Goal: Task Accomplishment & Management: Use online tool/utility

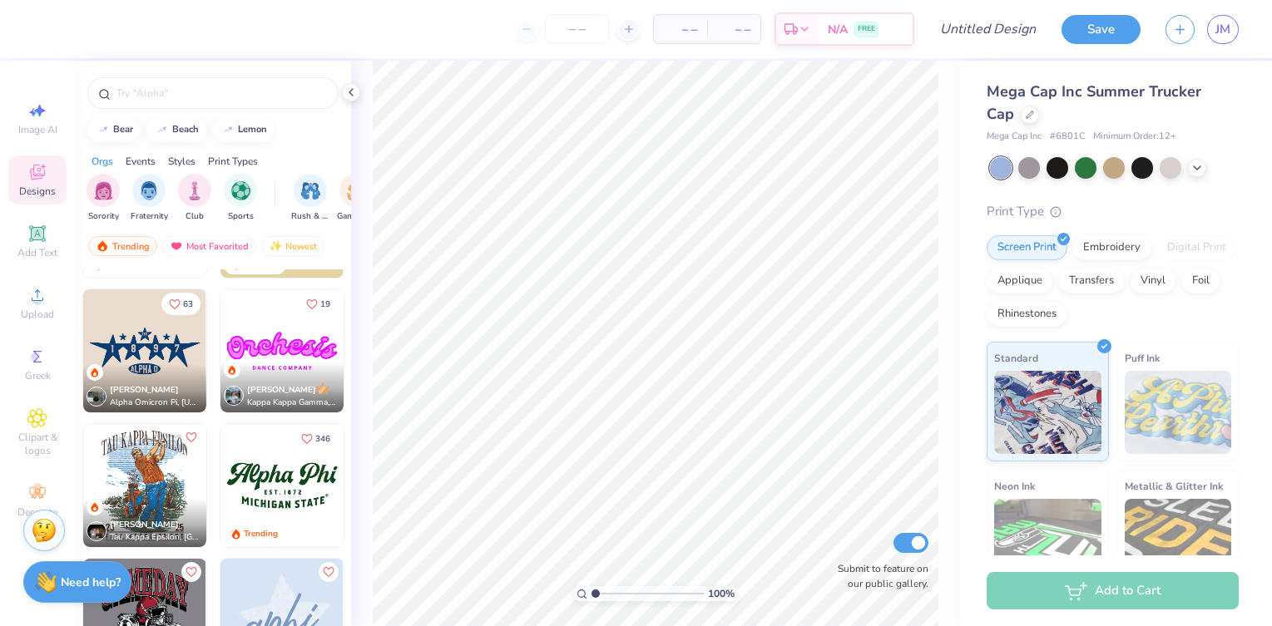
scroll to position [1599, 0]
click at [295, 487] on img at bounding box center [281, 484] width 123 height 123
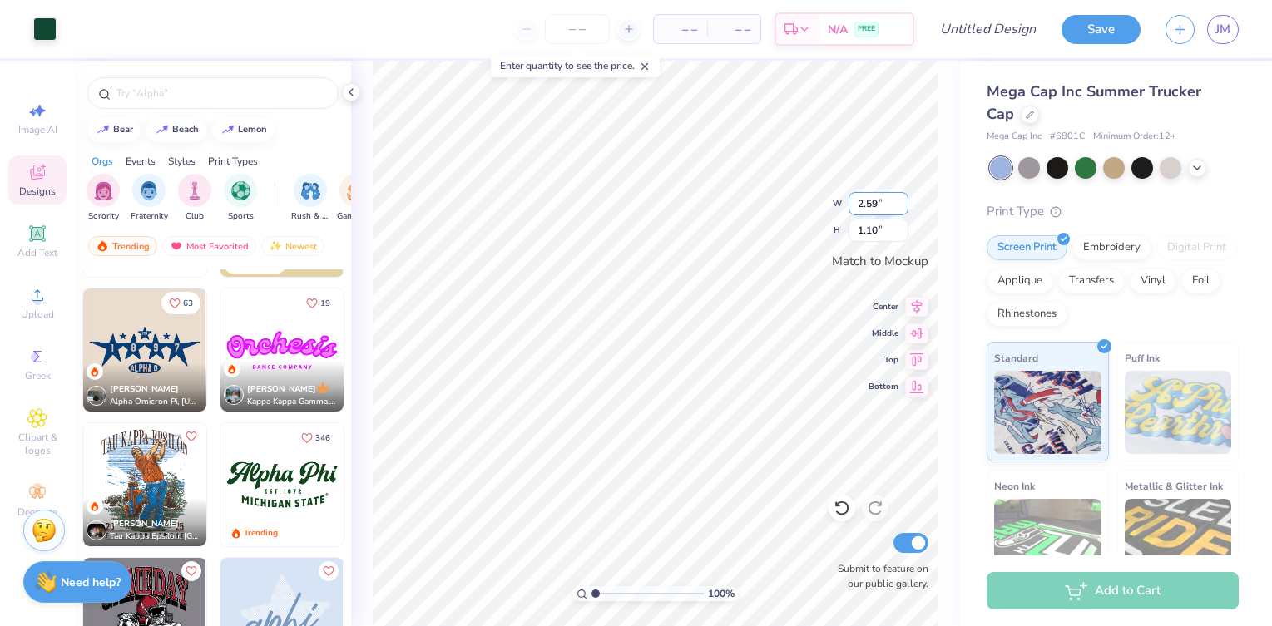
click at [900, 200] on input "2.59" at bounding box center [878, 203] width 60 height 23
click at [900, 200] on input "2.6" at bounding box center [878, 203] width 60 height 23
click at [900, 200] on input "2.61" at bounding box center [878, 203] width 60 height 23
click at [900, 200] on input "2.62" at bounding box center [878, 203] width 60 height 23
click at [900, 200] on input "2.63" at bounding box center [878, 203] width 60 height 23
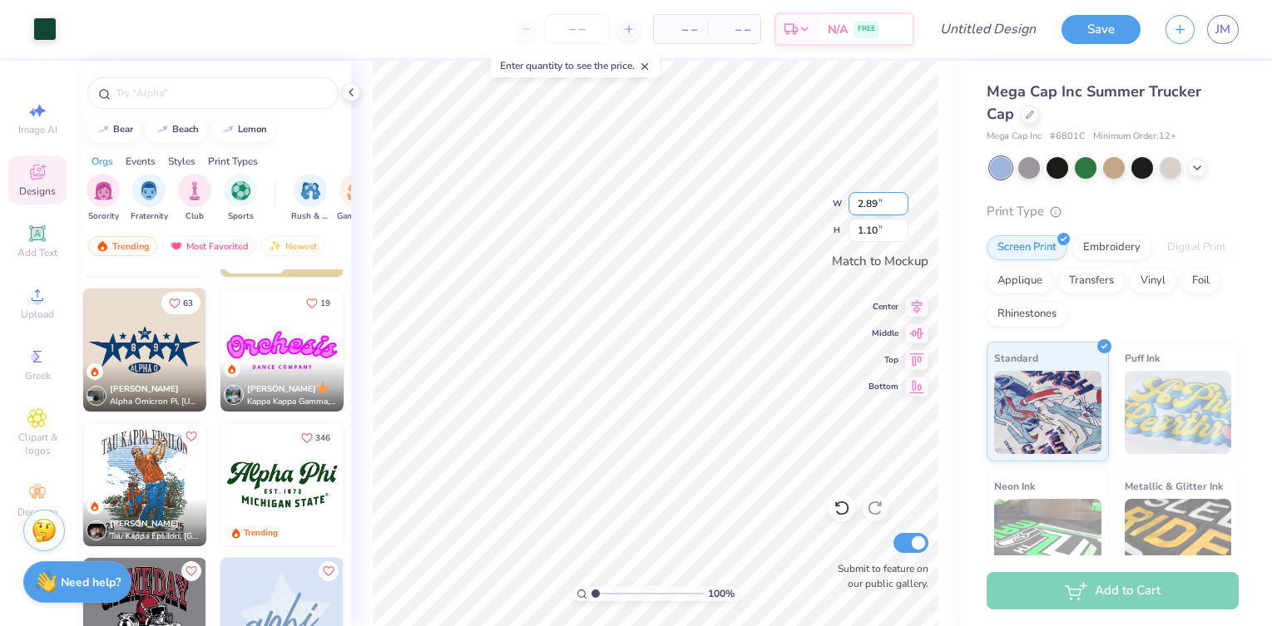
click at [900, 200] on input "2.89" at bounding box center [878, 203] width 60 height 23
click at [900, 200] on input "2.9" at bounding box center [878, 203] width 60 height 23
click at [646, 68] on line at bounding box center [645, 67] width 6 height 6
type input "2.90"
type input "0.73"
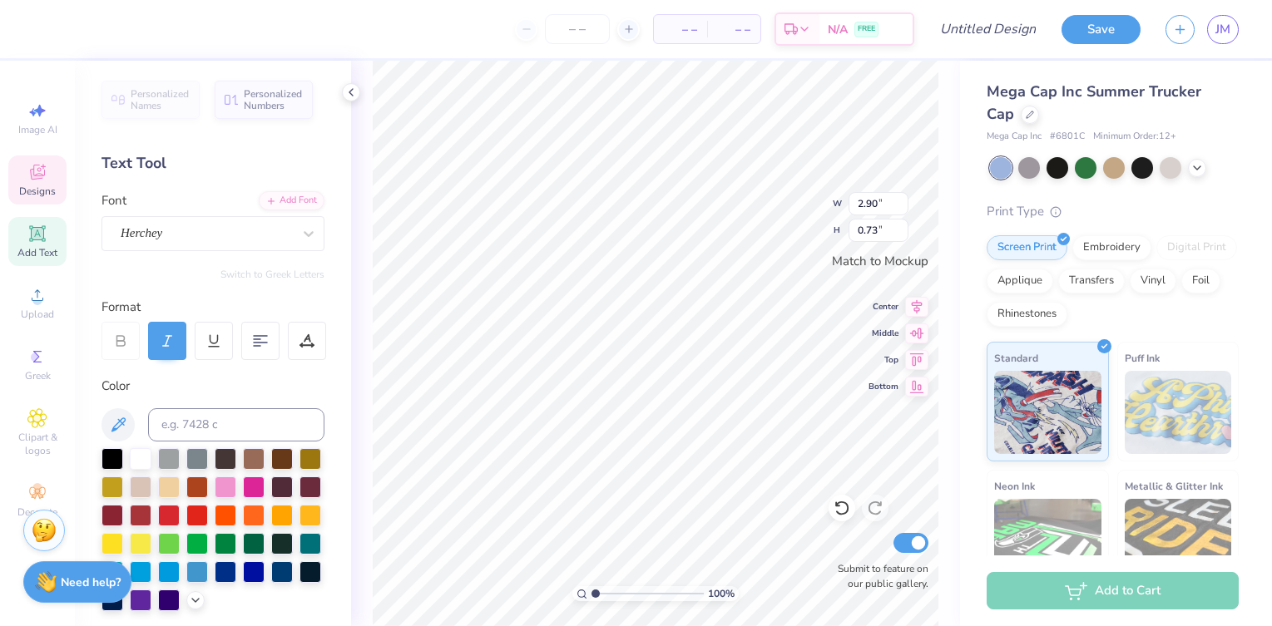
scroll to position [0, 0]
type textarea "A"
type textarea "Encino Charter"
type input "2.21"
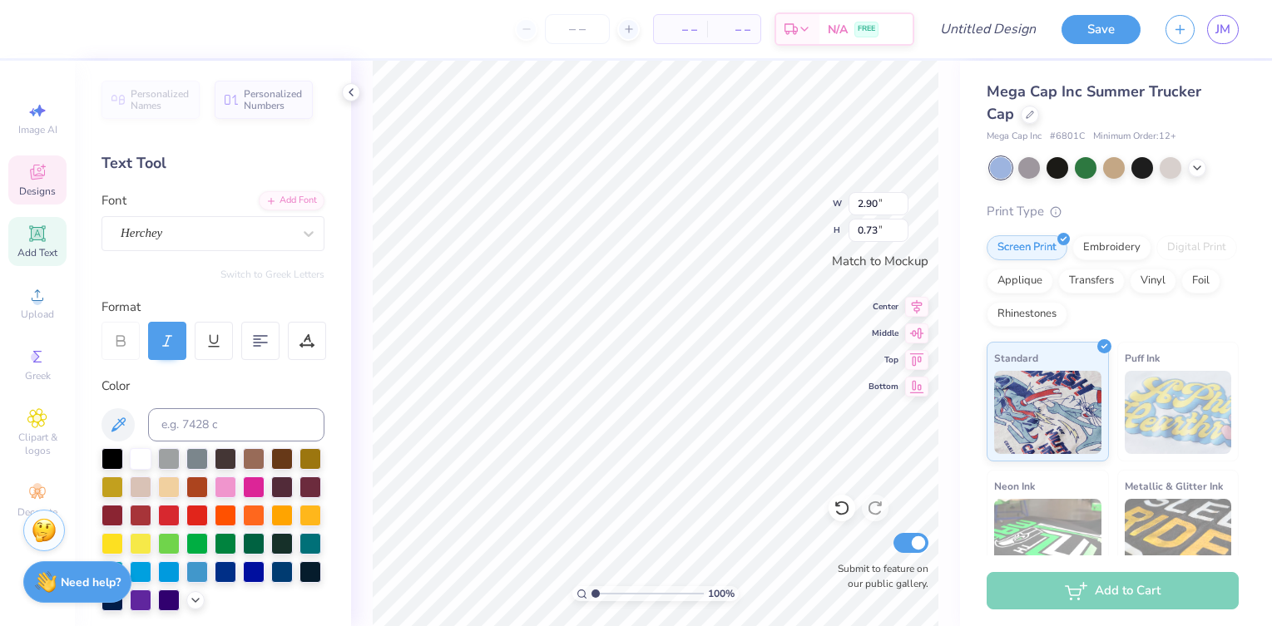
type input "0.33"
type textarea "M"
type textarea "explorers"
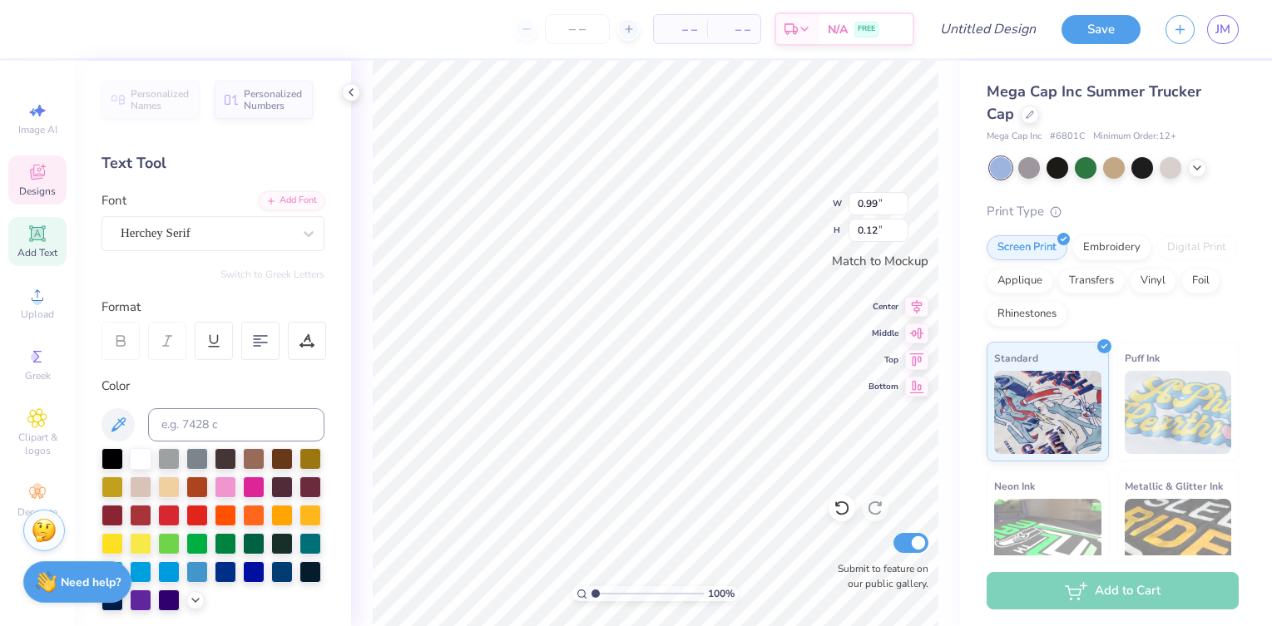
type textarea "E S T . 1 923"
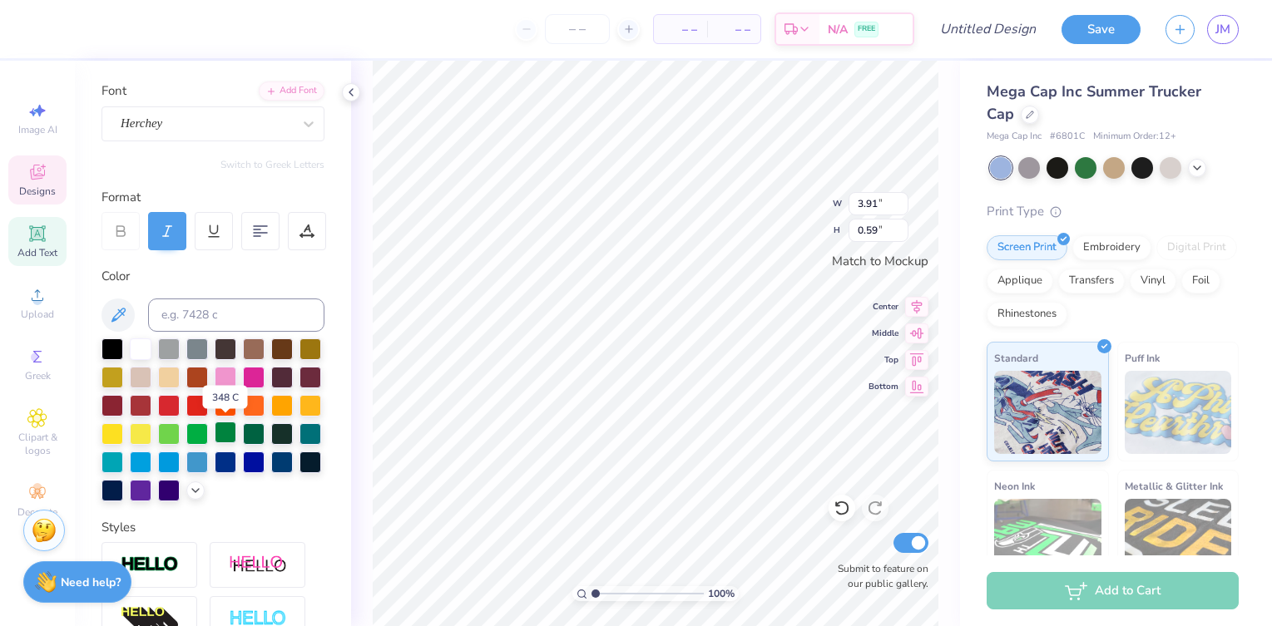
scroll to position [115, 0]
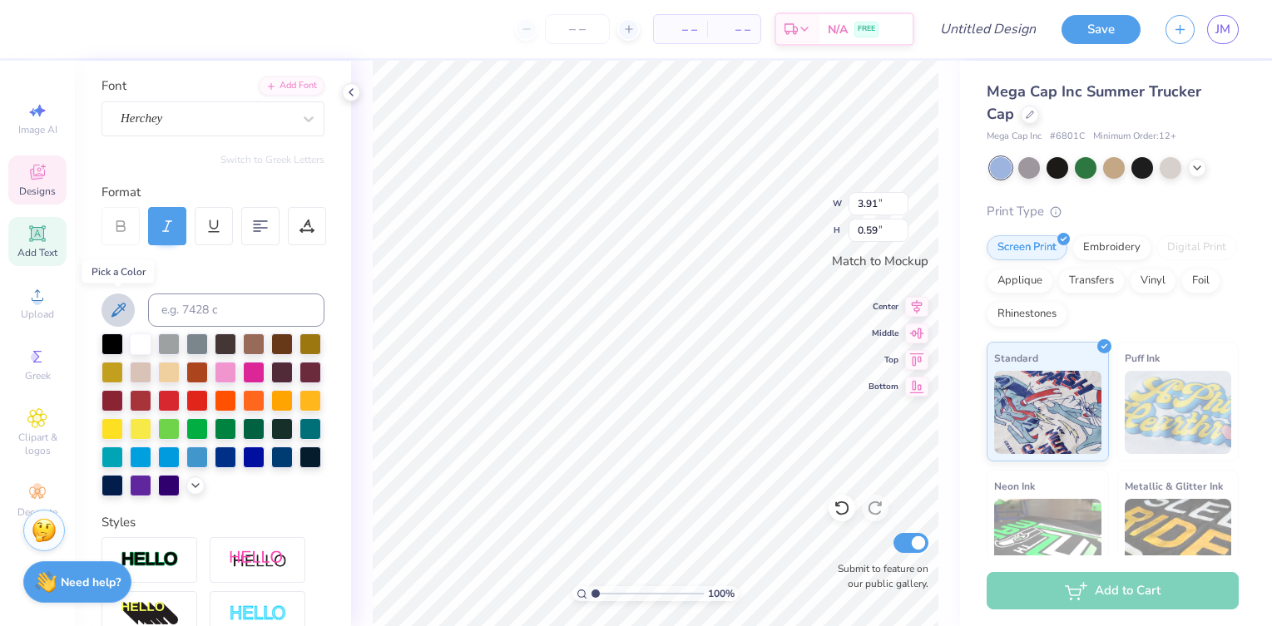
click at [120, 309] on icon at bounding box center [118, 310] width 20 height 20
click at [285, 452] on div at bounding box center [282, 456] width 22 height 22
click at [280, 457] on div at bounding box center [282, 456] width 22 height 22
type input "1.50"
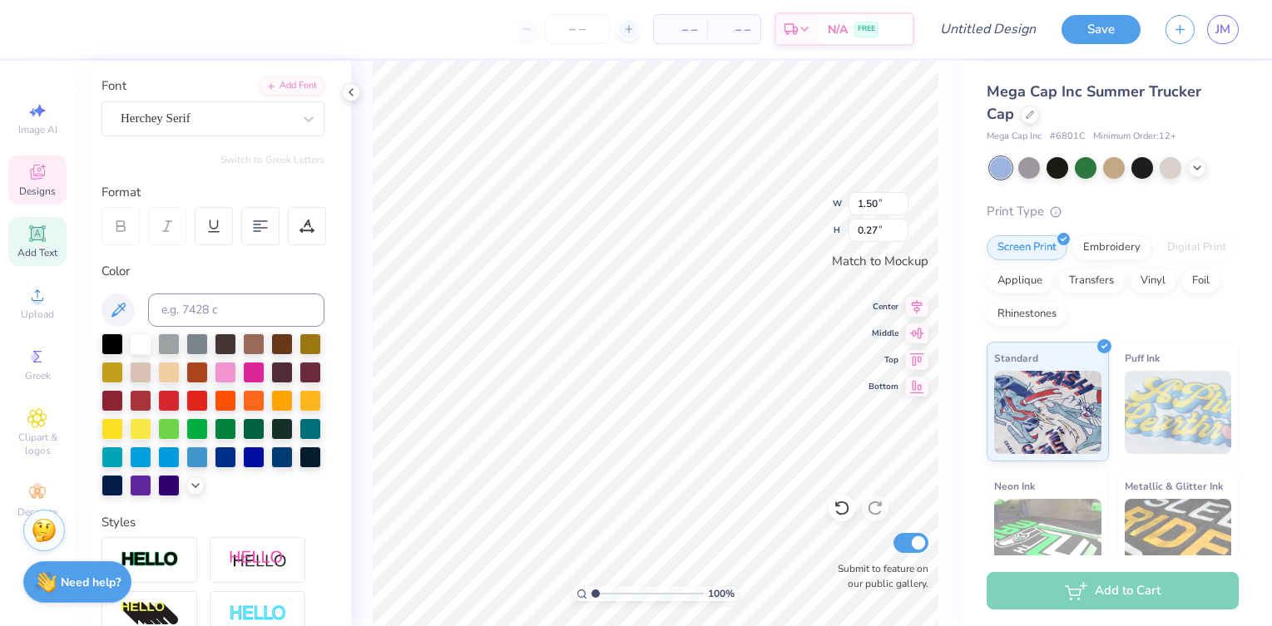
type input "0.27"
click at [278, 453] on div at bounding box center [282, 456] width 22 height 22
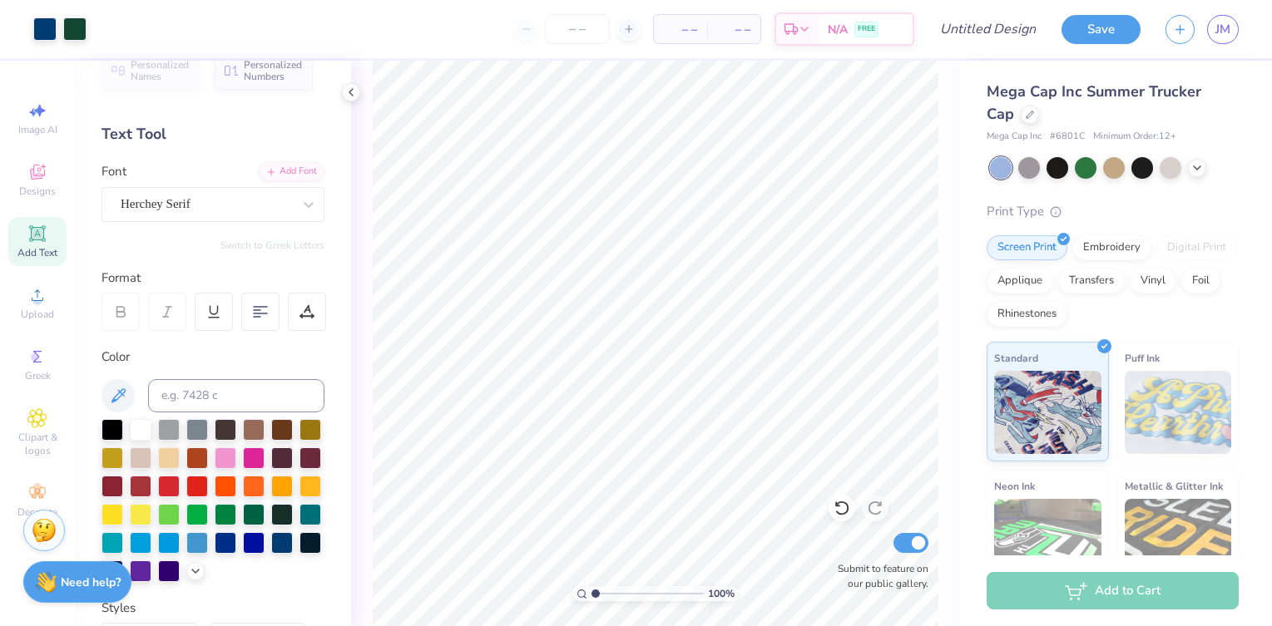
scroll to position [0, 0]
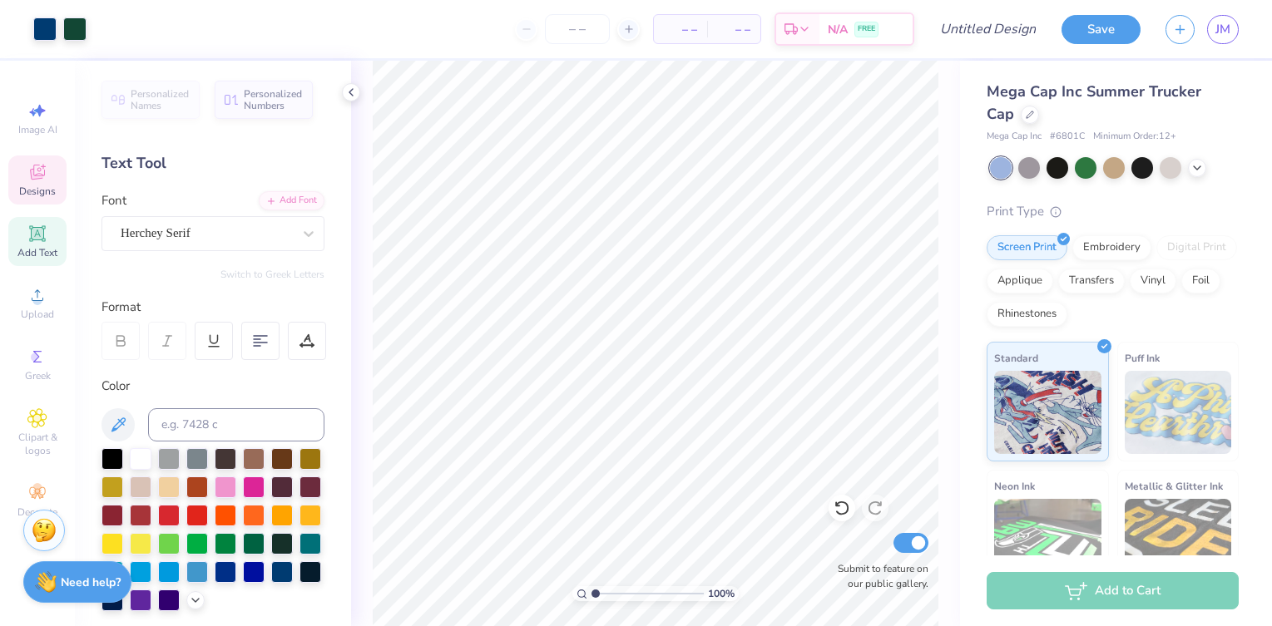
click at [42, 170] on icon at bounding box center [37, 172] width 20 height 20
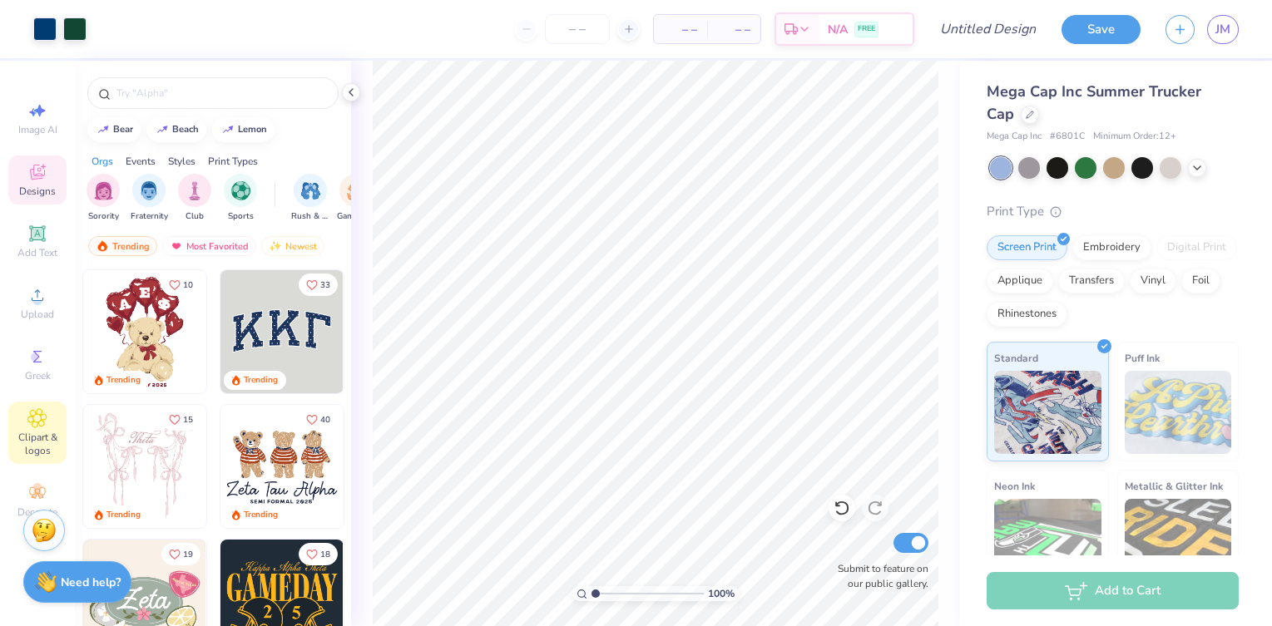
click at [32, 426] on icon at bounding box center [36, 418] width 19 height 20
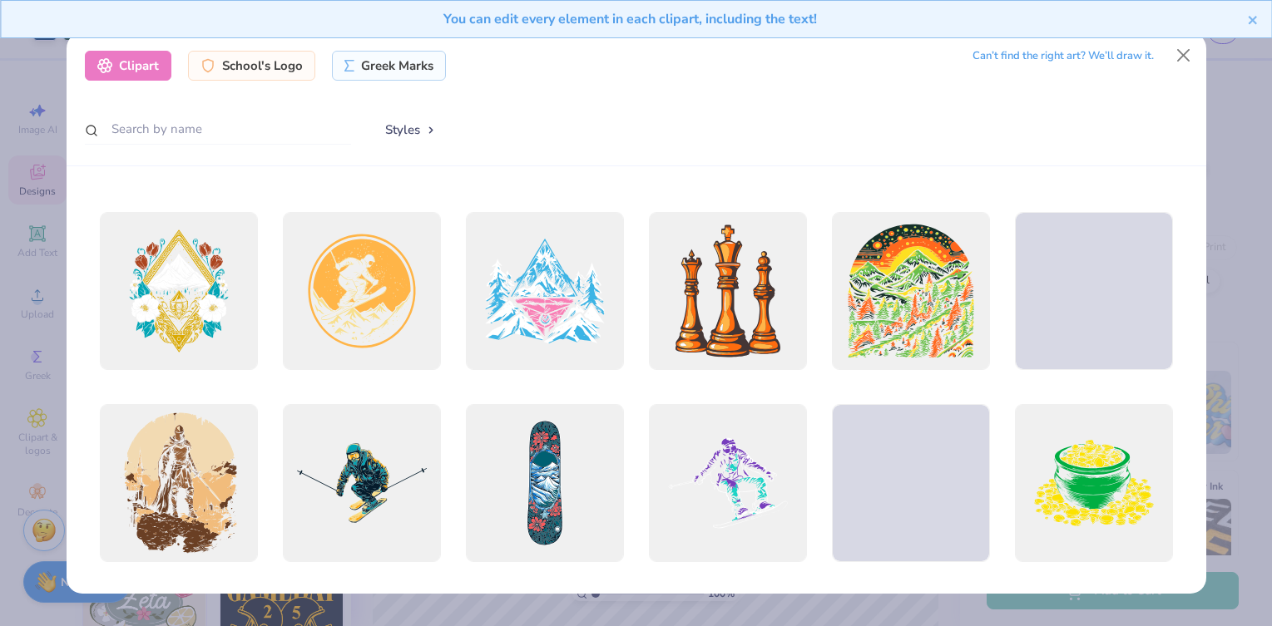
scroll to position [4016, 0]
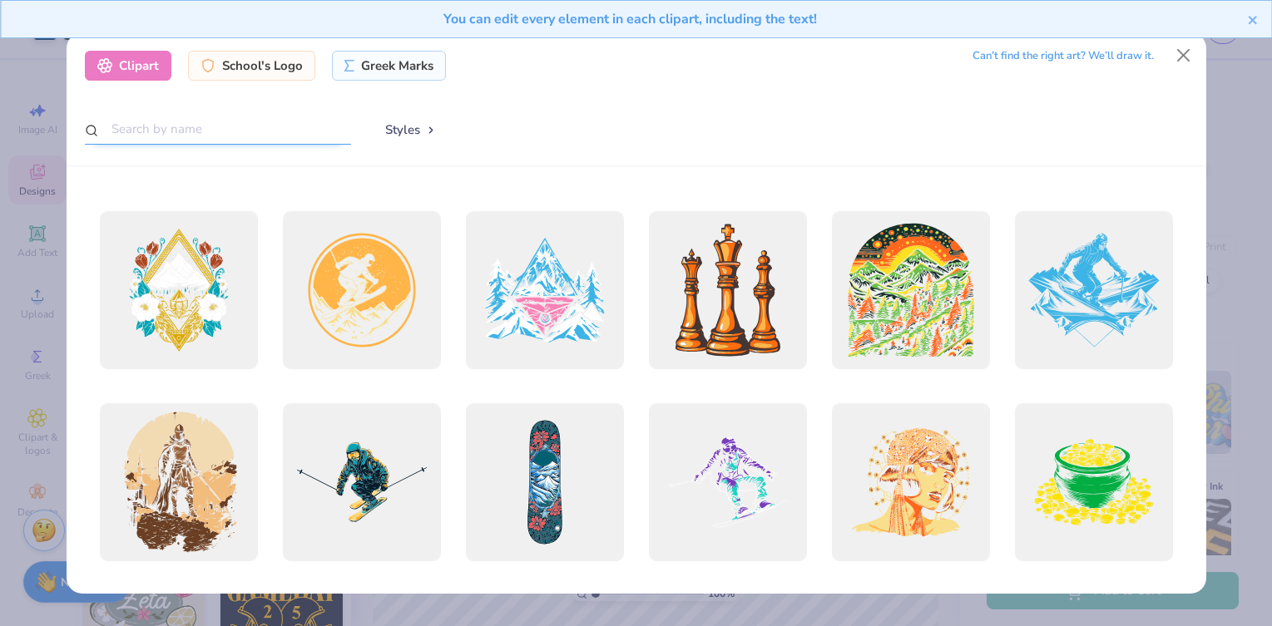
click at [244, 135] on input "text" at bounding box center [218, 129] width 266 height 31
type input "compass"
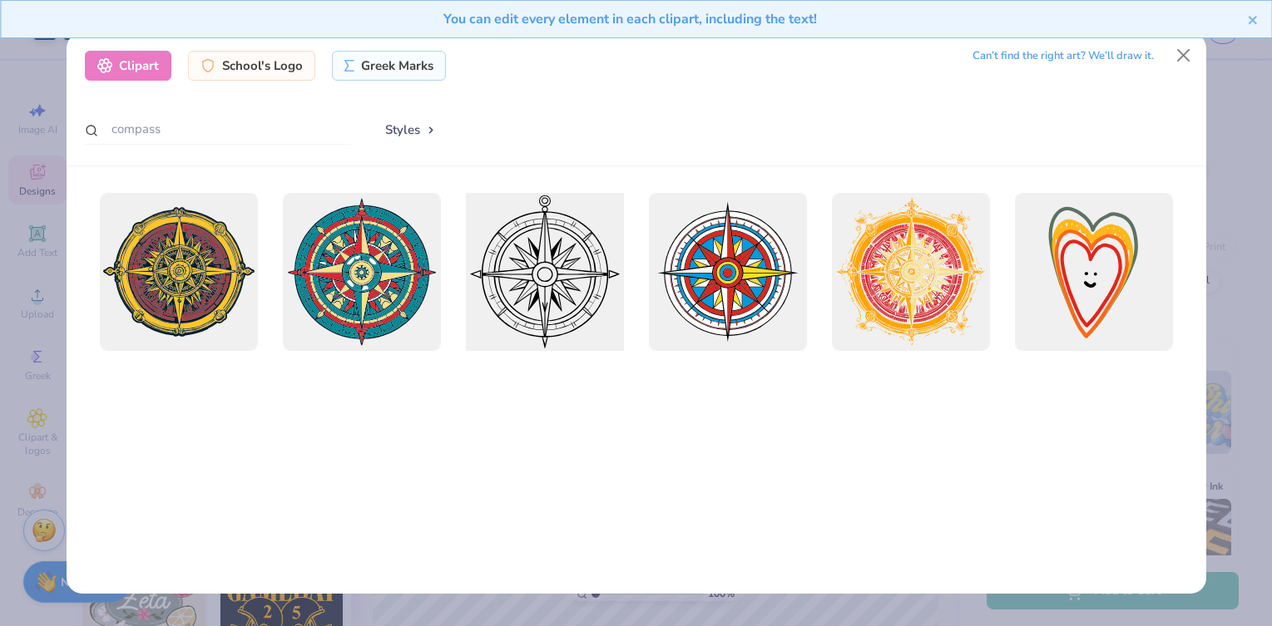
click at [562, 273] on div at bounding box center [544, 272] width 174 height 174
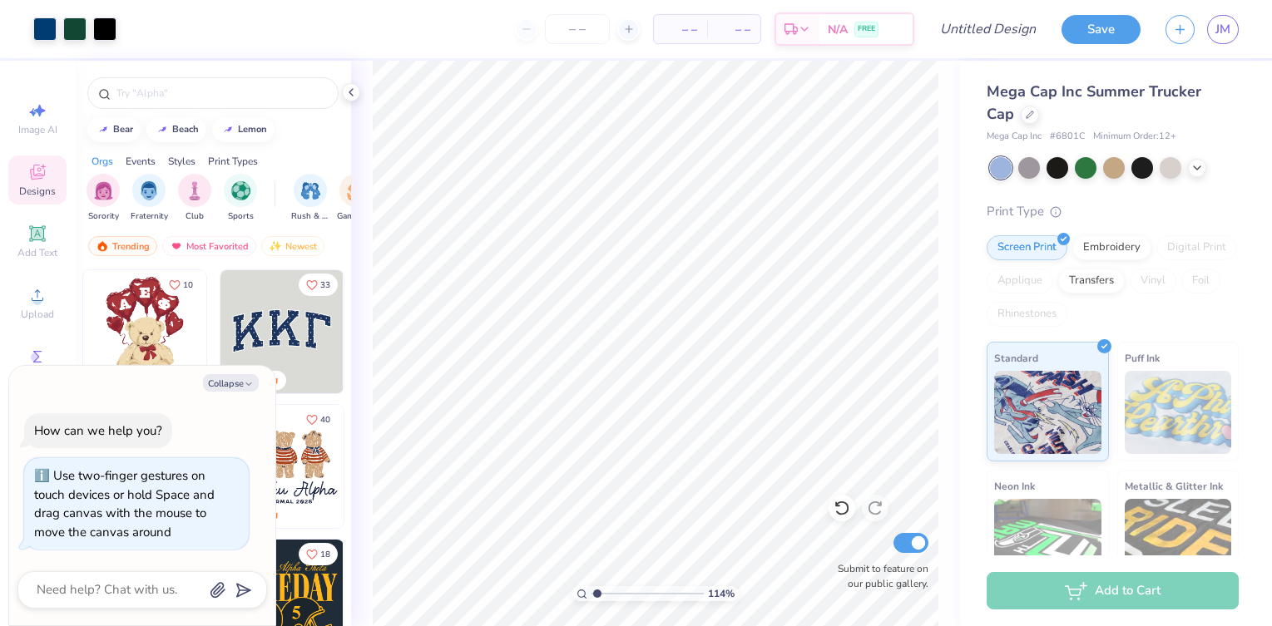
type input "1.14"
click at [596, 588] on input "range" at bounding box center [647, 593] width 112 height 15
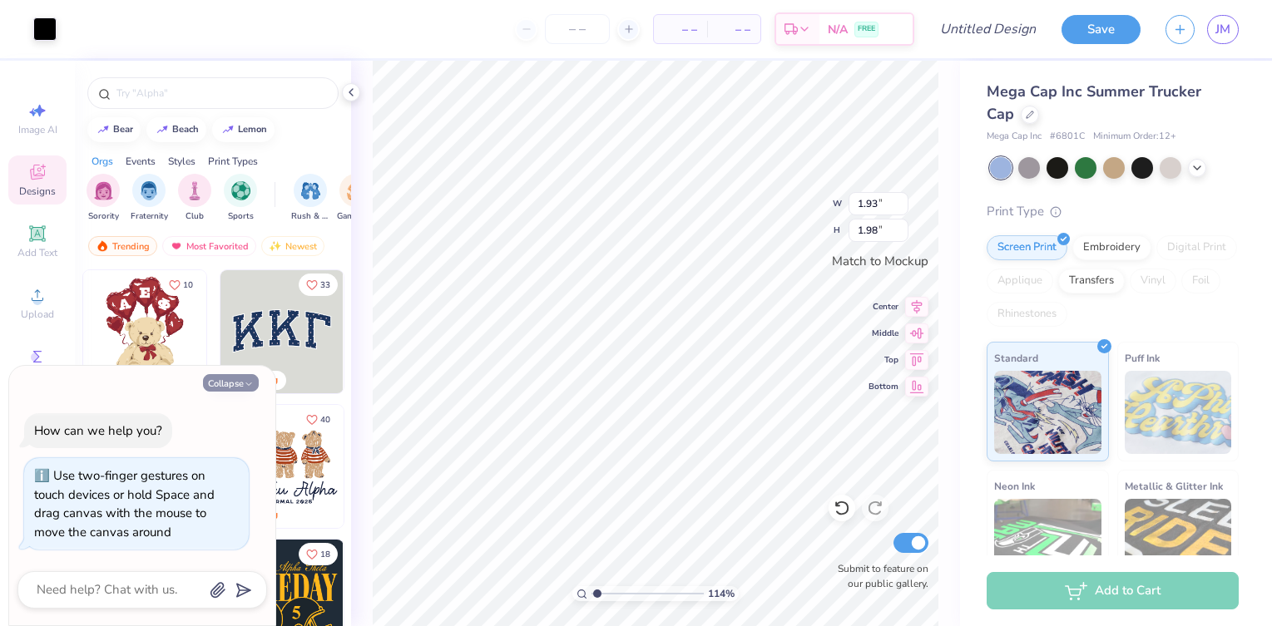
click at [238, 385] on button "Collapse" at bounding box center [231, 382] width 56 height 17
type textarea "x"
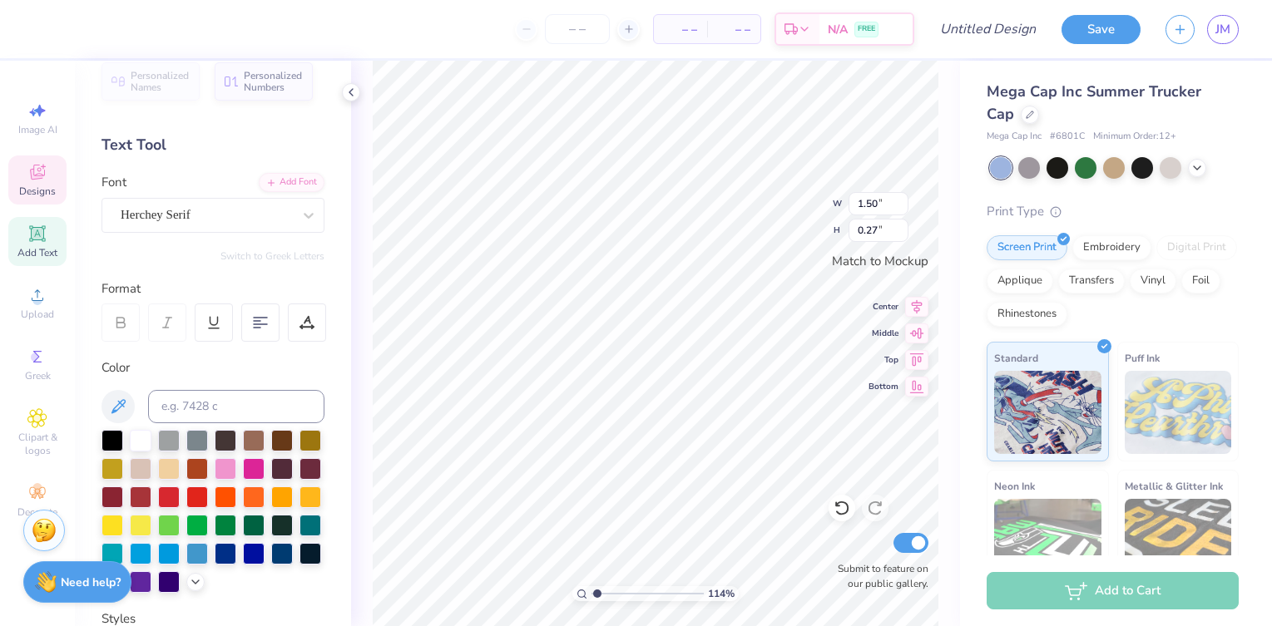
scroll to position [0, 0]
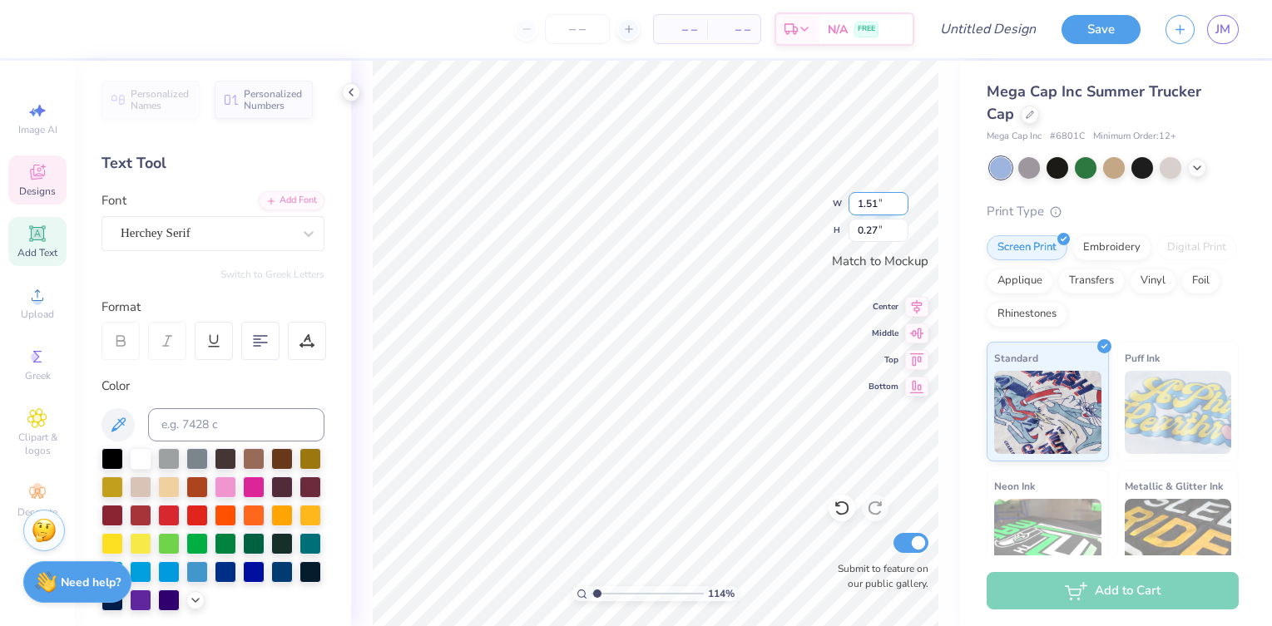
click at [899, 199] on input "1.51" at bounding box center [878, 203] width 60 height 23
click at [899, 199] on input "1.52" at bounding box center [878, 203] width 60 height 23
click at [899, 199] on input "1.53" at bounding box center [878, 203] width 60 height 23
click at [899, 199] on input "1.54" at bounding box center [878, 203] width 60 height 23
click at [899, 199] on input "1.55" at bounding box center [878, 203] width 60 height 23
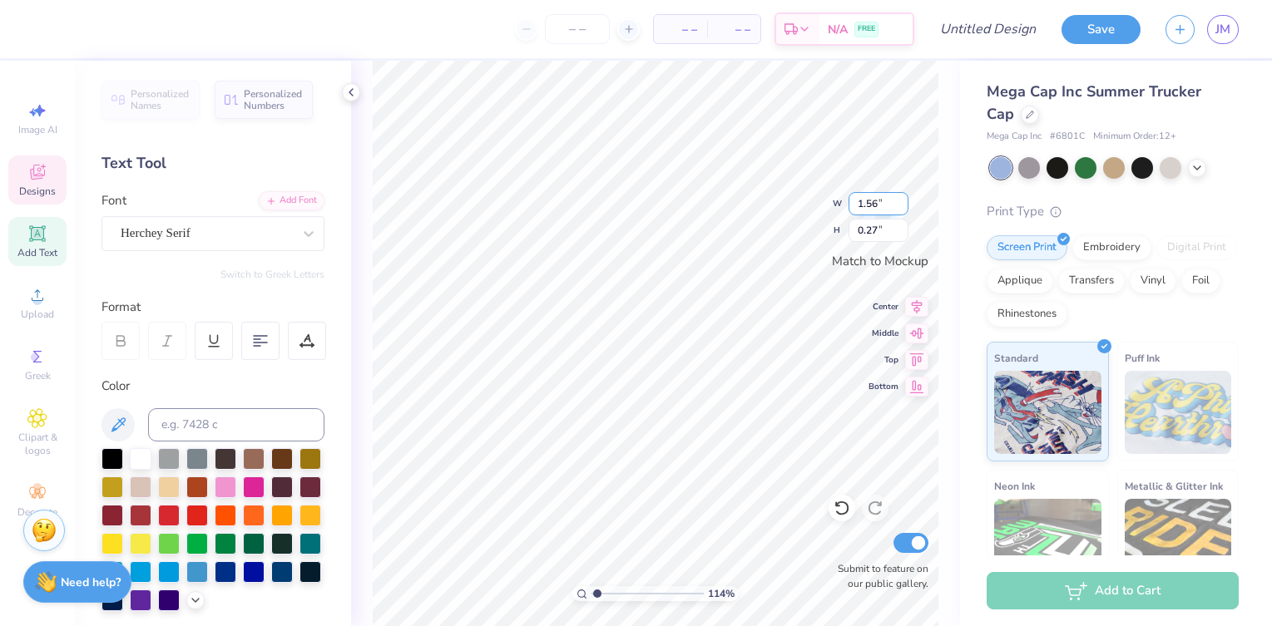
click at [899, 199] on input "1.56" at bounding box center [878, 203] width 60 height 23
click at [899, 199] on input "1.57" at bounding box center [878, 203] width 60 height 23
click at [899, 199] on input "1.58" at bounding box center [878, 203] width 60 height 23
click at [899, 199] on input "1.59" at bounding box center [878, 203] width 60 height 23
click at [899, 199] on input "1.6" at bounding box center [878, 203] width 60 height 23
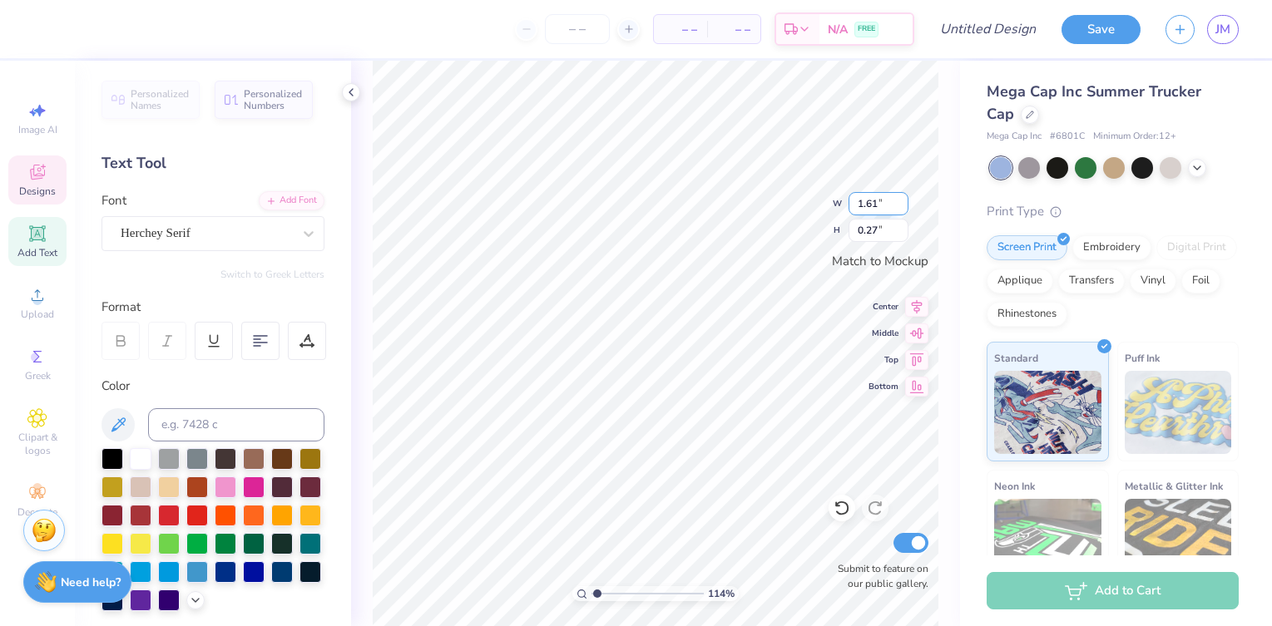
click at [899, 199] on input "1.61" at bounding box center [878, 203] width 60 height 23
click at [899, 199] on input "1.62" at bounding box center [878, 203] width 60 height 23
click at [899, 199] on input "1.63" at bounding box center [878, 203] width 60 height 23
click at [899, 199] on input "1.64" at bounding box center [878, 203] width 60 height 23
click at [899, 199] on input "1.65" at bounding box center [878, 203] width 60 height 23
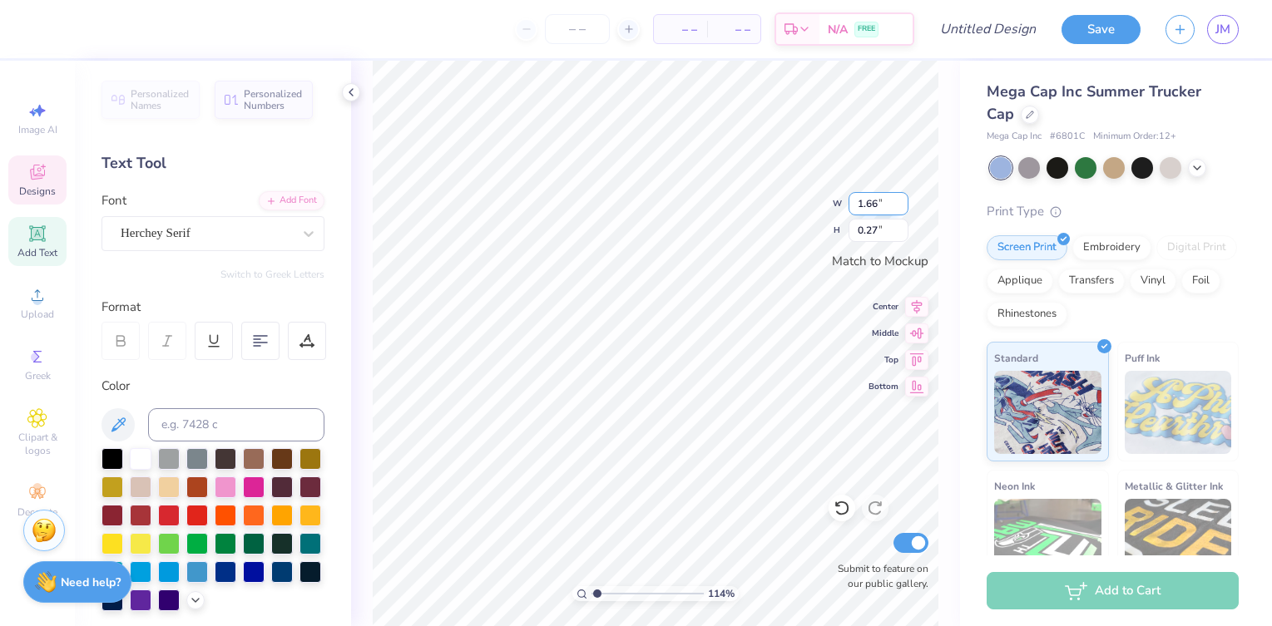
click at [899, 199] on input "1.66" at bounding box center [878, 203] width 60 height 23
click at [899, 199] on input "1.67" at bounding box center [878, 203] width 60 height 23
click at [899, 199] on input "1.68" at bounding box center [878, 203] width 60 height 23
click at [899, 199] on input "1.69" at bounding box center [878, 203] width 60 height 23
click at [899, 199] on input "1.7" at bounding box center [878, 203] width 60 height 23
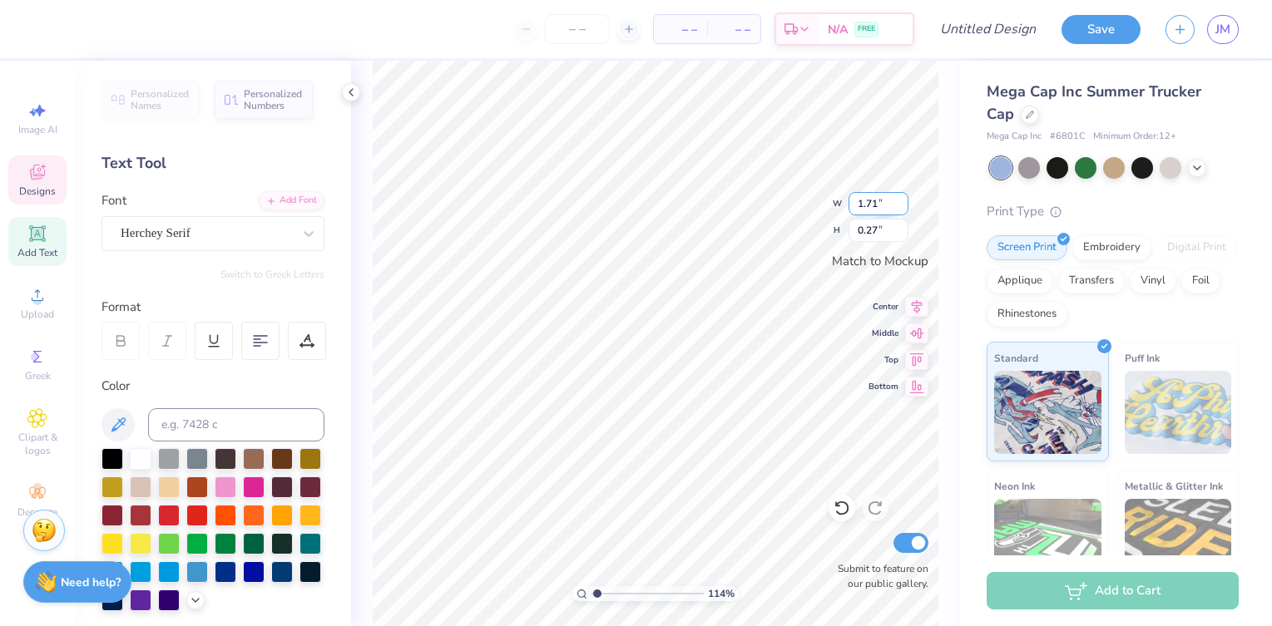
click at [899, 199] on input "1.71" at bounding box center [878, 203] width 60 height 23
click at [899, 199] on input "1.72" at bounding box center [878, 203] width 60 height 23
click at [899, 199] on input "1.73" at bounding box center [878, 203] width 60 height 23
click at [899, 199] on input "1.74" at bounding box center [878, 203] width 60 height 23
click at [899, 199] on input "1.75" at bounding box center [878, 203] width 60 height 23
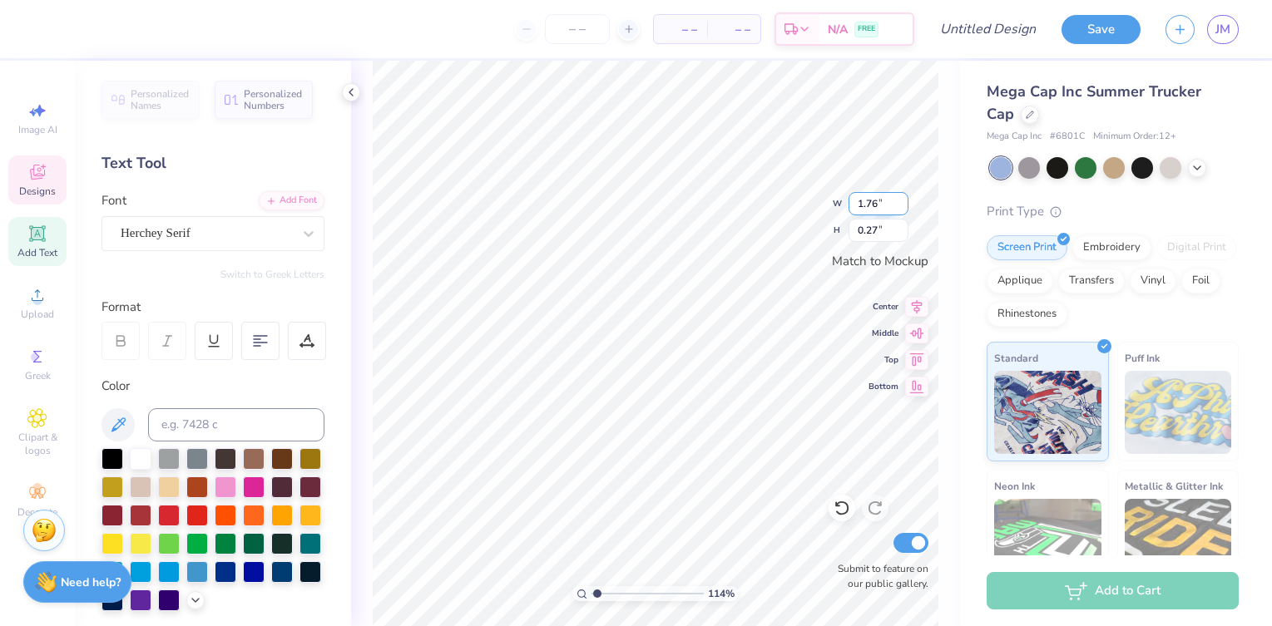
click at [899, 199] on input "1.76" at bounding box center [878, 203] width 60 height 23
click at [899, 199] on input "1.77" at bounding box center [878, 203] width 60 height 23
click at [899, 199] on input "1.78" at bounding box center [878, 203] width 60 height 23
click at [899, 199] on input "1.79" at bounding box center [878, 203] width 60 height 23
click at [899, 199] on input "1.8" at bounding box center [878, 203] width 60 height 23
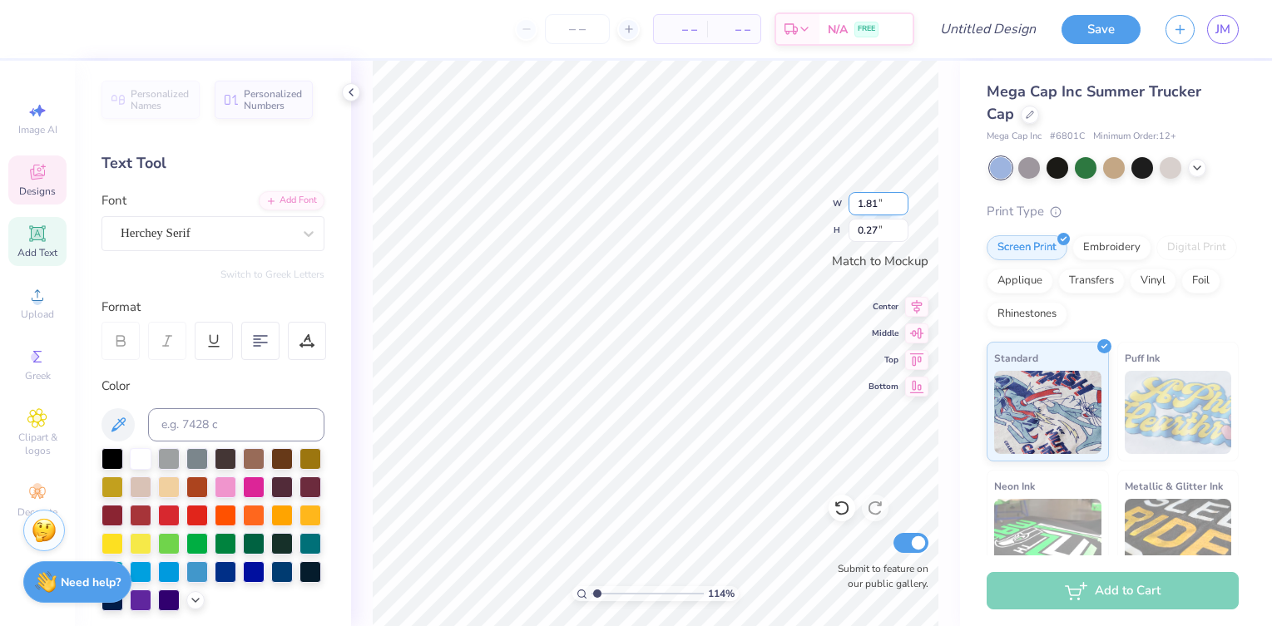
click at [899, 199] on input "1.81" at bounding box center [878, 203] width 60 height 23
click at [899, 199] on input "1.82" at bounding box center [878, 203] width 60 height 23
click at [899, 199] on input "1.83" at bounding box center [878, 203] width 60 height 23
click at [899, 199] on input "1.84" at bounding box center [878, 203] width 60 height 23
click at [899, 199] on input "1.85" at bounding box center [878, 203] width 60 height 23
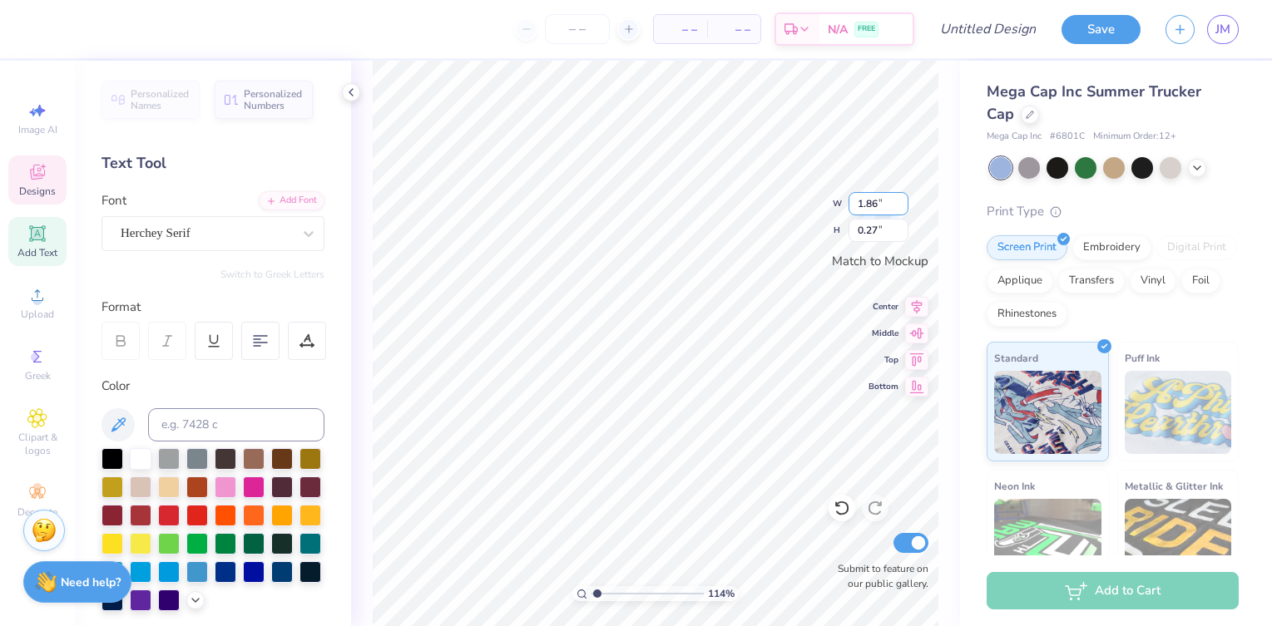
click at [899, 199] on input "1.86" at bounding box center [878, 203] width 60 height 23
click at [899, 199] on input "1.87" at bounding box center [878, 203] width 60 height 23
click at [899, 199] on input "1.88" at bounding box center [878, 203] width 60 height 23
click at [899, 199] on input "1.89" at bounding box center [878, 203] width 60 height 23
click at [899, 199] on input "1.9" at bounding box center [878, 203] width 60 height 23
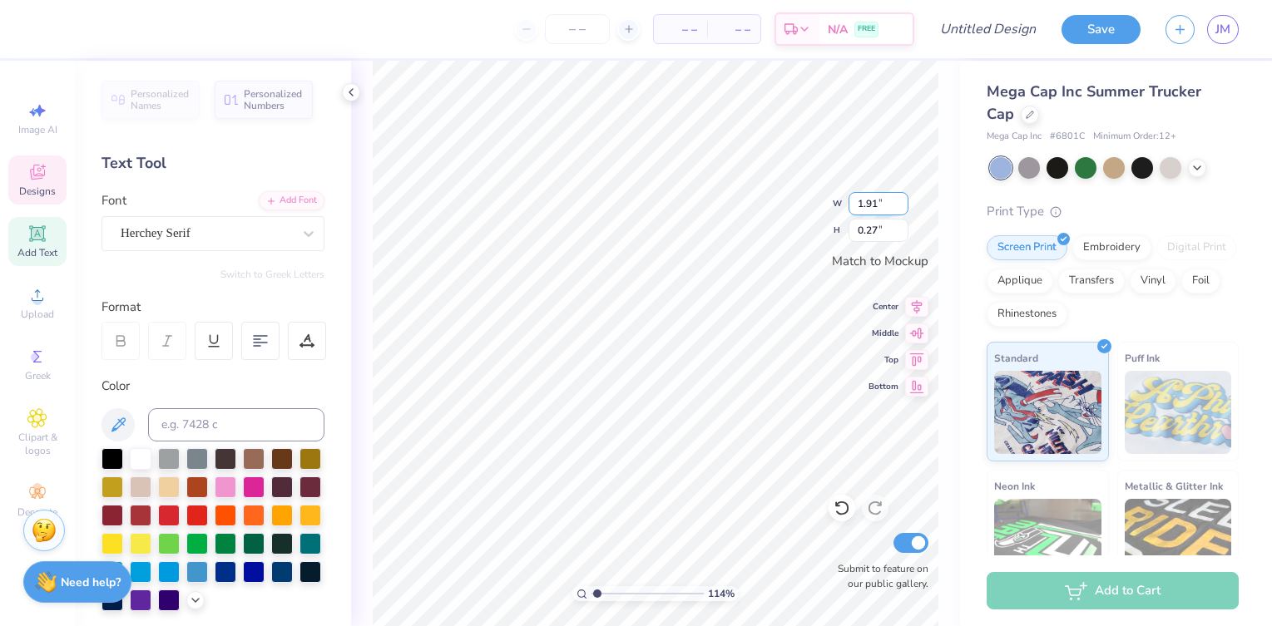
click at [899, 199] on input "1.91" at bounding box center [878, 203] width 60 height 23
click at [899, 199] on input "1.92" at bounding box center [878, 203] width 60 height 23
click at [899, 199] on input "1.93" at bounding box center [878, 203] width 60 height 23
click at [899, 199] on input "1.94" at bounding box center [878, 203] width 60 height 23
click at [899, 199] on input "1.95" at bounding box center [878, 203] width 60 height 23
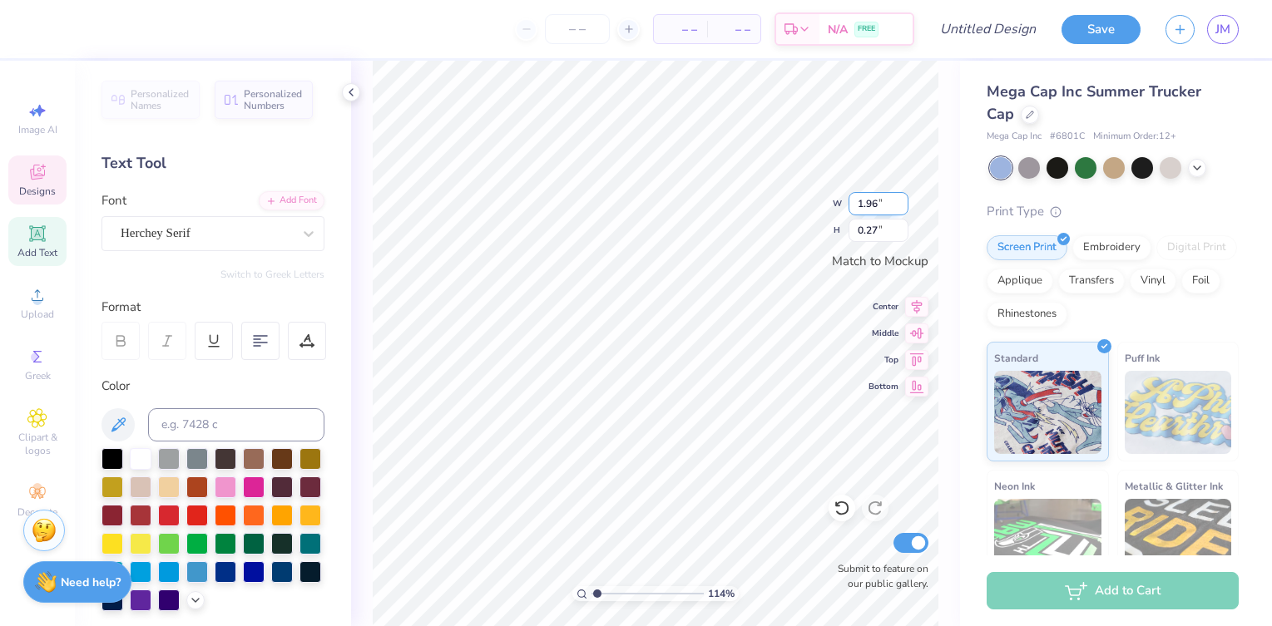
click at [899, 199] on input "1.96" at bounding box center [878, 203] width 60 height 23
click at [899, 199] on input "1.97" at bounding box center [878, 203] width 60 height 23
click at [899, 199] on input "1.98" at bounding box center [878, 203] width 60 height 23
click at [899, 199] on input "1.99" at bounding box center [878, 203] width 60 height 23
type input "2"
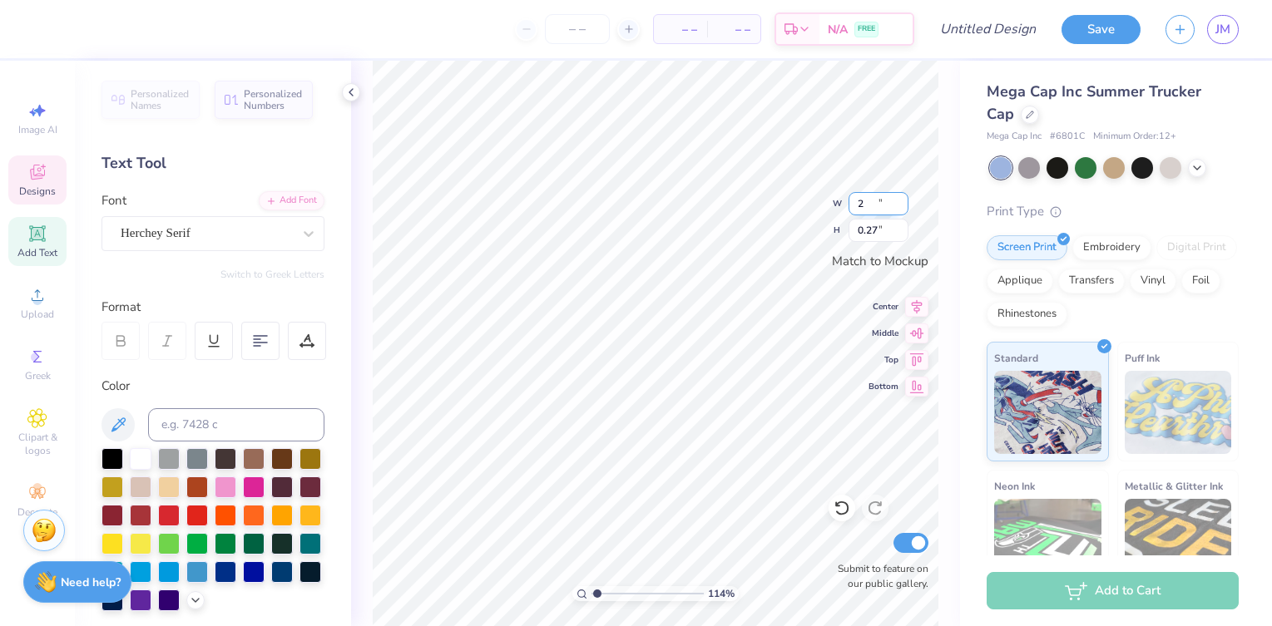
click at [899, 199] on input "2" at bounding box center [878, 203] width 60 height 23
click at [902, 227] on input "0.28" at bounding box center [878, 230] width 60 height 23
type input "0.29"
click at [902, 227] on input "0.29" at bounding box center [878, 230] width 60 height 23
type input "2.00"
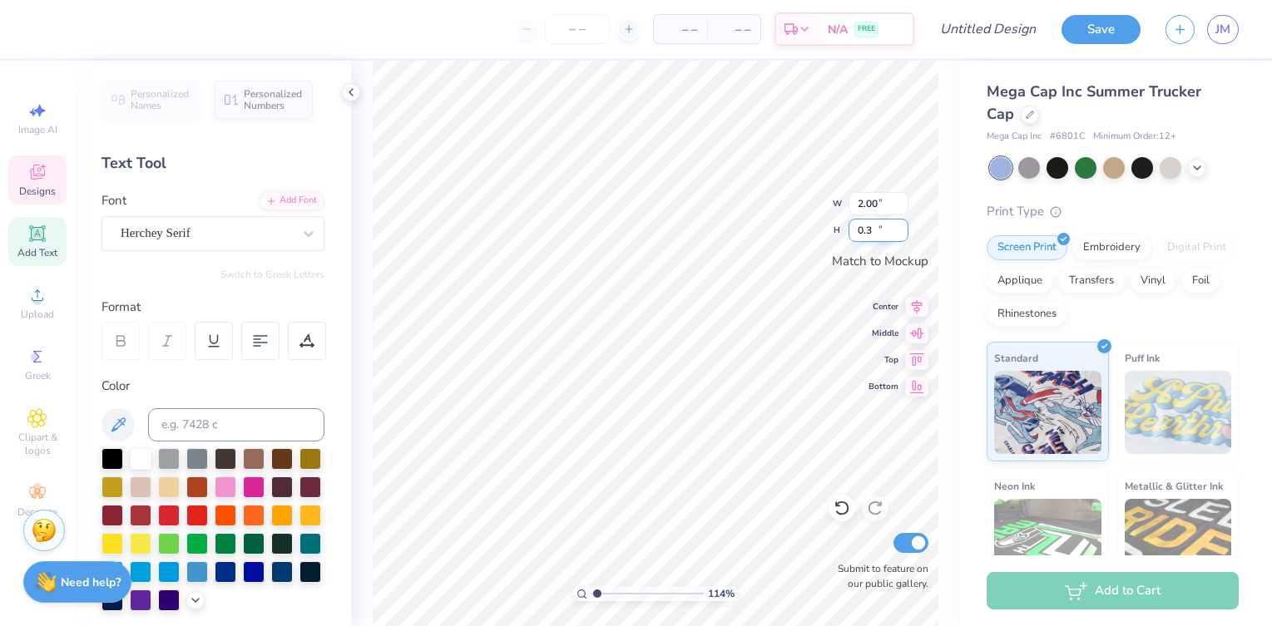
click at [902, 227] on input "0.3" at bounding box center [878, 230] width 60 height 23
click at [902, 227] on input "0.31" at bounding box center [878, 230] width 60 height 23
click at [902, 227] on input "0.32" at bounding box center [878, 230] width 60 height 23
click at [902, 227] on input "0.33" at bounding box center [878, 230] width 60 height 23
click at [902, 227] on input "0.34" at bounding box center [878, 230] width 60 height 23
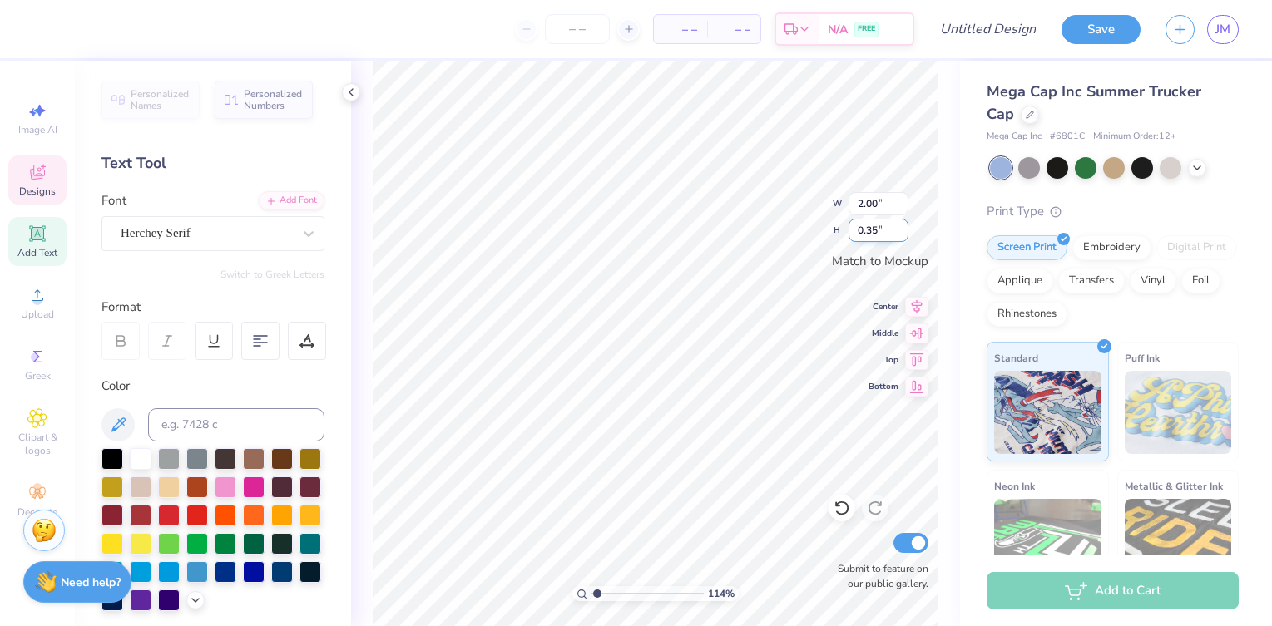
click at [902, 227] on input "0.35" at bounding box center [878, 230] width 60 height 23
click at [902, 227] on input "0.36" at bounding box center [878, 230] width 60 height 23
click at [902, 227] on input "0.37" at bounding box center [878, 230] width 60 height 23
click at [902, 227] on input "0.38" at bounding box center [878, 230] width 60 height 23
click at [902, 227] on input "0.39" at bounding box center [878, 230] width 60 height 23
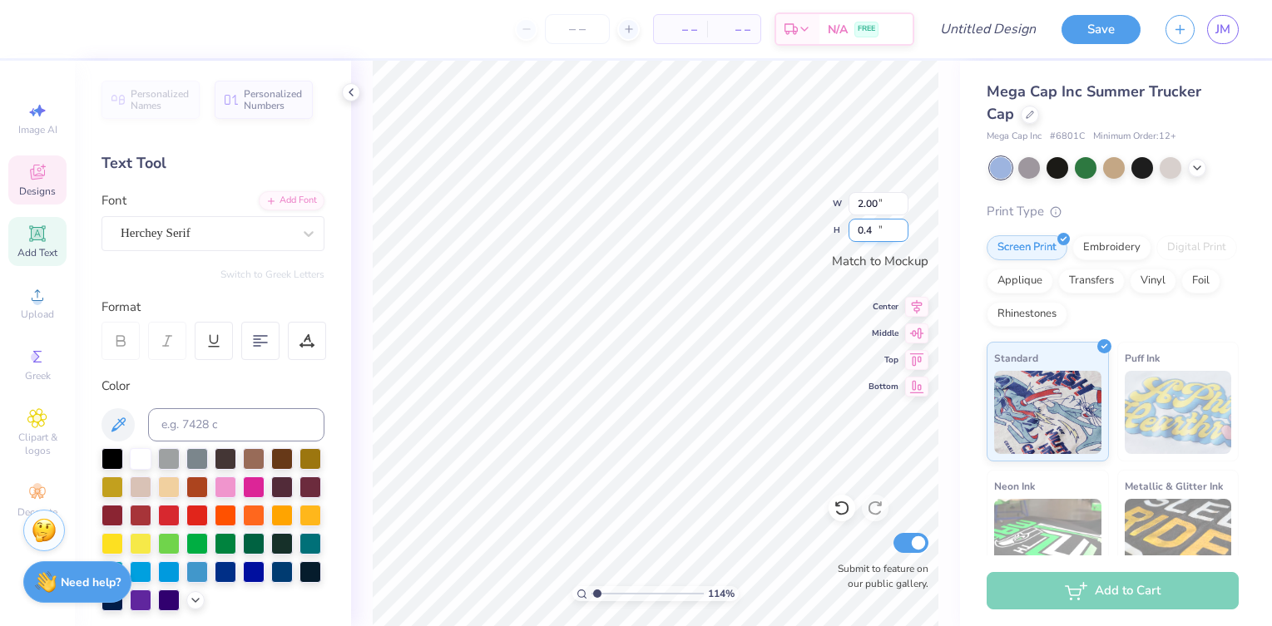
click at [902, 227] on input "0.4" at bounding box center [878, 230] width 60 height 23
click at [902, 227] on input "0.41" at bounding box center [878, 230] width 60 height 23
click at [902, 227] on input "0.42" at bounding box center [878, 230] width 60 height 23
click at [902, 227] on input "0.43" at bounding box center [878, 230] width 60 height 23
click at [902, 227] on input "0.44" at bounding box center [878, 230] width 60 height 23
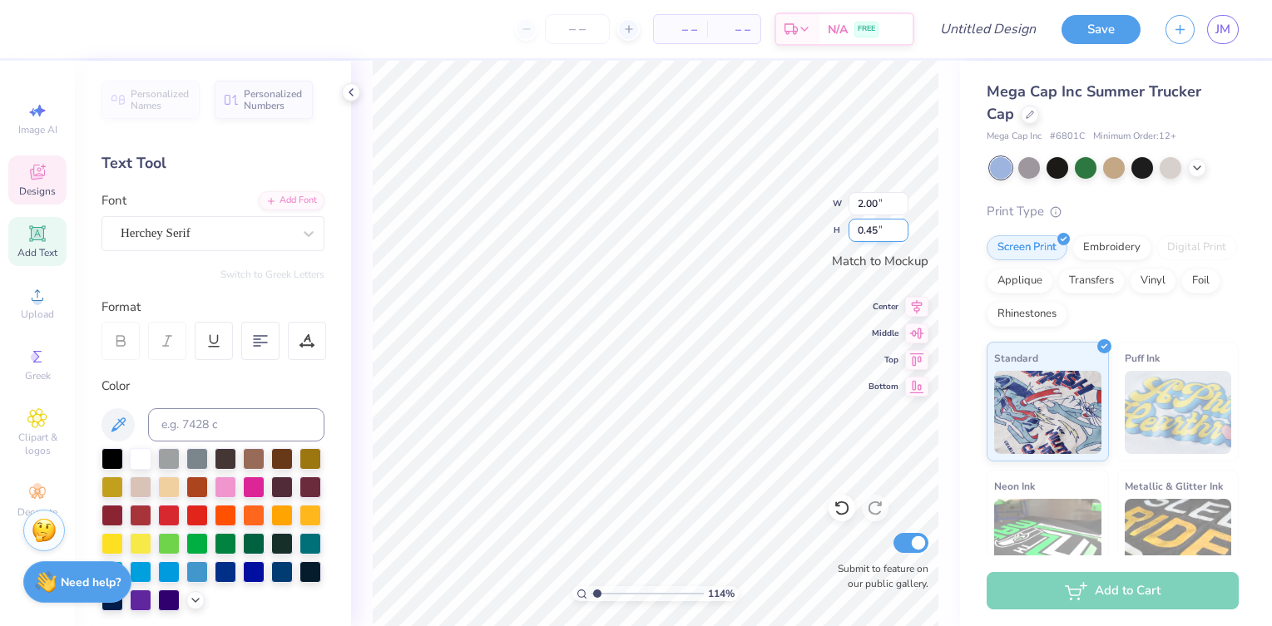
click at [902, 227] on input "0.45" at bounding box center [878, 230] width 60 height 23
click at [902, 227] on input "0.46" at bounding box center [878, 230] width 60 height 23
click at [902, 227] on input "0.47" at bounding box center [878, 230] width 60 height 23
click at [902, 227] on input "0.48" at bounding box center [878, 230] width 60 height 23
click at [902, 227] on input "0.49" at bounding box center [878, 230] width 60 height 23
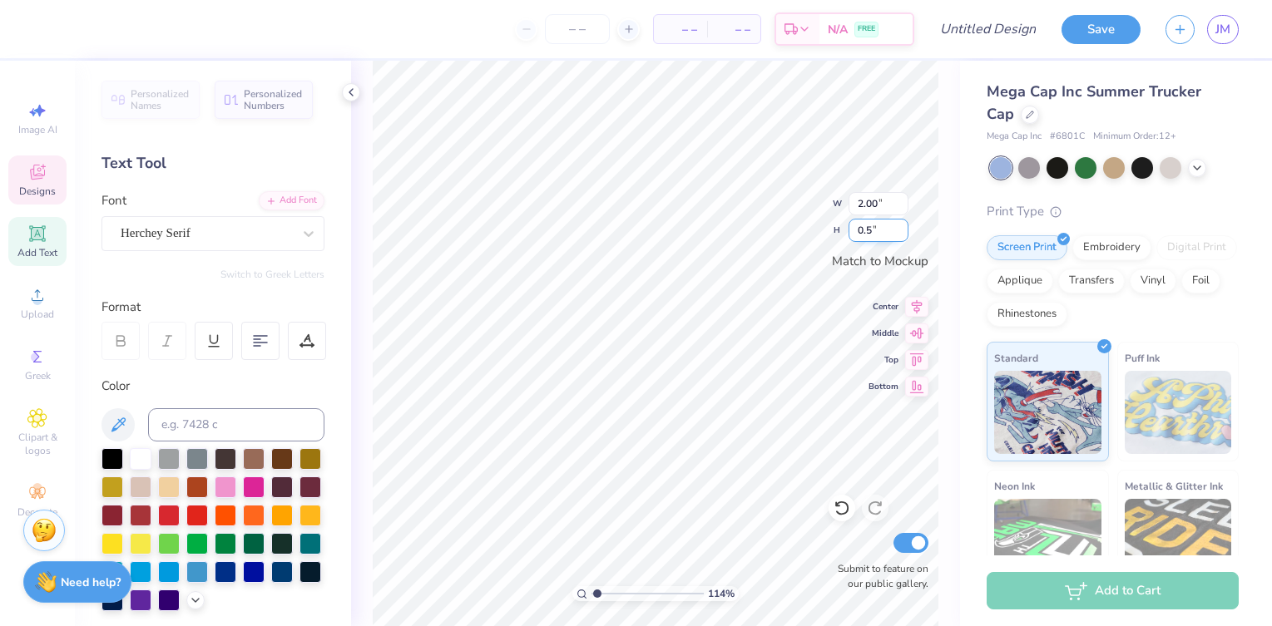
click at [902, 227] on input "0.5" at bounding box center [878, 230] width 60 height 23
click at [902, 227] on input "0.51" at bounding box center [878, 230] width 60 height 23
click at [902, 227] on input "0.52" at bounding box center [878, 230] width 60 height 23
click at [902, 227] on input "0.53" at bounding box center [878, 230] width 60 height 23
click at [902, 227] on input "0.54" at bounding box center [878, 230] width 60 height 23
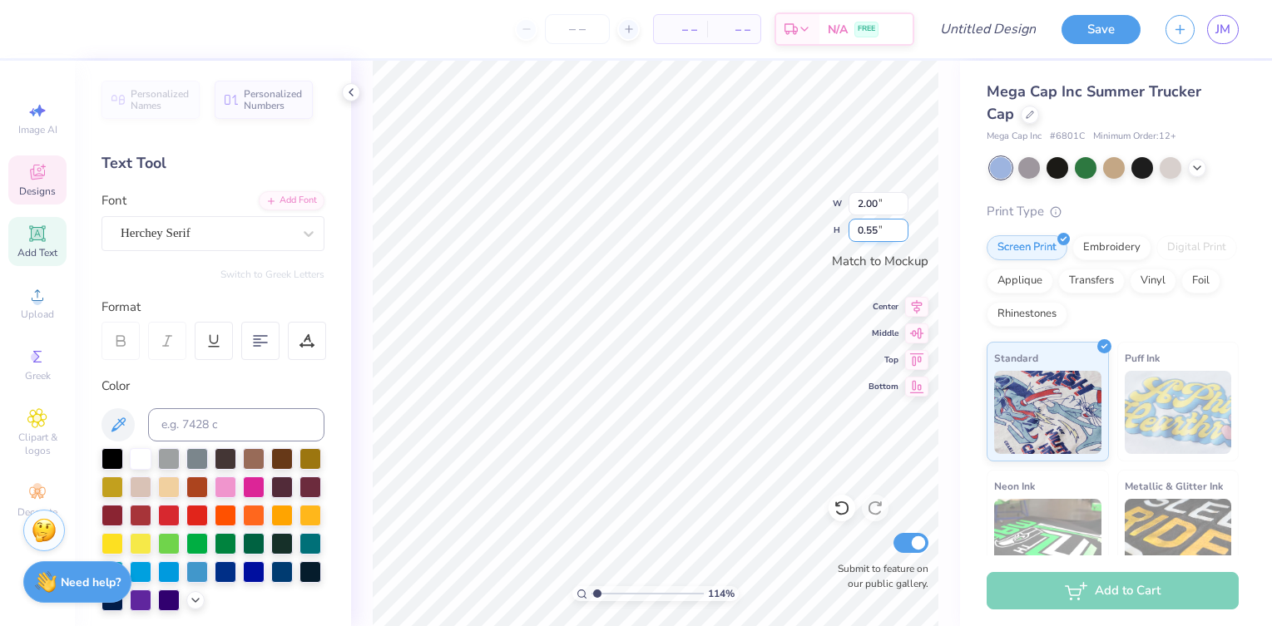
click at [902, 227] on input "0.55" at bounding box center [878, 230] width 60 height 23
click at [902, 227] on input "0.56" at bounding box center [878, 230] width 60 height 23
click at [902, 227] on input "0.57" at bounding box center [878, 230] width 60 height 23
click at [902, 227] on input "0.58" at bounding box center [878, 230] width 60 height 23
click at [902, 227] on input "0.59" at bounding box center [878, 230] width 60 height 23
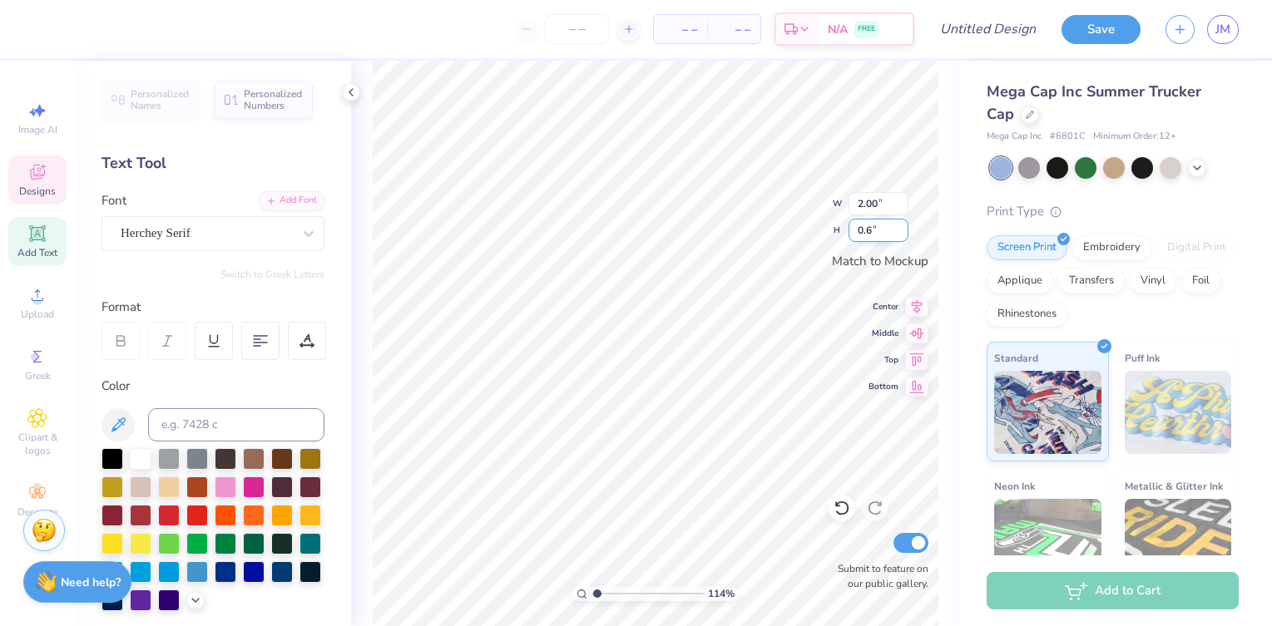
click at [902, 227] on input "0.6" at bounding box center [878, 230] width 60 height 23
click at [902, 227] on input "0.61" at bounding box center [878, 230] width 60 height 23
click at [902, 227] on input "0.62" at bounding box center [878, 230] width 60 height 23
click at [902, 227] on input "0.63" at bounding box center [878, 230] width 60 height 23
click at [902, 227] on input "0.64" at bounding box center [878, 230] width 60 height 23
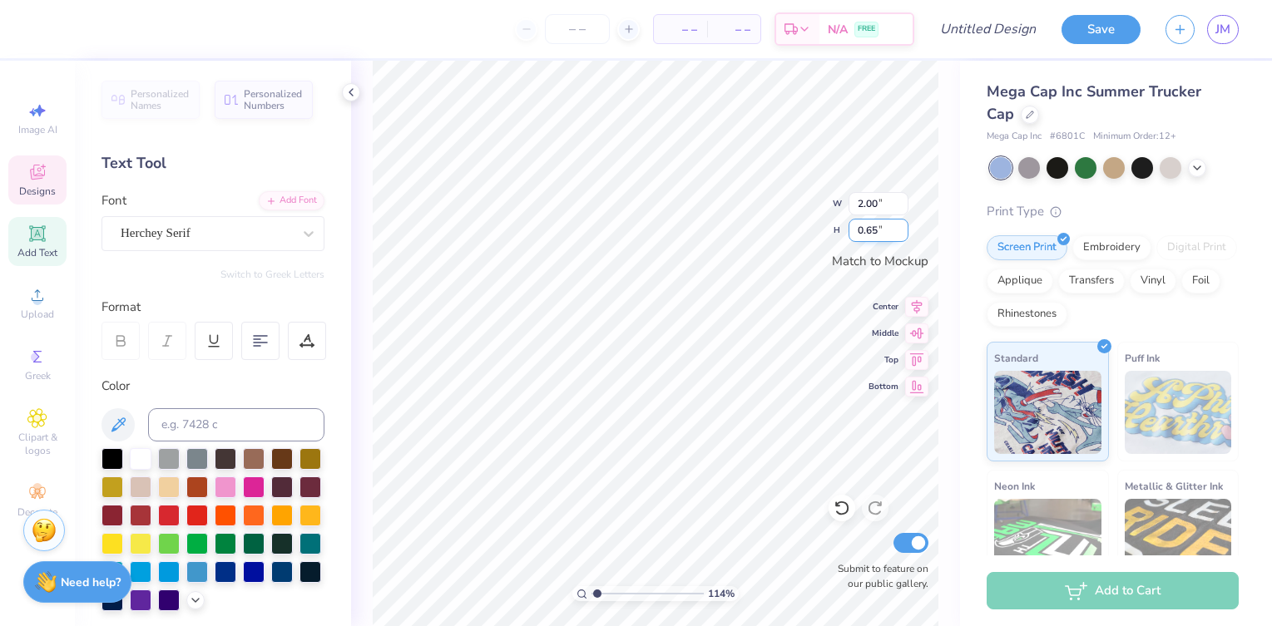
click at [902, 227] on input "0.65" at bounding box center [878, 230] width 60 height 23
click at [902, 227] on input "0.66" at bounding box center [878, 230] width 60 height 23
click at [902, 227] on input "0.67" at bounding box center [878, 230] width 60 height 23
click at [902, 227] on input "0.68" at bounding box center [878, 230] width 60 height 23
click at [902, 227] on input "0.69" at bounding box center [878, 230] width 60 height 23
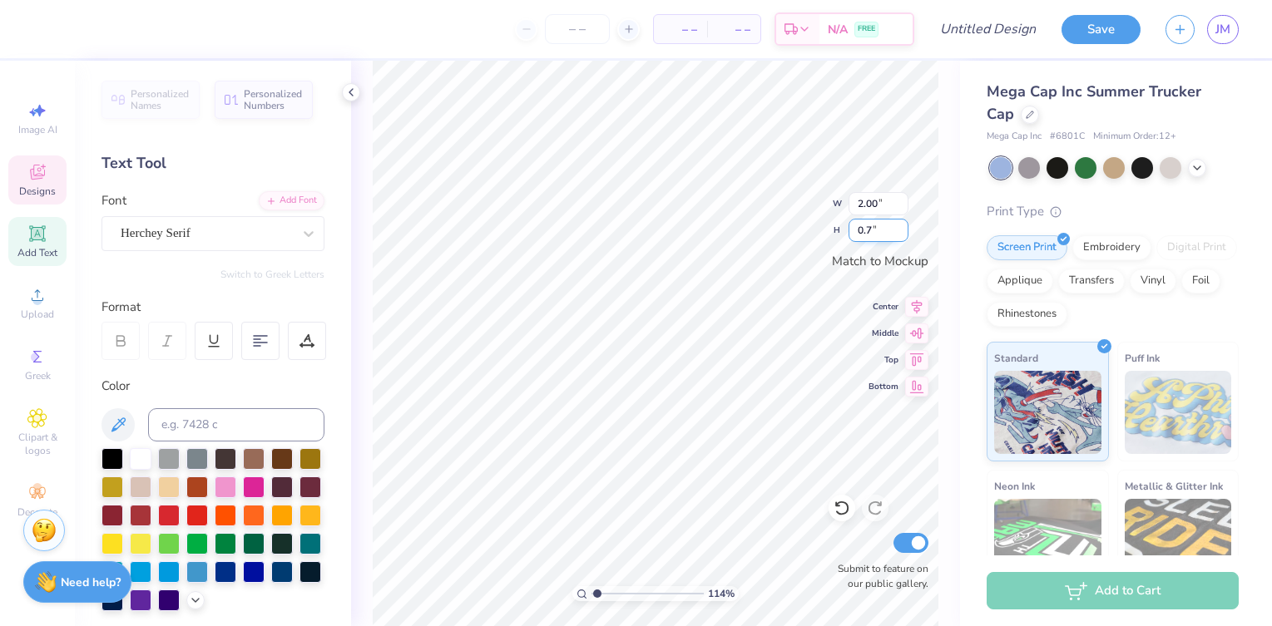
click at [902, 227] on input "0.7" at bounding box center [878, 230] width 60 height 23
click at [902, 227] on input "0.71" at bounding box center [878, 230] width 60 height 23
click at [902, 227] on input "0.72" at bounding box center [878, 230] width 60 height 23
click at [902, 227] on input "0.73" at bounding box center [878, 230] width 60 height 23
type input "0.74"
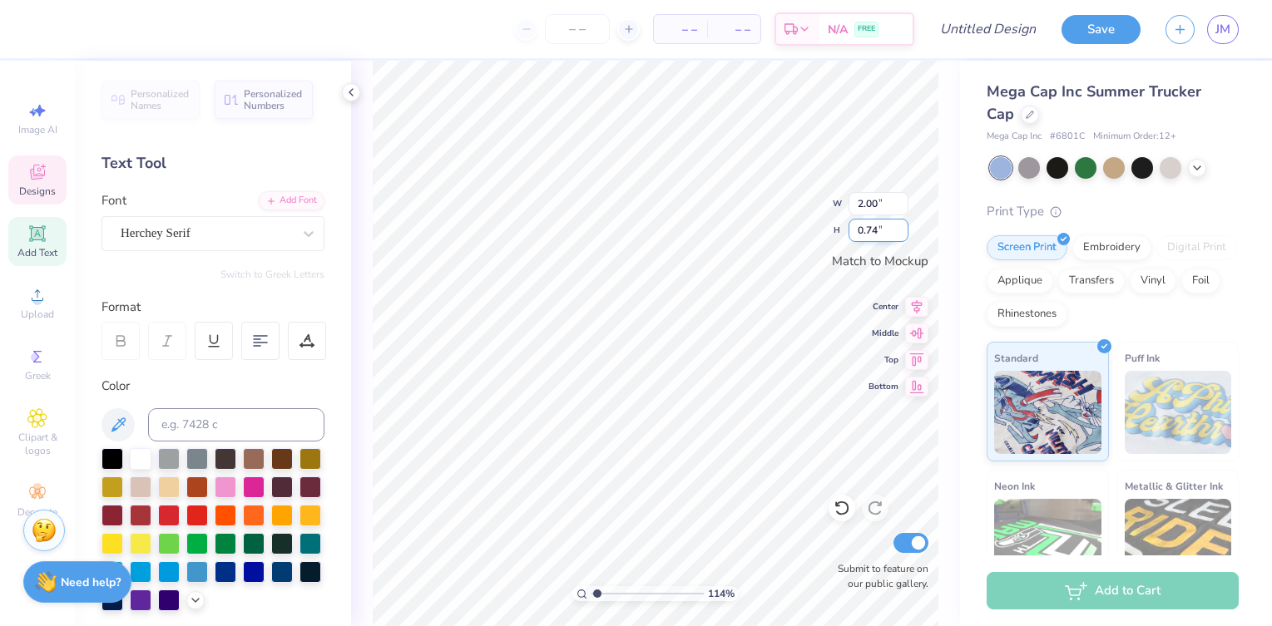
click at [902, 227] on input "0.74" at bounding box center [878, 230] width 60 height 23
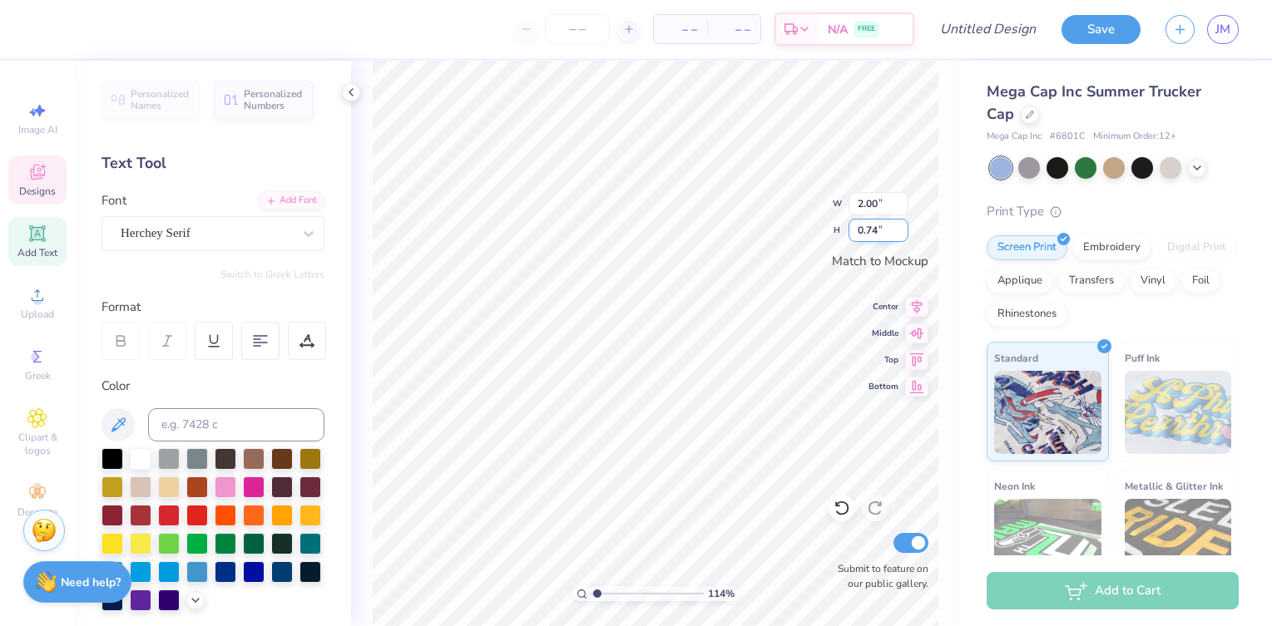
click at [902, 227] on input "0.74" at bounding box center [878, 230] width 60 height 23
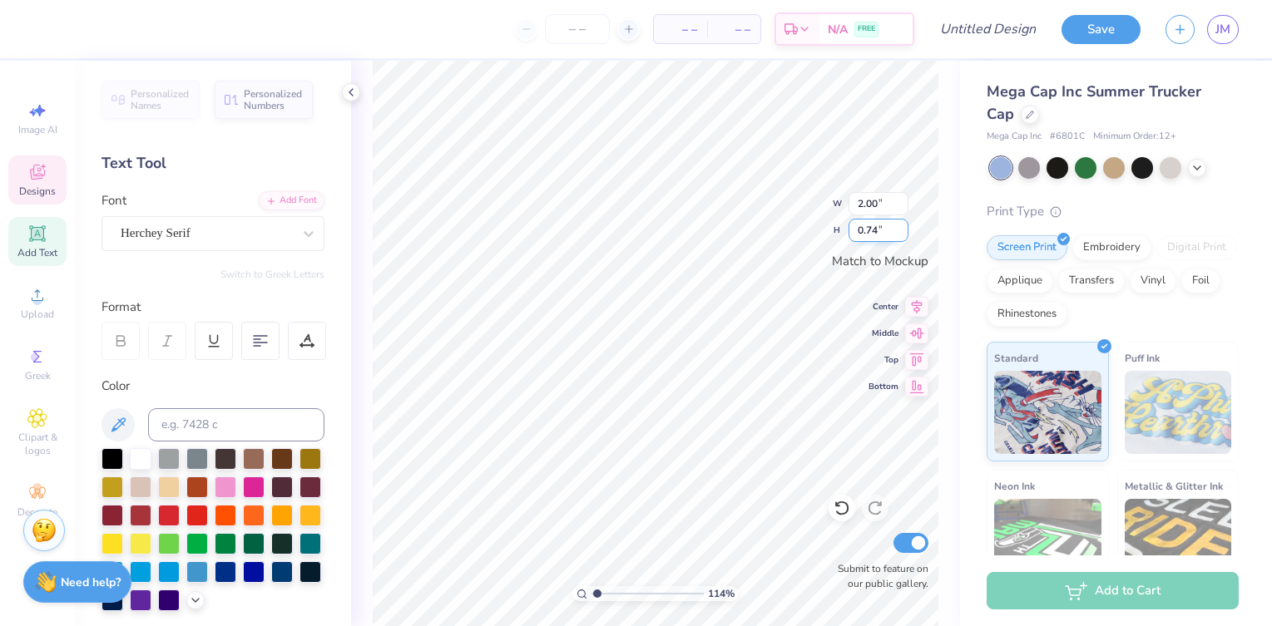
click at [902, 227] on input "0.74" at bounding box center [878, 230] width 60 height 23
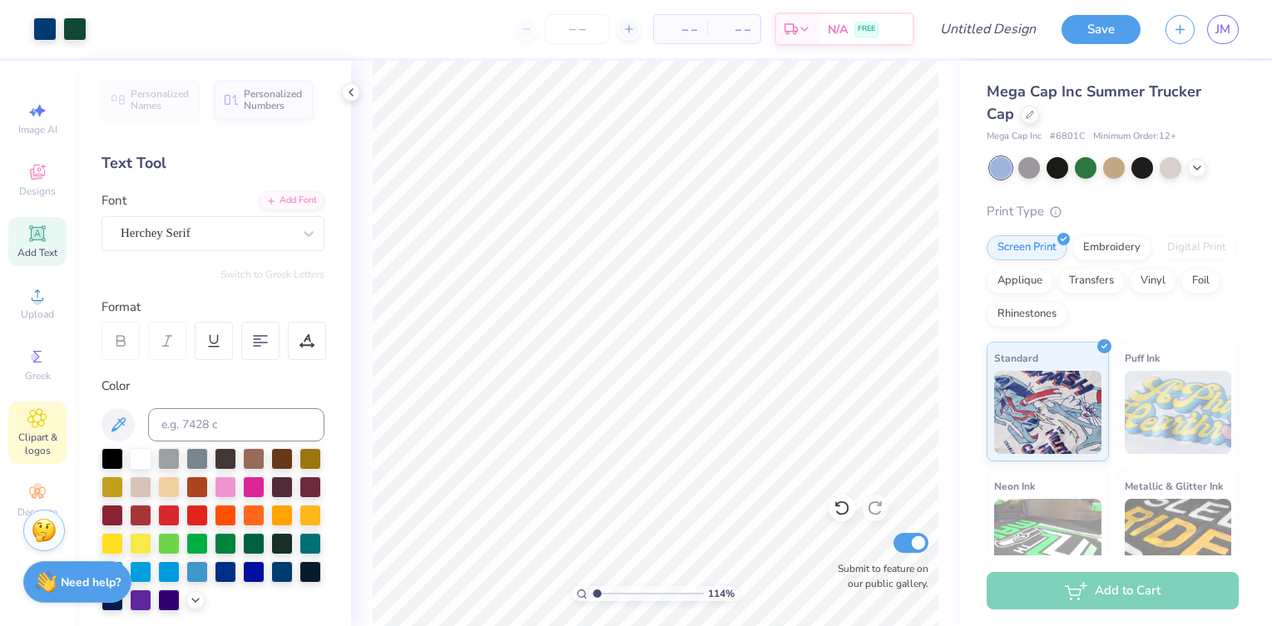
click at [45, 413] on icon at bounding box center [36, 418] width 19 height 20
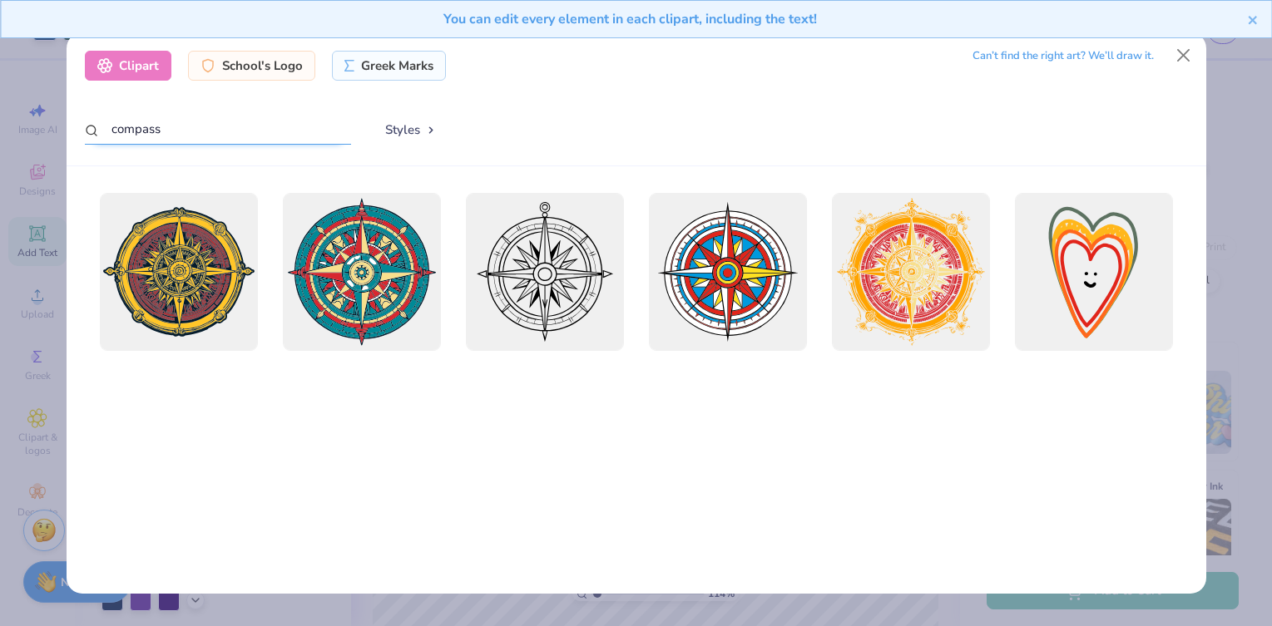
drag, startPoint x: 182, startPoint y: 133, endPoint x: 94, endPoint y: 130, distance: 88.2
click at [94, 130] on div "compass" at bounding box center [218, 130] width 266 height 32
type input "shooting star"
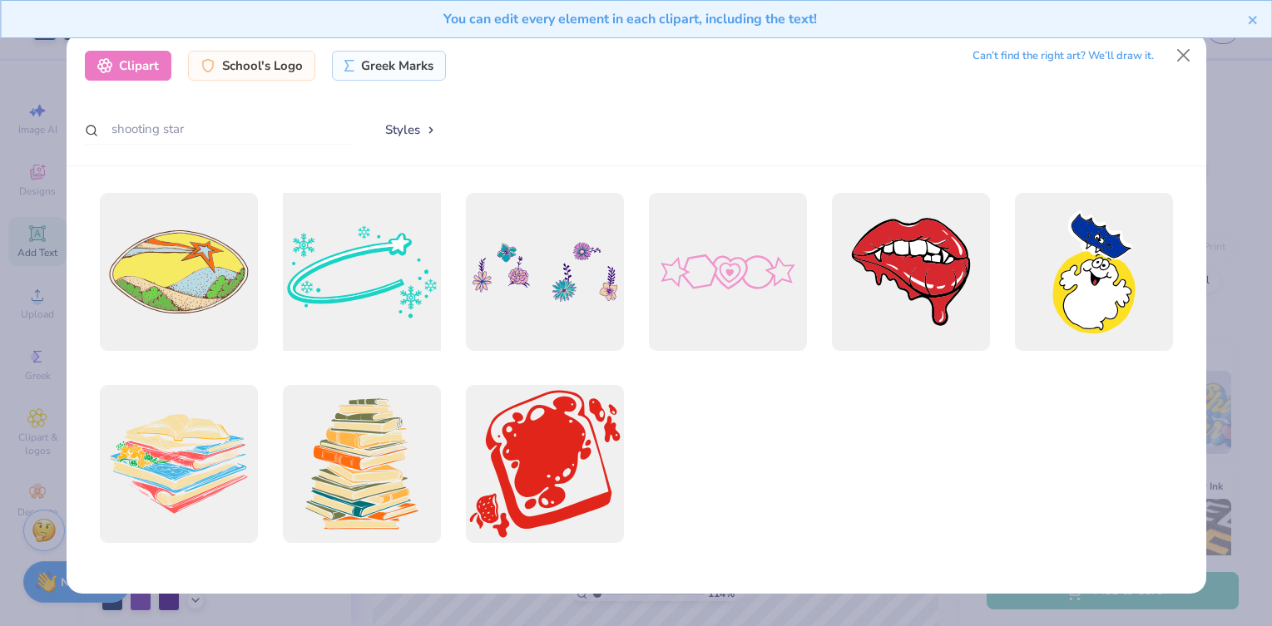
click at [365, 276] on div at bounding box center [361, 272] width 174 height 174
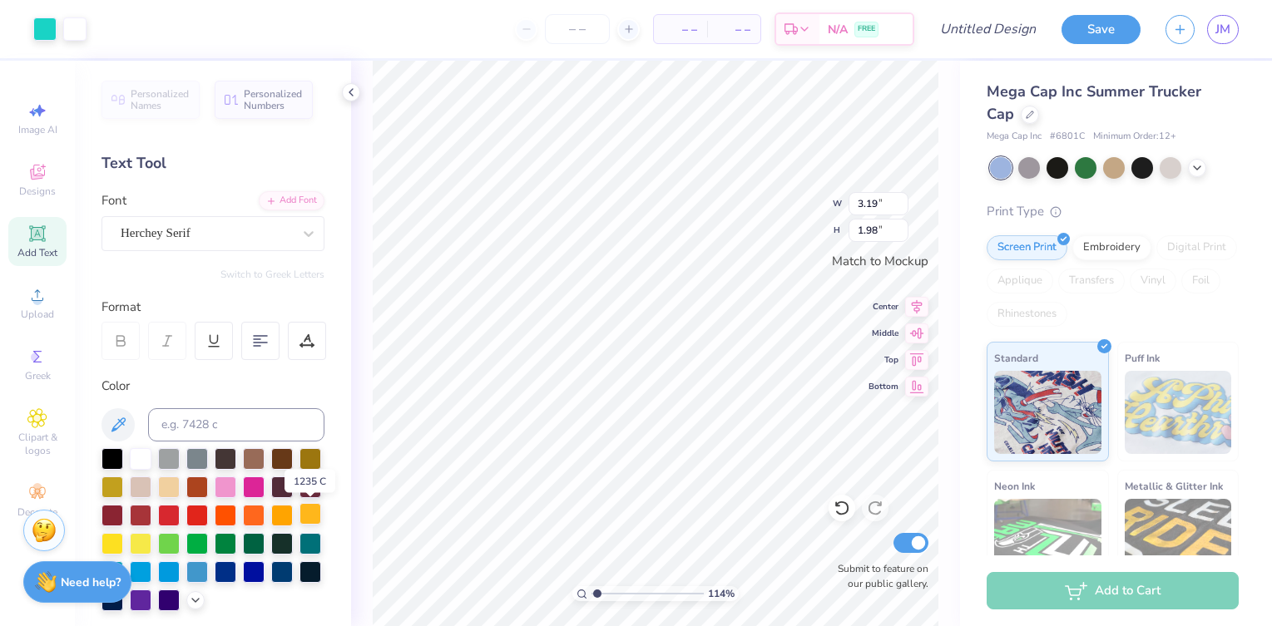
click at [315, 509] on div at bounding box center [310, 514] width 22 height 22
click at [284, 576] on div at bounding box center [282, 571] width 22 height 22
click at [309, 513] on div at bounding box center [310, 514] width 22 height 22
click at [285, 568] on div at bounding box center [282, 571] width 22 height 22
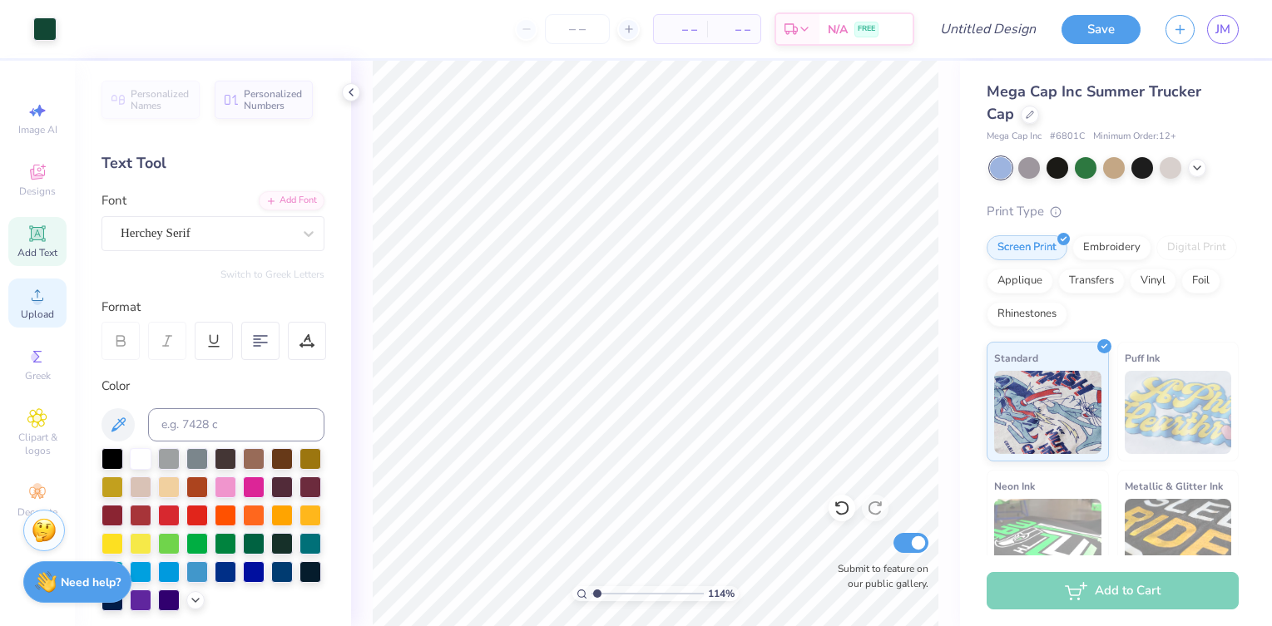
click at [35, 309] on span "Upload" at bounding box center [37, 314] width 33 height 13
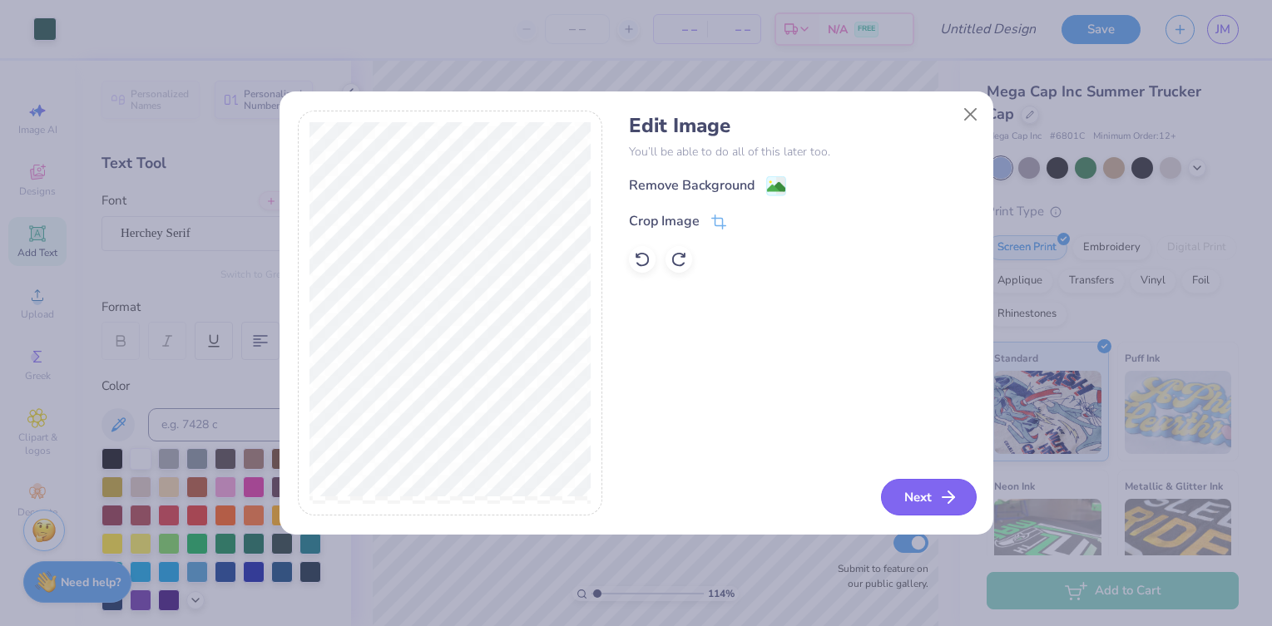
click at [926, 494] on button "Next" at bounding box center [929, 497] width 96 height 37
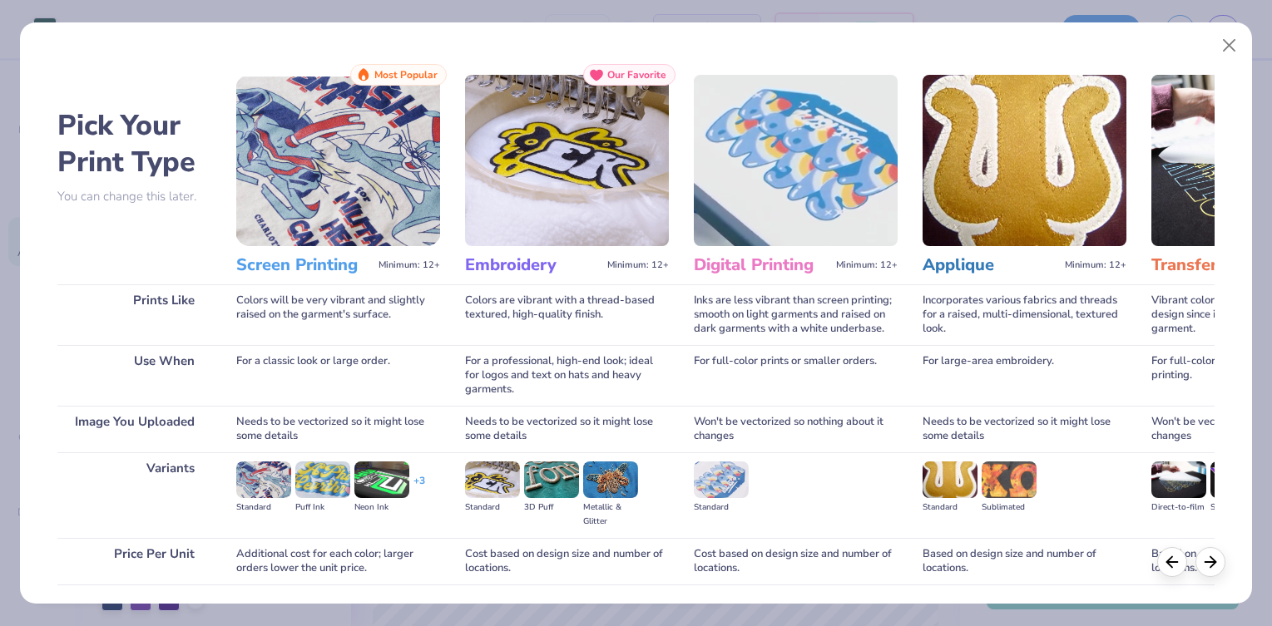
click at [329, 210] on img at bounding box center [338, 160] width 204 height 171
click at [391, 74] on span "Most Popular" at bounding box center [405, 75] width 63 height 12
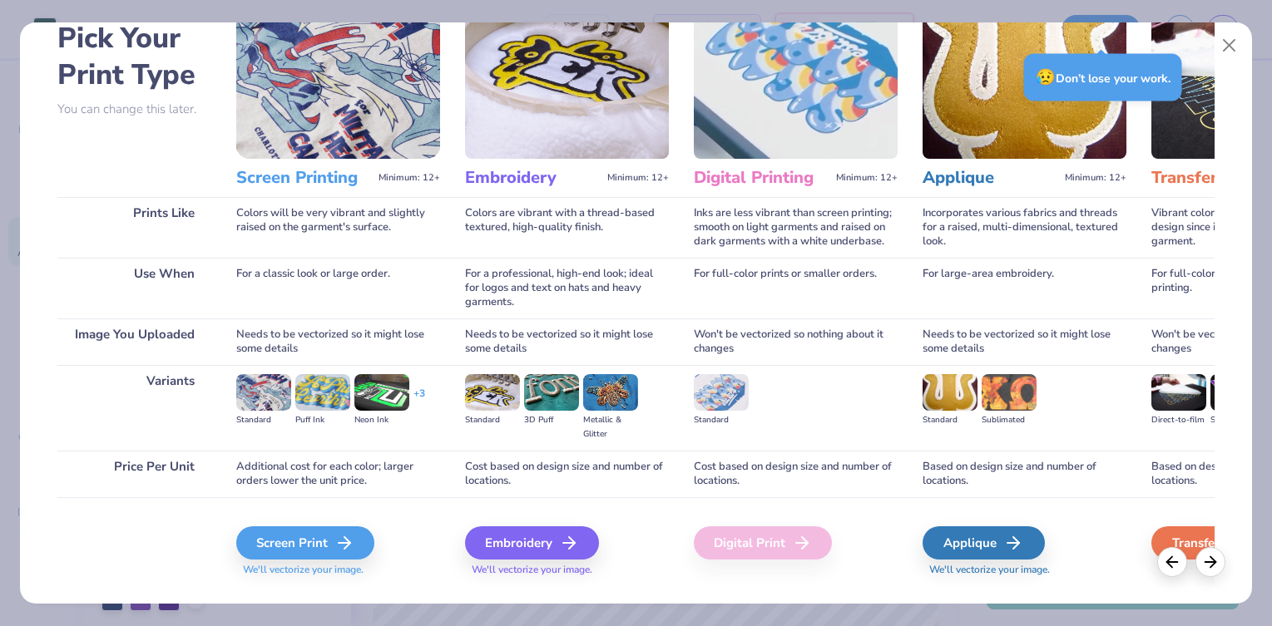
scroll to position [120, 0]
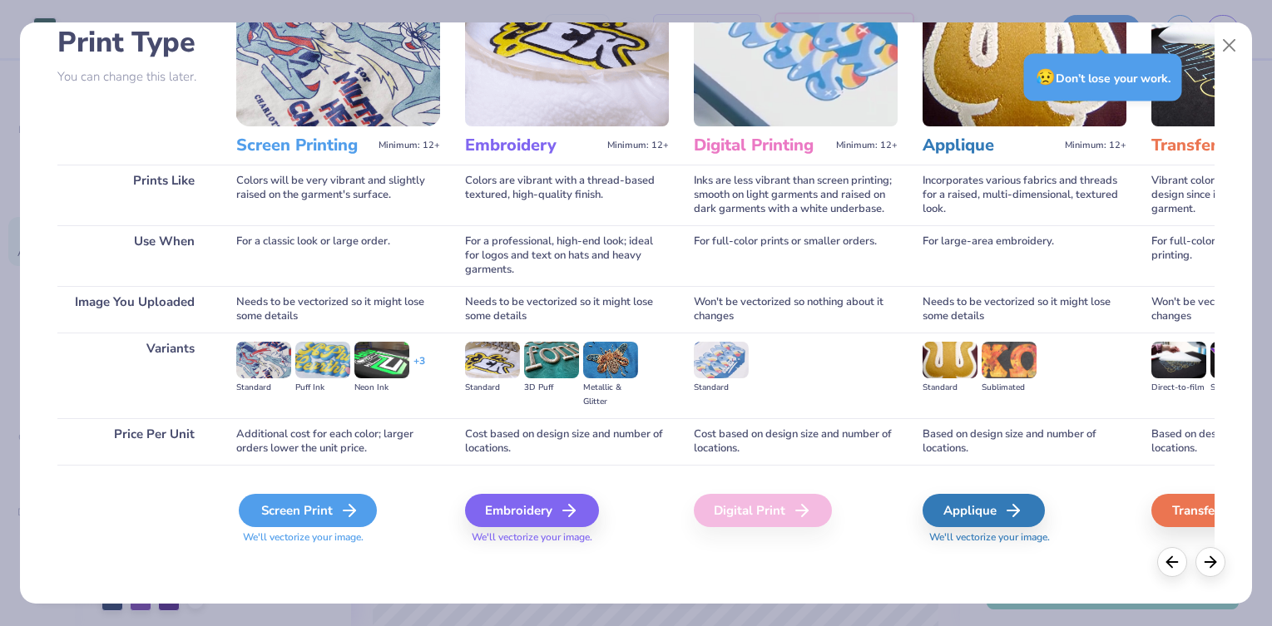
click at [330, 511] on div "Screen Print" at bounding box center [308, 510] width 138 height 33
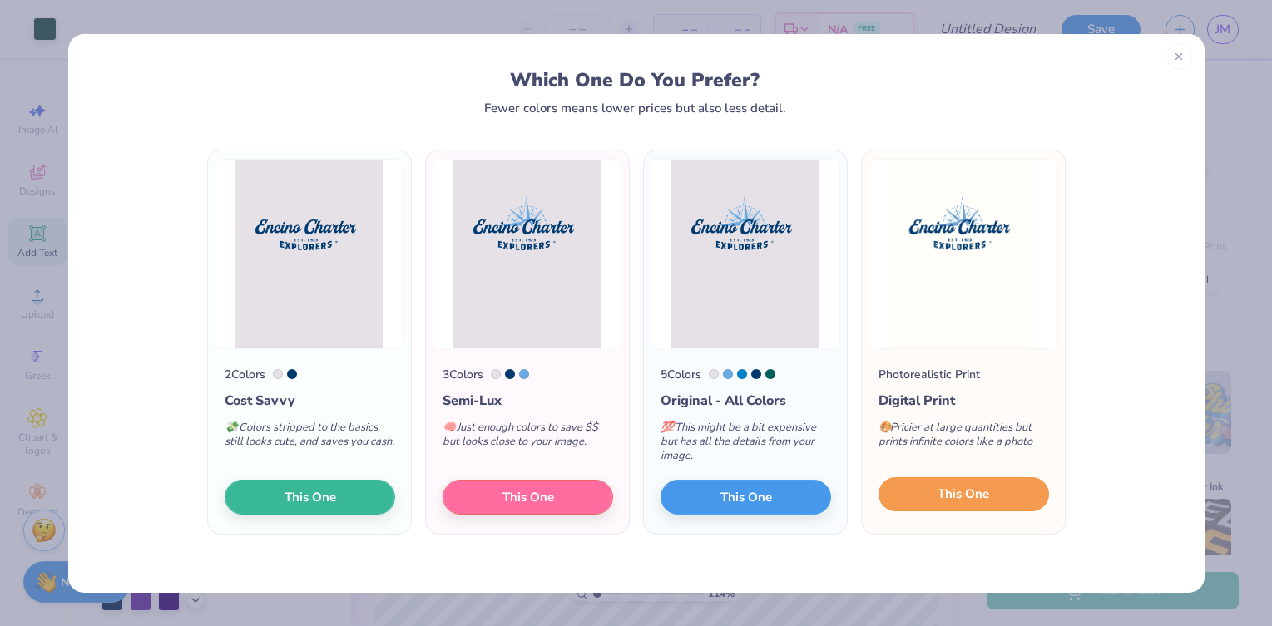
click at [947, 492] on span "This One" at bounding box center [963, 494] width 52 height 19
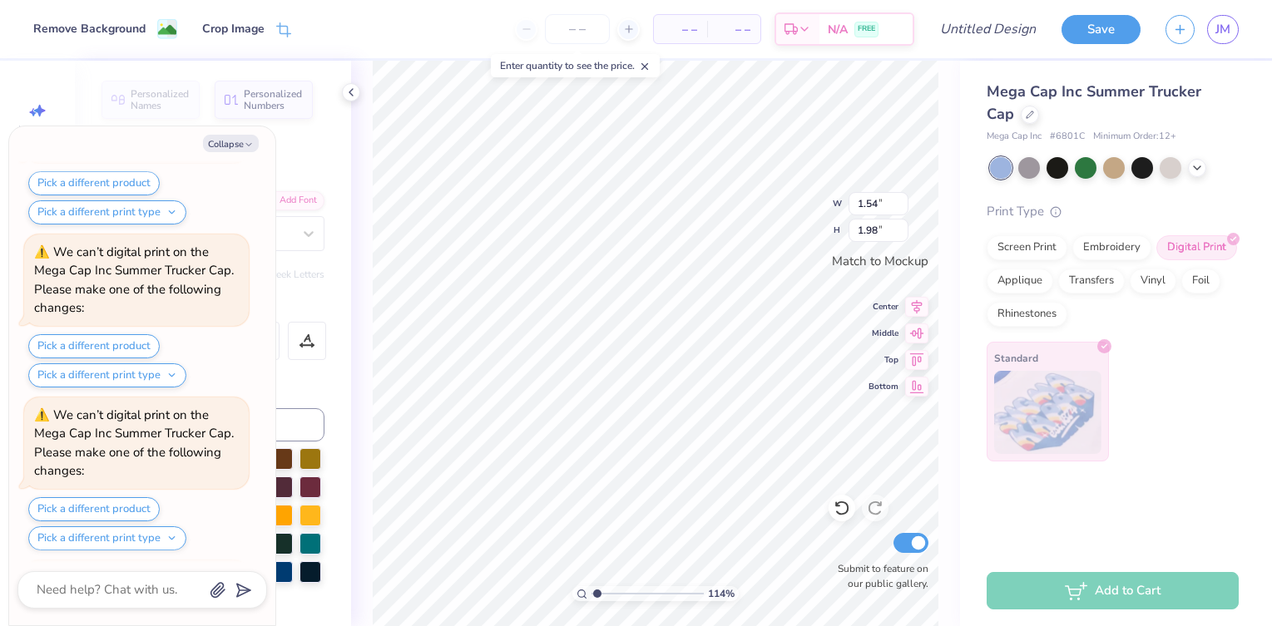
scroll to position [413, 0]
type textarea "x"
click at [897, 199] on input "1.56" at bounding box center [878, 203] width 60 height 23
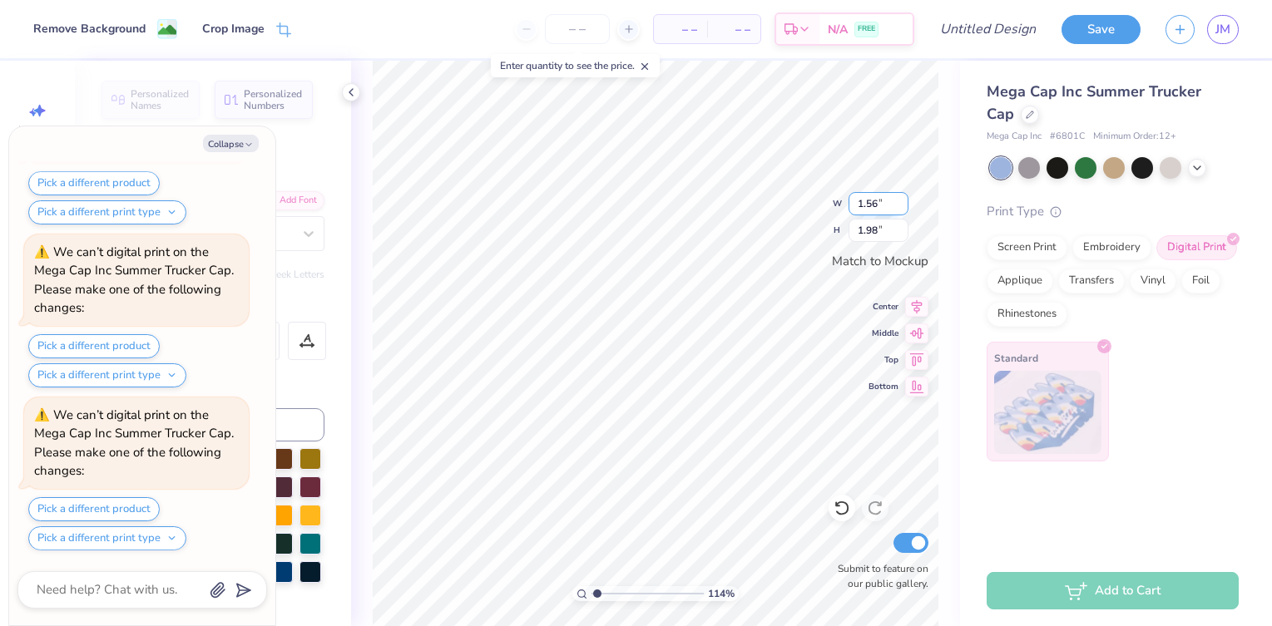
click at [897, 199] on input "1.56" at bounding box center [878, 203] width 60 height 23
type input "3"
type textarea "x"
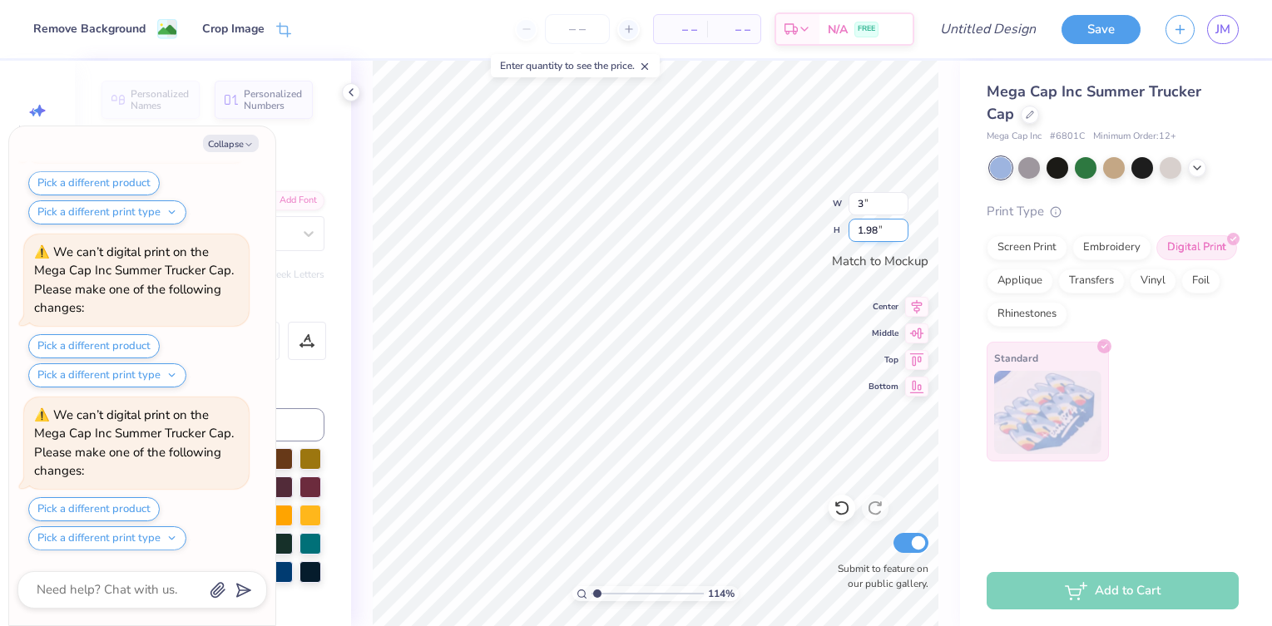
type input "1.56"
type input "2.00"
drag, startPoint x: 884, startPoint y: 232, endPoint x: 853, endPoint y: 232, distance: 30.8
click at [853, 232] on input "2.00" at bounding box center [878, 230] width 60 height 23
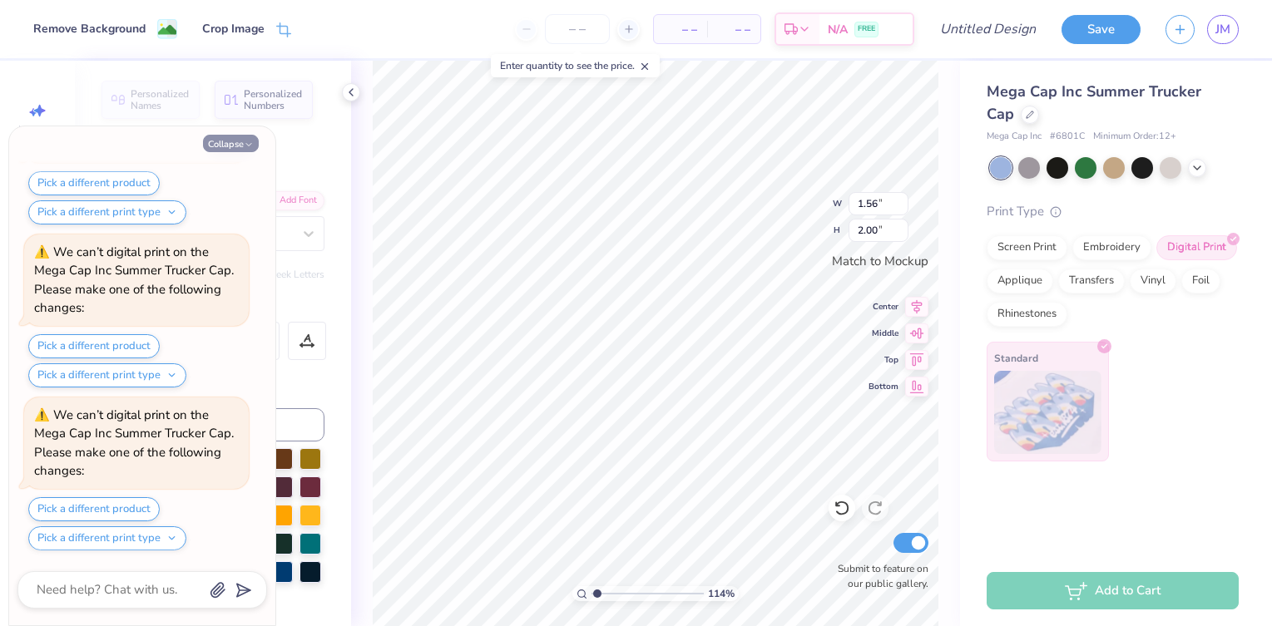
click at [223, 145] on button "Collapse" at bounding box center [231, 143] width 56 height 17
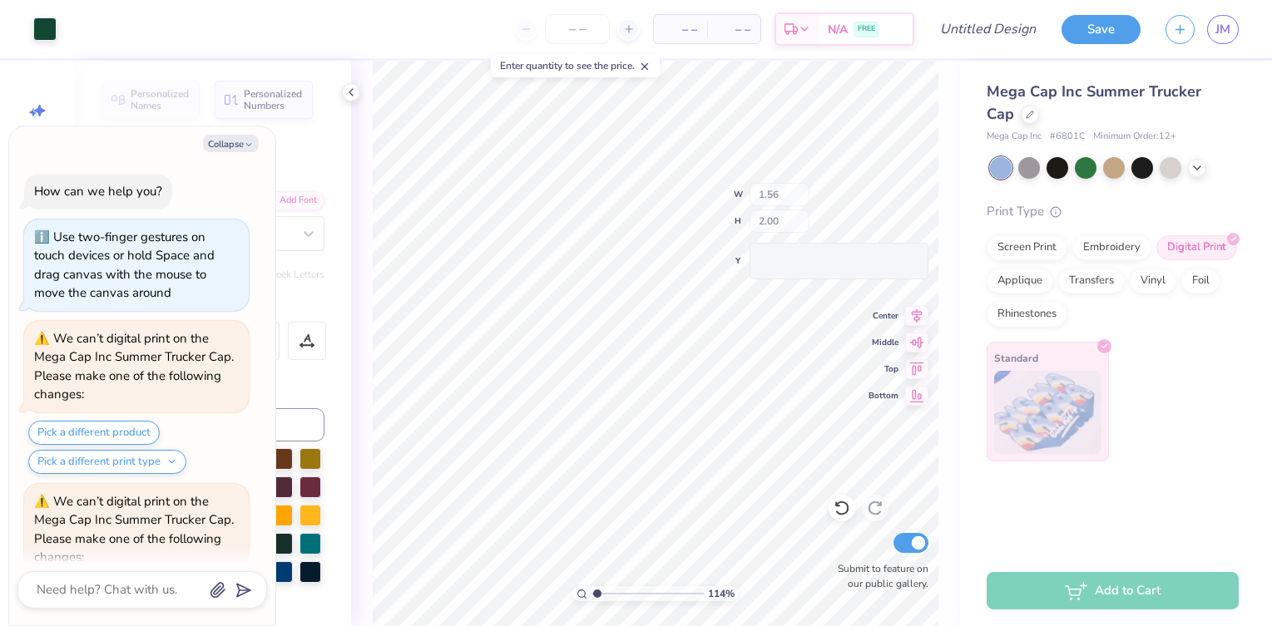
scroll to position [902, 0]
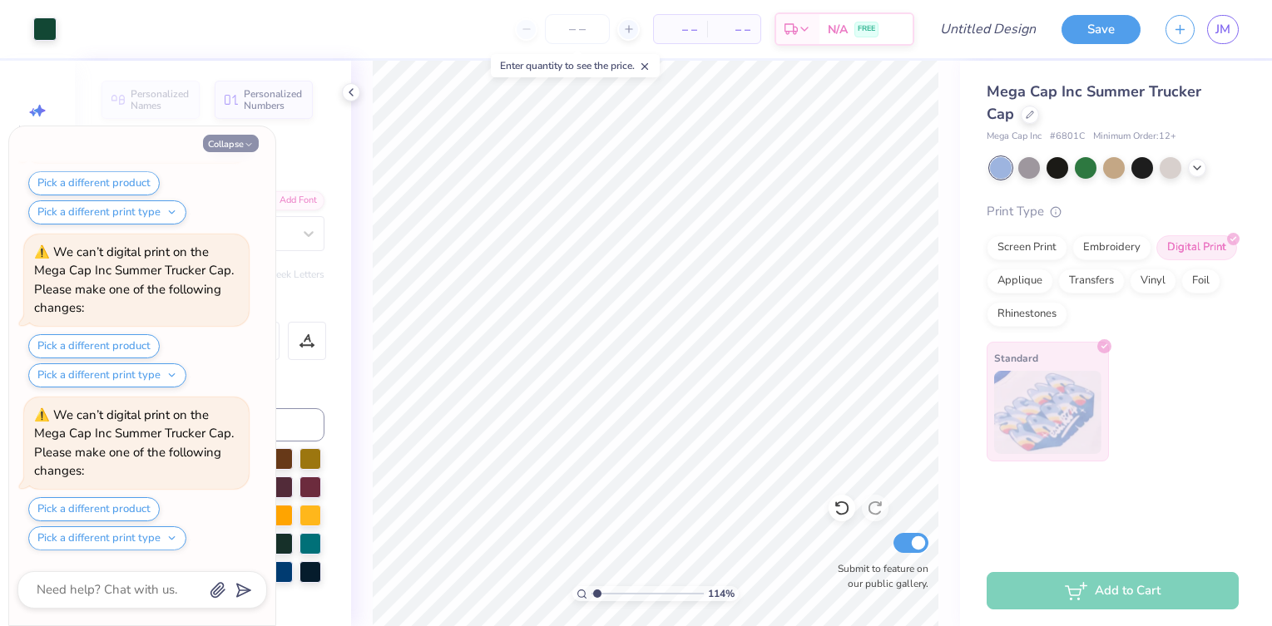
click at [235, 141] on button "Collapse" at bounding box center [231, 143] width 56 height 17
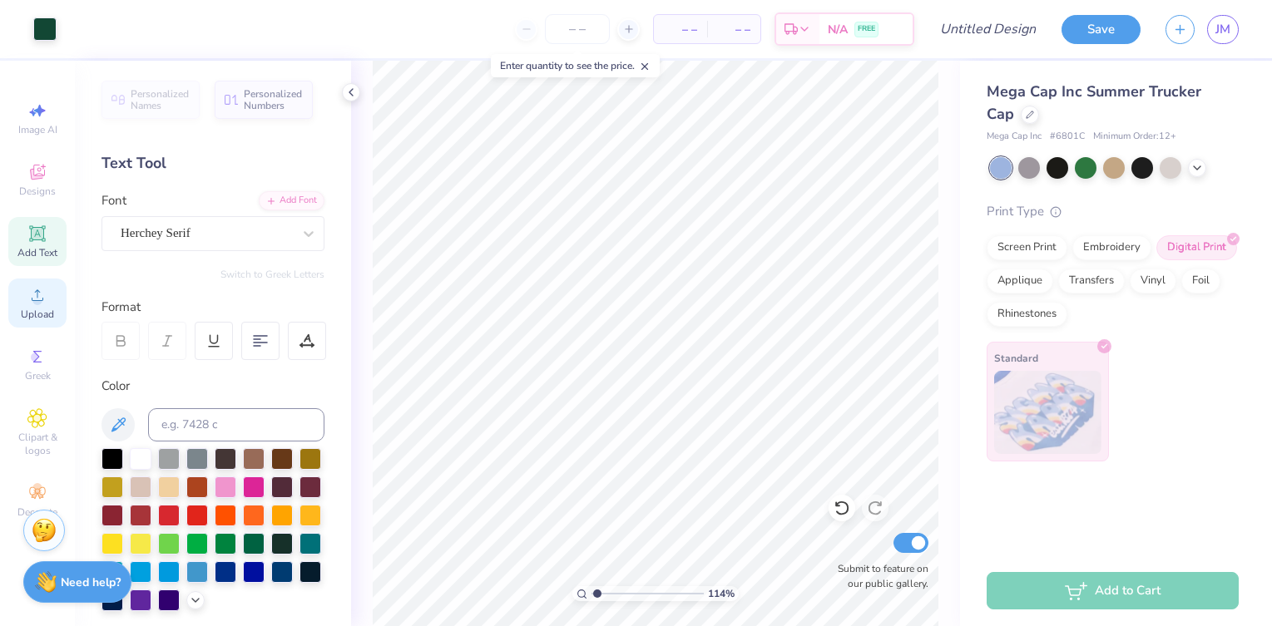
click at [39, 304] on circle at bounding box center [36, 300] width 9 height 9
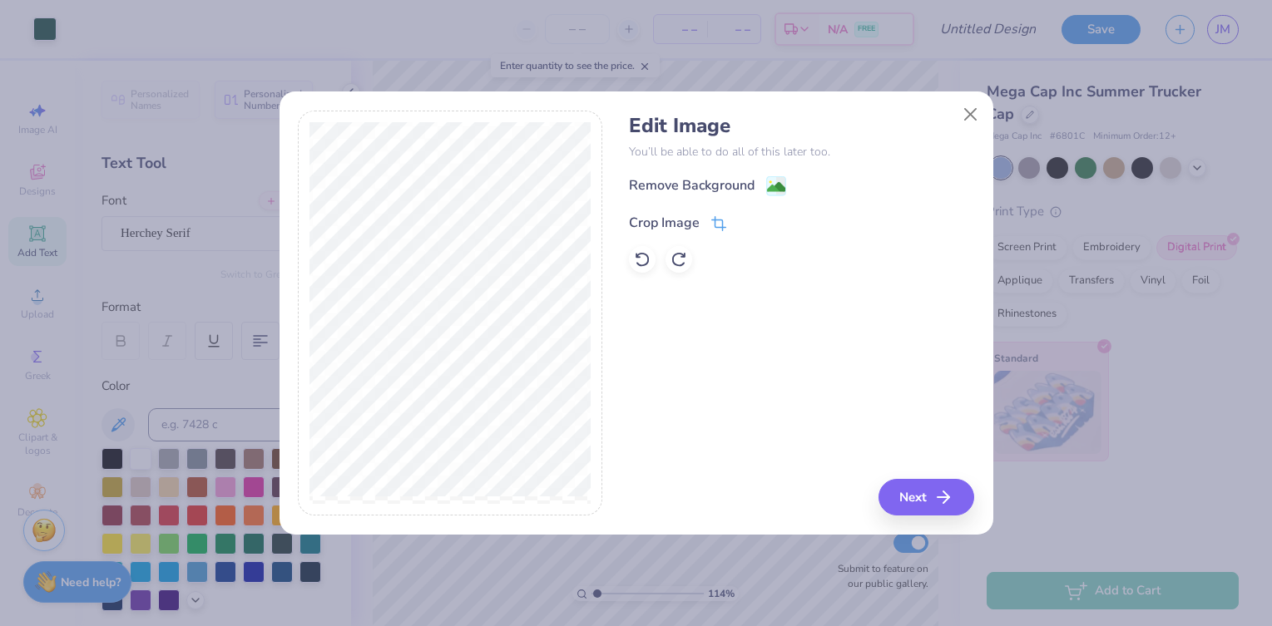
click at [681, 223] on div "Crop Image" at bounding box center [664, 223] width 71 height 20
click at [922, 497] on div "Edit Image You’ll be able to do all of this later too. Remove Background Crop I…" at bounding box center [801, 314] width 345 height 406
click at [941, 498] on div "Edit Image You’ll be able to do all of this later too. Remove Background Crop I…" at bounding box center [801, 314] width 345 height 406
click at [808, 428] on div "Edit Image You’ll be able to do all of this later too. Remove Background Crop I…" at bounding box center [801, 314] width 345 height 406
click at [918, 501] on div "Edit Image You’ll be able to do all of this later too. Remove Background Crop I…" at bounding box center [801, 314] width 345 height 406
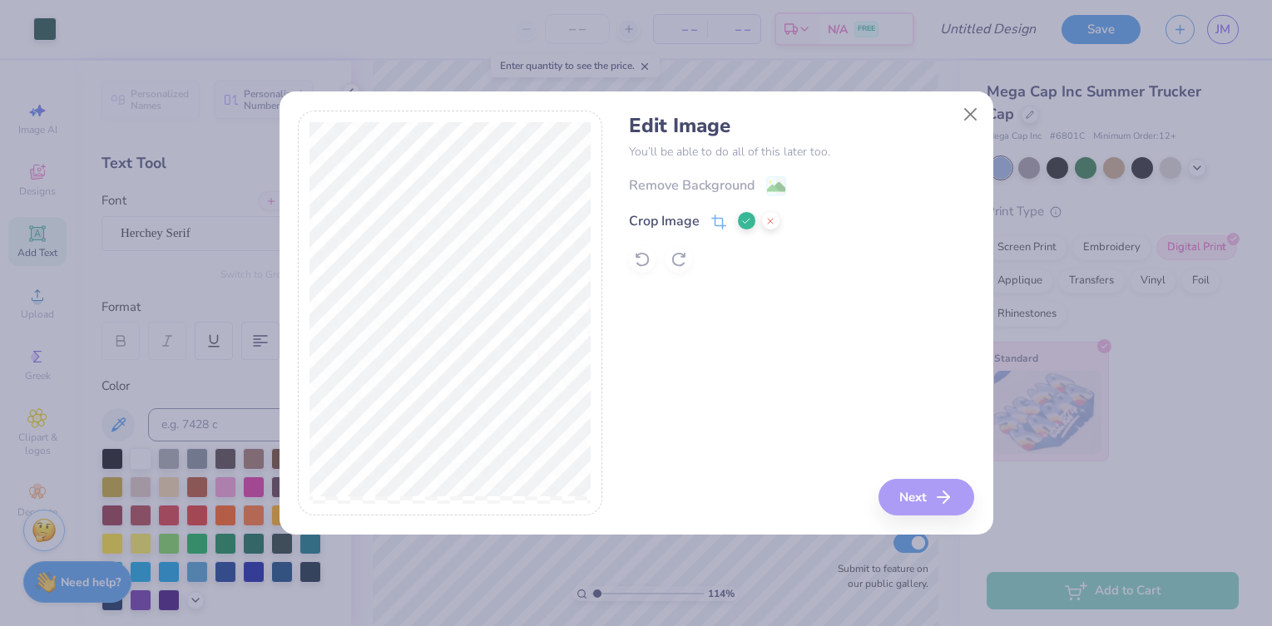
click at [946, 492] on div "Edit Image You’ll be able to do all of this later too. Remove Background Crop I…" at bounding box center [801, 314] width 345 height 406
click at [888, 241] on div "Remove Background Crop Image" at bounding box center [801, 223] width 345 height 97
click at [672, 221] on div "Crop Image" at bounding box center [664, 221] width 71 height 20
click at [746, 222] on icon at bounding box center [746, 221] width 10 height 10
click at [731, 190] on div "Remove Background" at bounding box center [692, 187] width 126 height 20
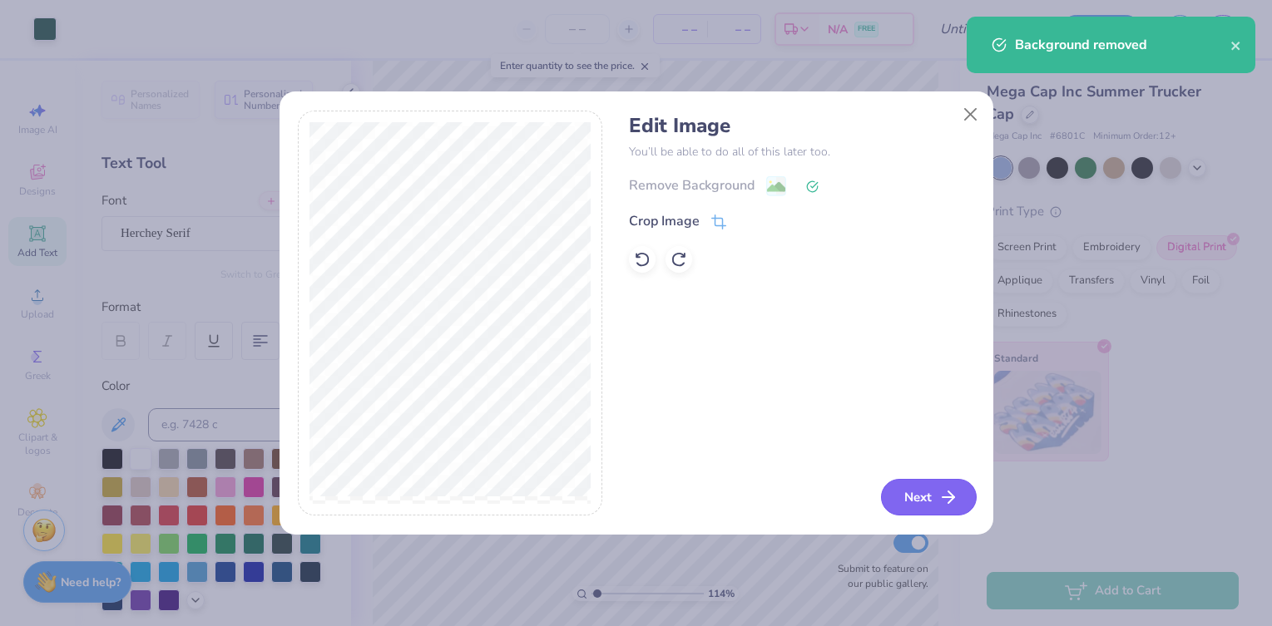
click at [934, 497] on button "Next" at bounding box center [929, 497] width 96 height 37
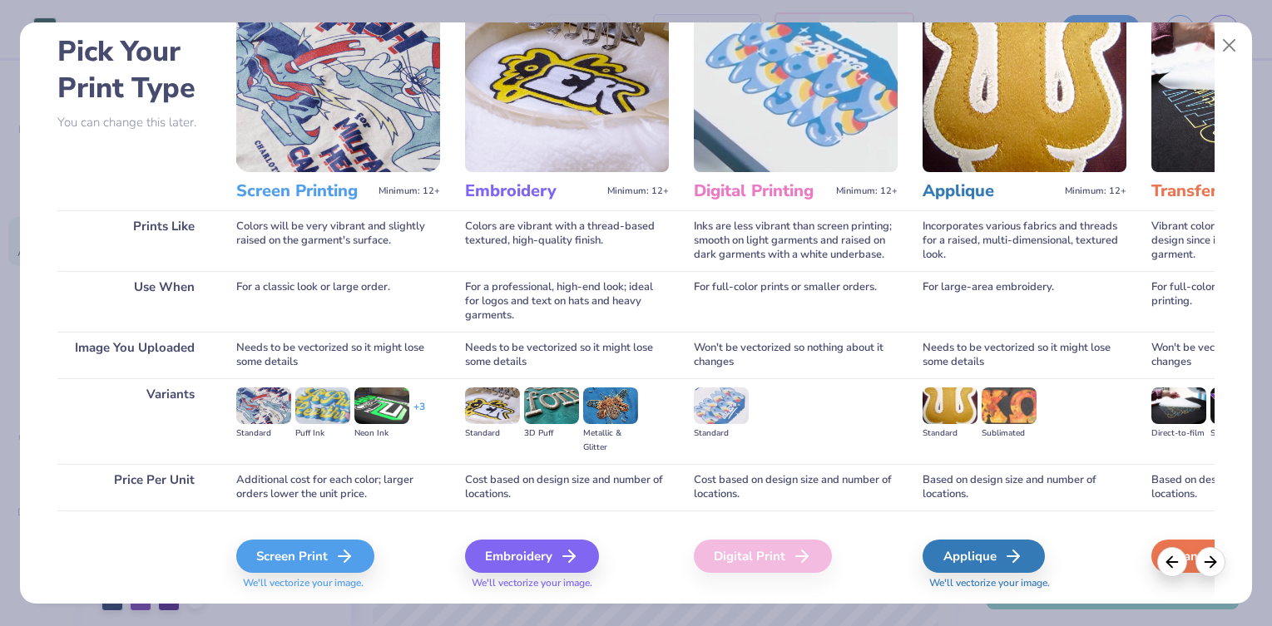
scroll to position [120, 0]
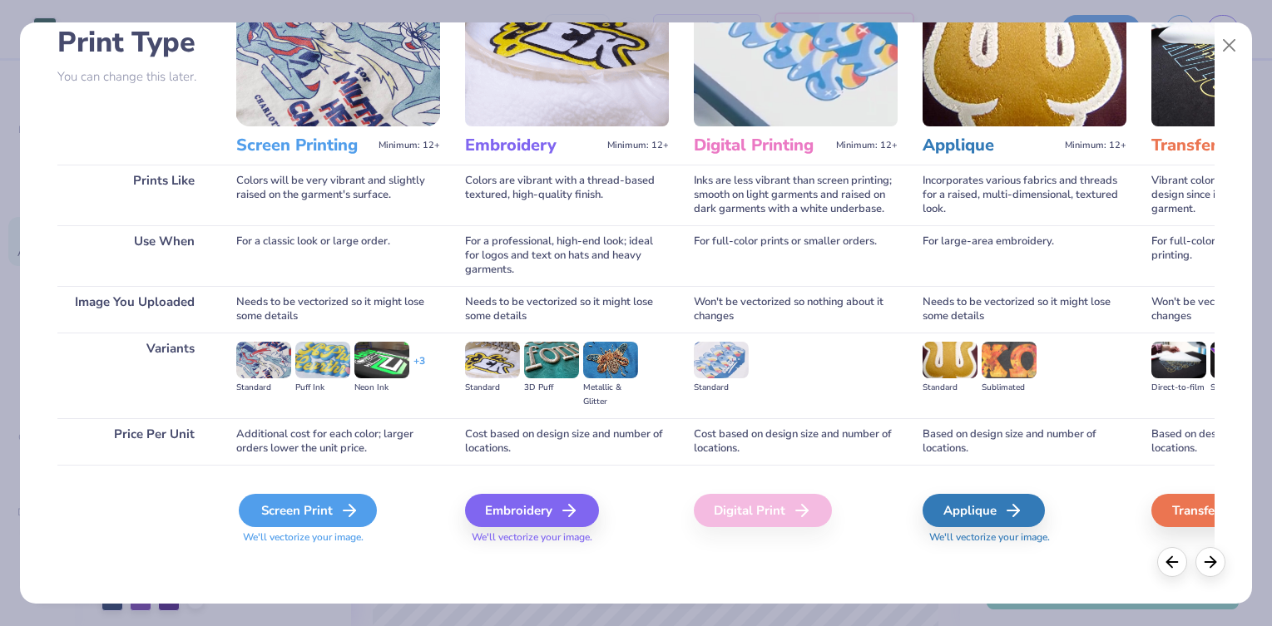
click at [311, 509] on div "Screen Print" at bounding box center [308, 510] width 138 height 33
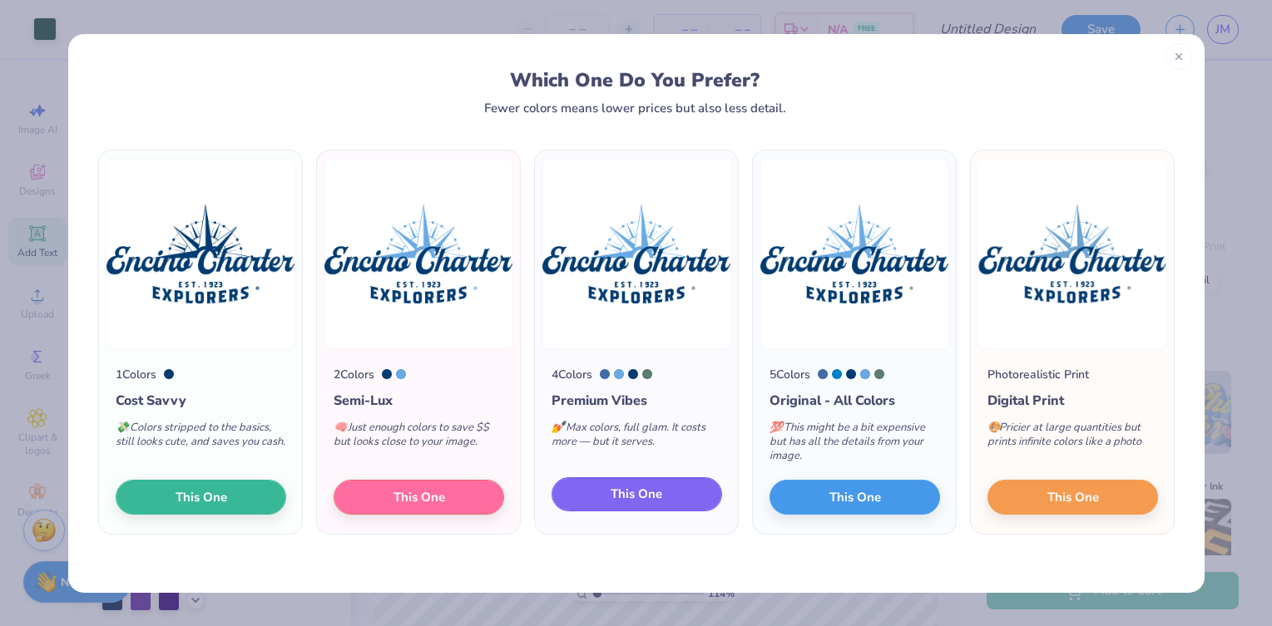
click at [623, 489] on span "This One" at bounding box center [636, 494] width 52 height 19
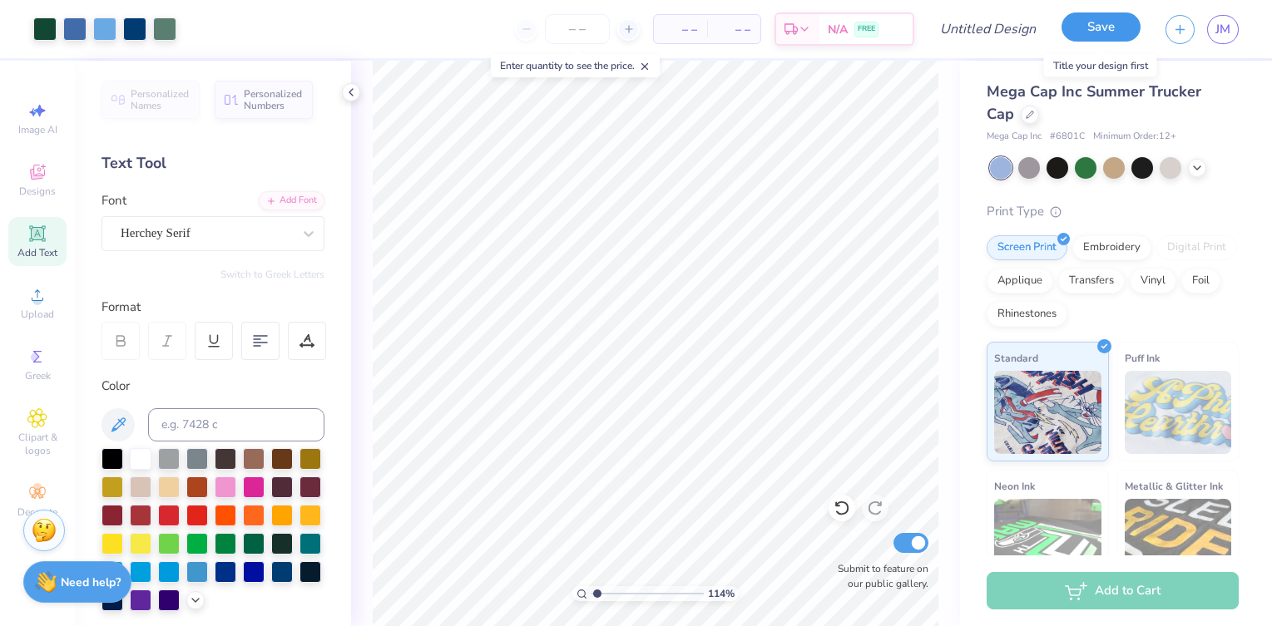
click at [1097, 34] on button "Save" at bounding box center [1100, 26] width 79 height 29
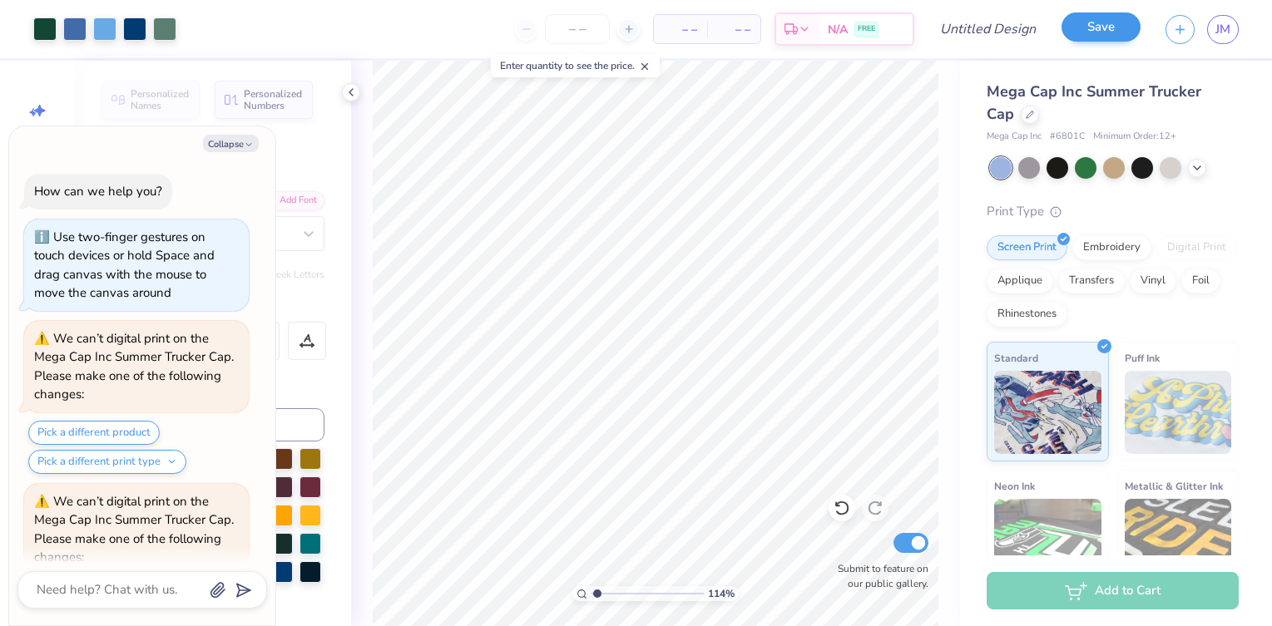
scroll to position [947, 0]
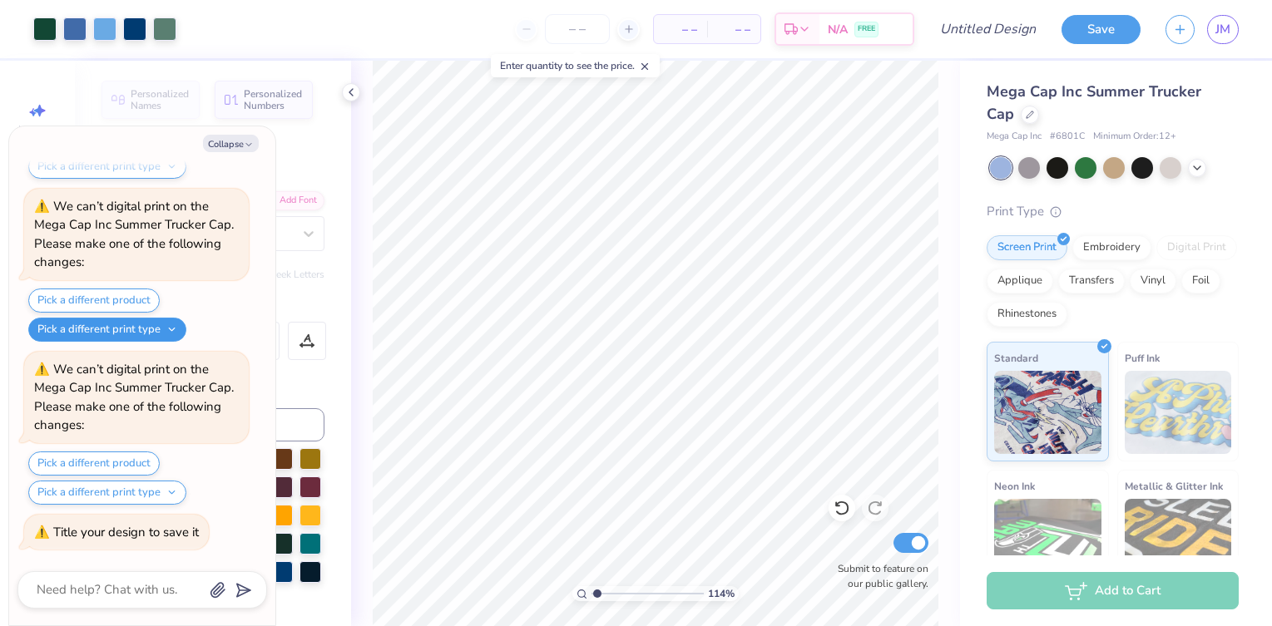
click at [125, 324] on button "Pick a different print type" at bounding box center [107, 330] width 158 height 24
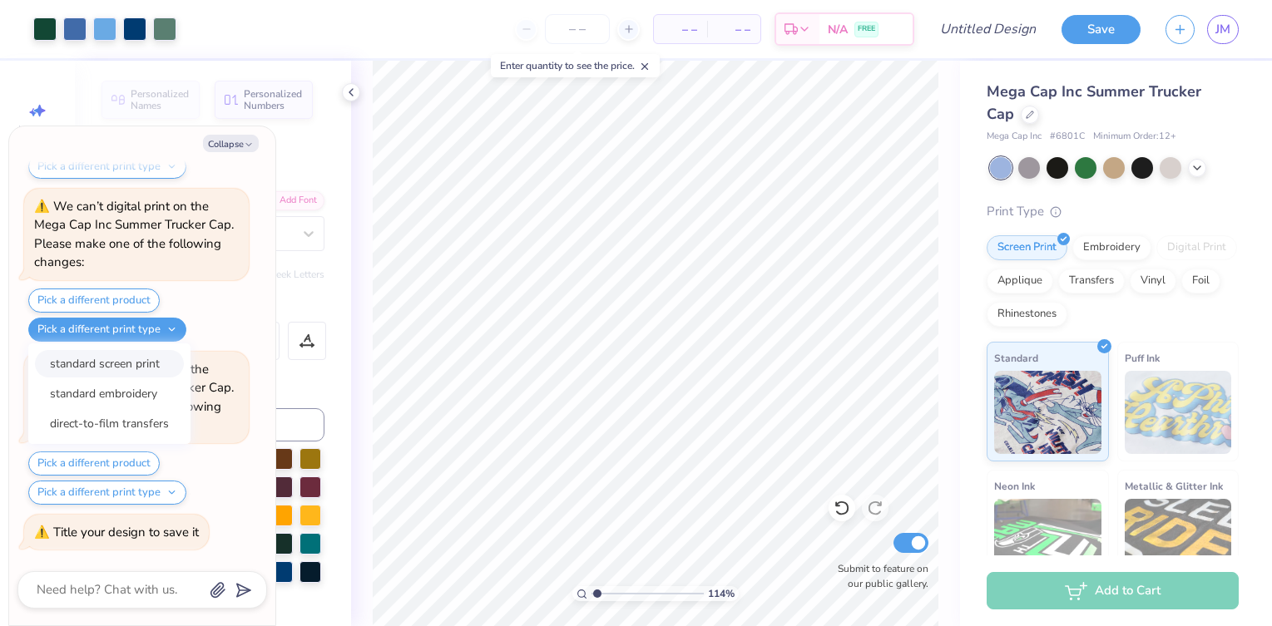
click at [129, 368] on button "standard screen print" at bounding box center [109, 363] width 149 height 27
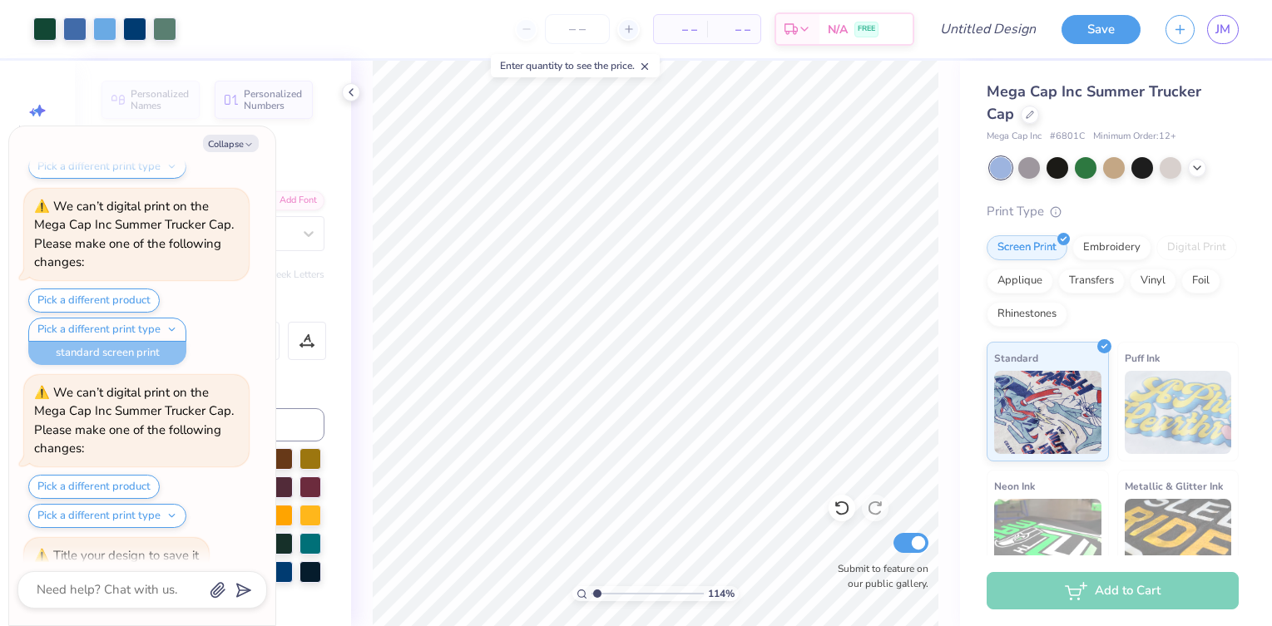
scroll to position [971, 0]
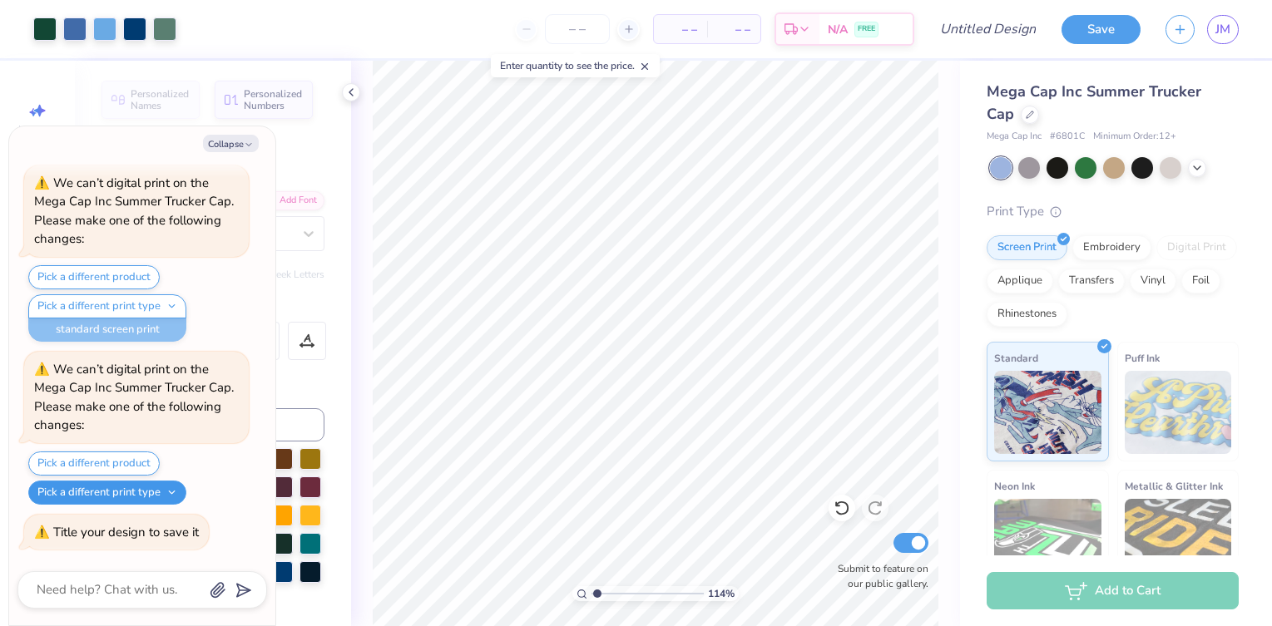
click at [122, 493] on button "Pick a different print type" at bounding box center [107, 493] width 158 height 24
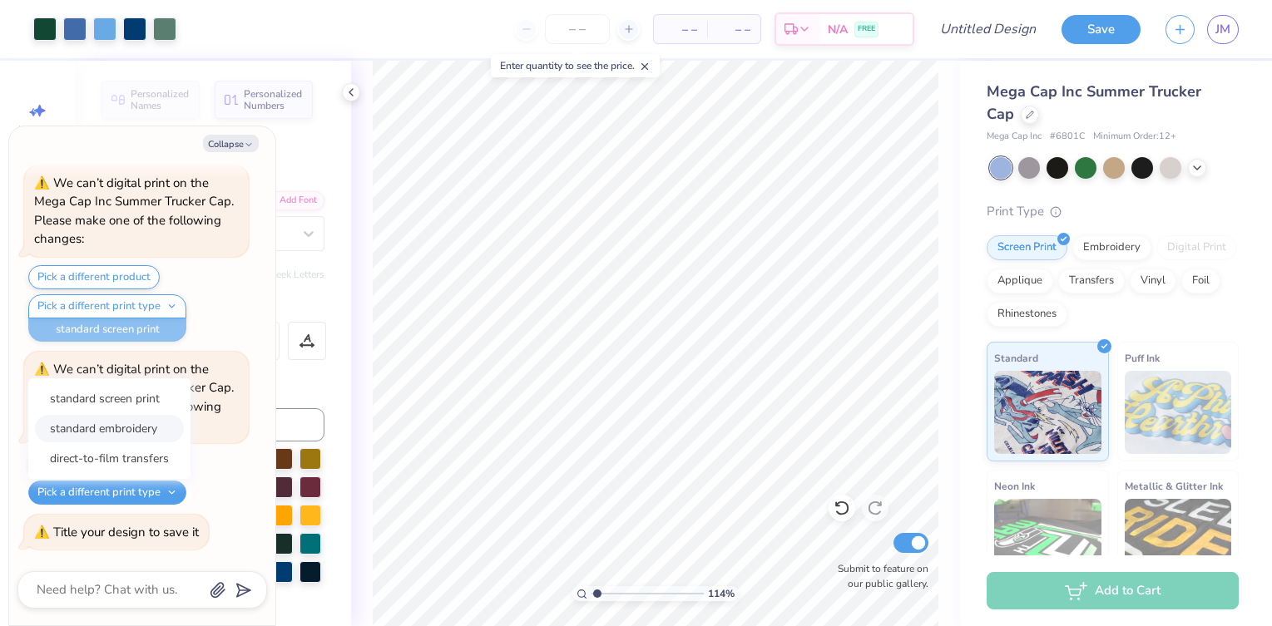
click at [117, 430] on button "standard embroidery" at bounding box center [109, 428] width 149 height 27
click at [117, 452] on button "Pick a different product" at bounding box center [93, 464] width 131 height 24
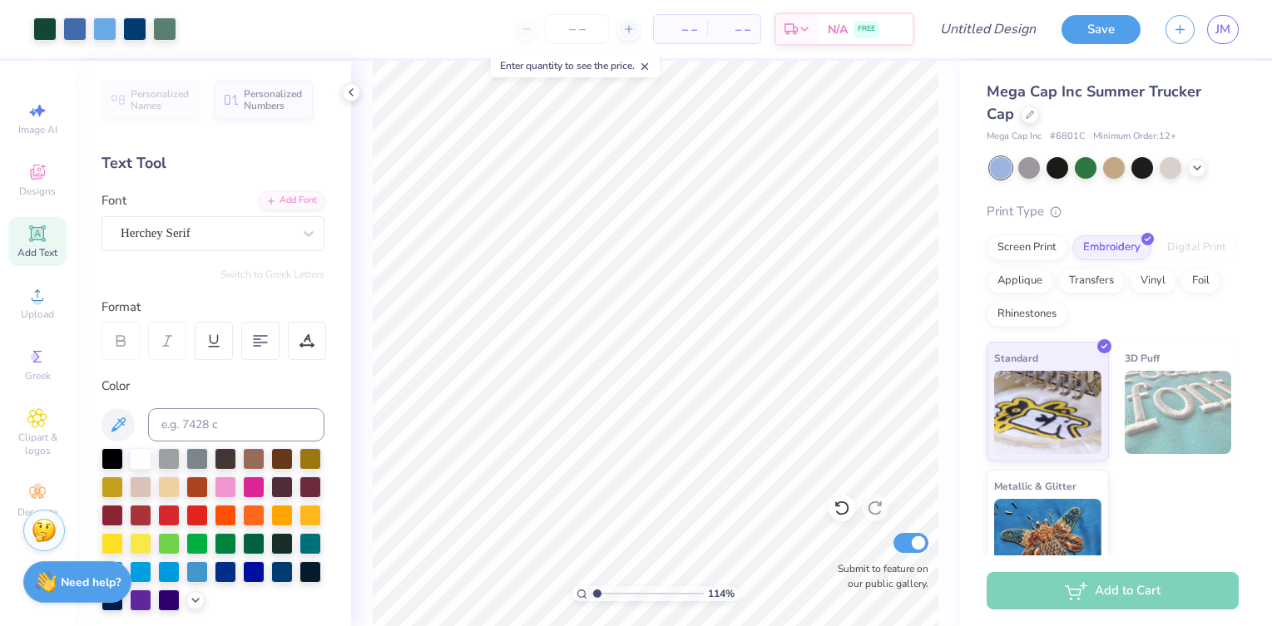
scroll to position [971, 0]
type textarea "x"
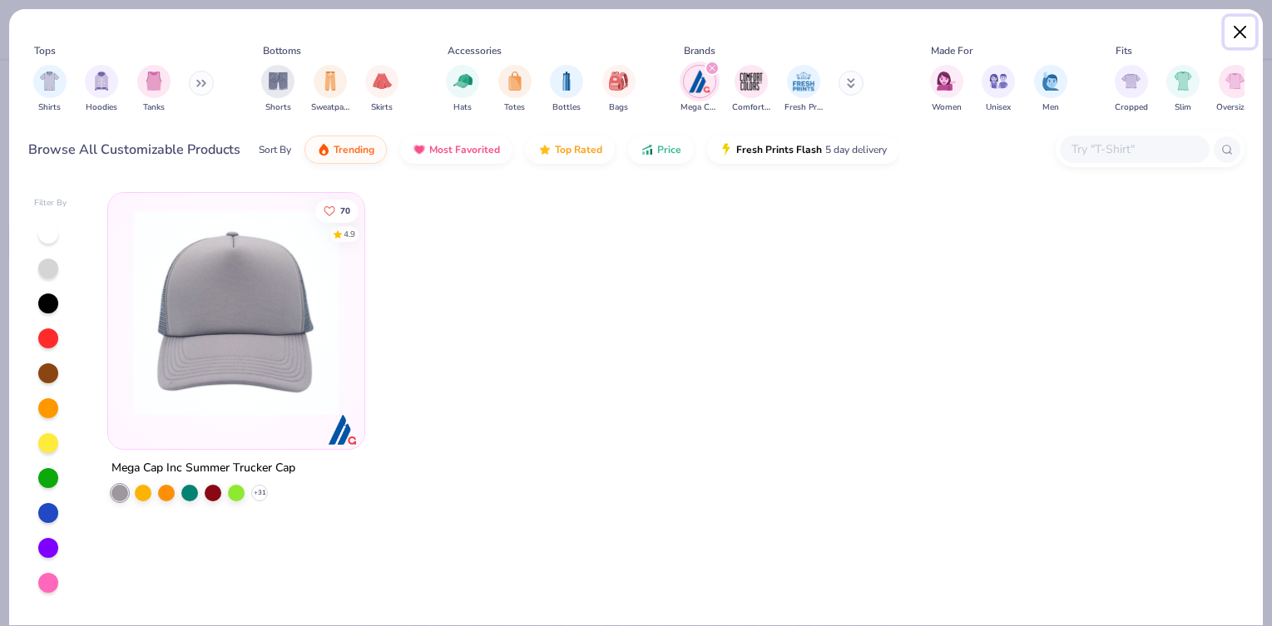
click at [1237, 31] on button "Close" at bounding box center [1240, 33] width 32 height 32
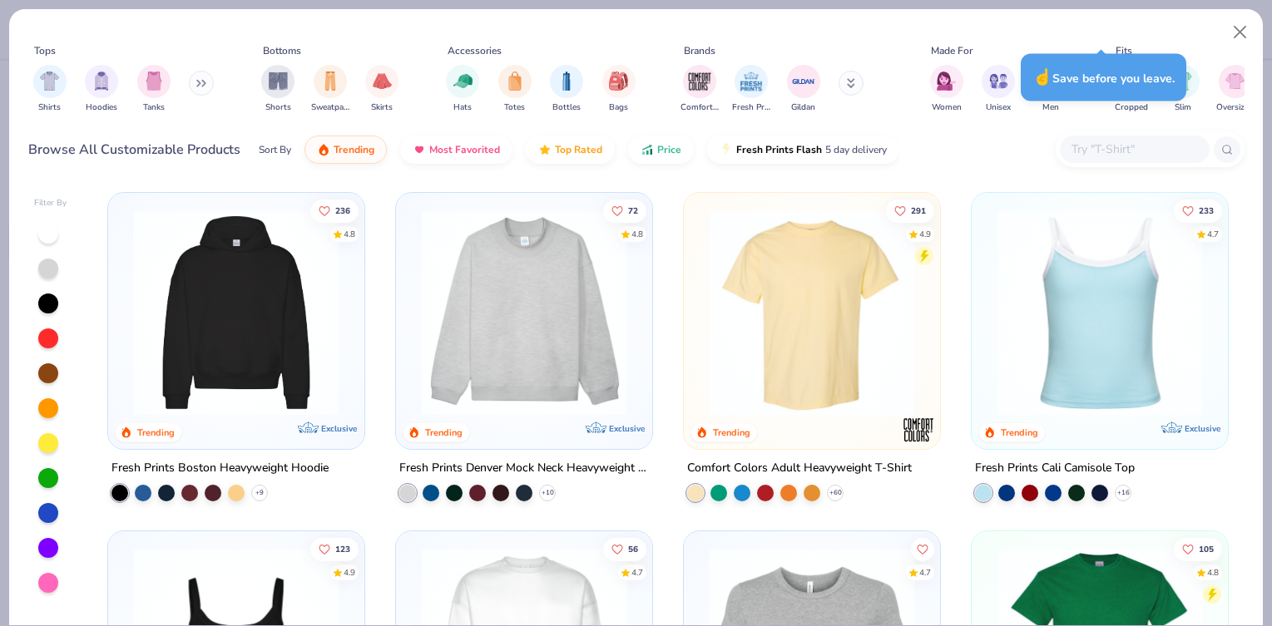
click at [1070, 28] on div "Tops Shirts Hoodies Tanks Bottoms Shorts Sweatpants Skirts Accessories Hats Tot…" at bounding box center [636, 77] width 1216 height 98
click at [1077, 74] on div "☝️ Save before you leave." at bounding box center [1103, 77] width 166 height 47
click at [1067, 42] on div "Tops Shirts Hoodies Tanks Bottoms Shorts Sweatpants Skirts Accessories Hats Tot…" at bounding box center [636, 81] width 1216 height 89
click at [1191, 40] on div "Tops Shirts Hoodies Tanks Bottoms Shorts Sweatpants Skirts Accessories Hats Tot…" at bounding box center [636, 81] width 1216 height 89
click at [1081, 119] on div "Tops Shirts Hoodies Tanks Bottoms Shorts Sweatpants Skirts Accessories Hats Tot…" at bounding box center [636, 81] width 1216 height 77
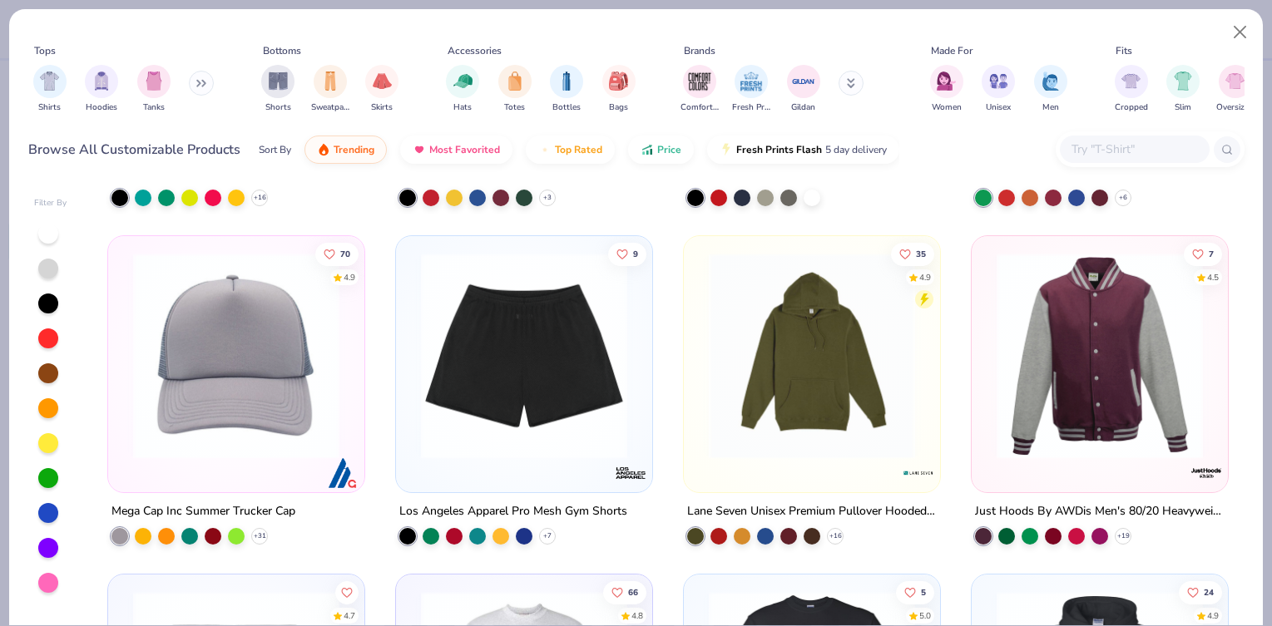
scroll to position [11462, 0]
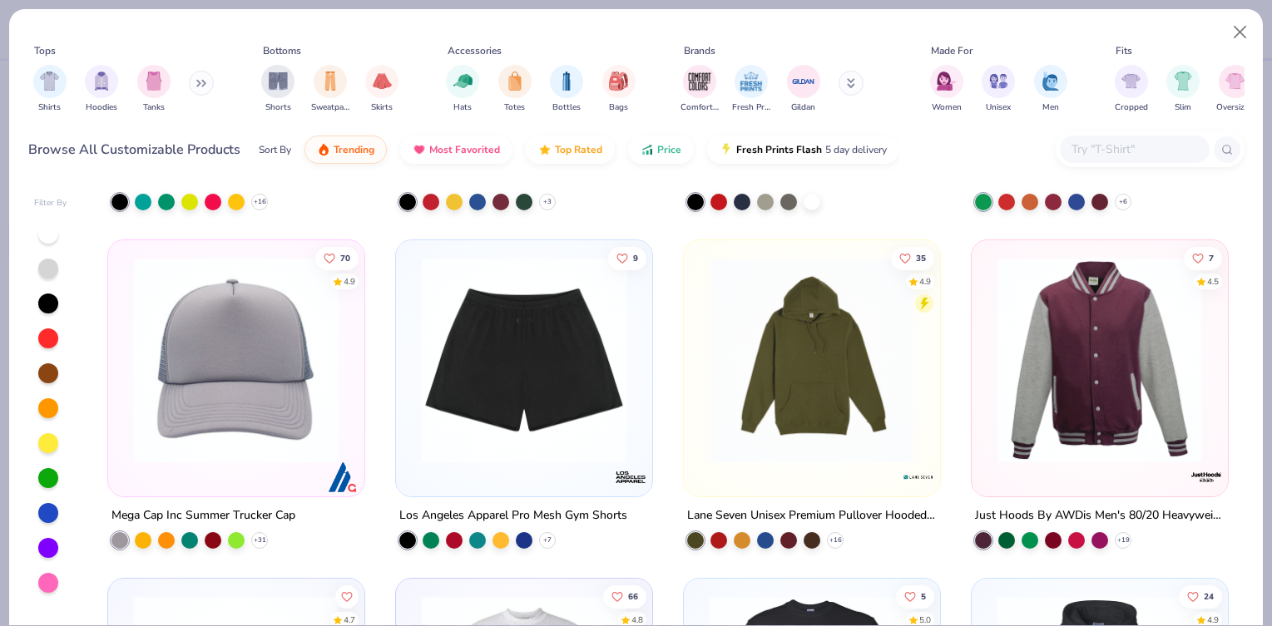
click at [299, 373] on img at bounding box center [236, 360] width 223 height 206
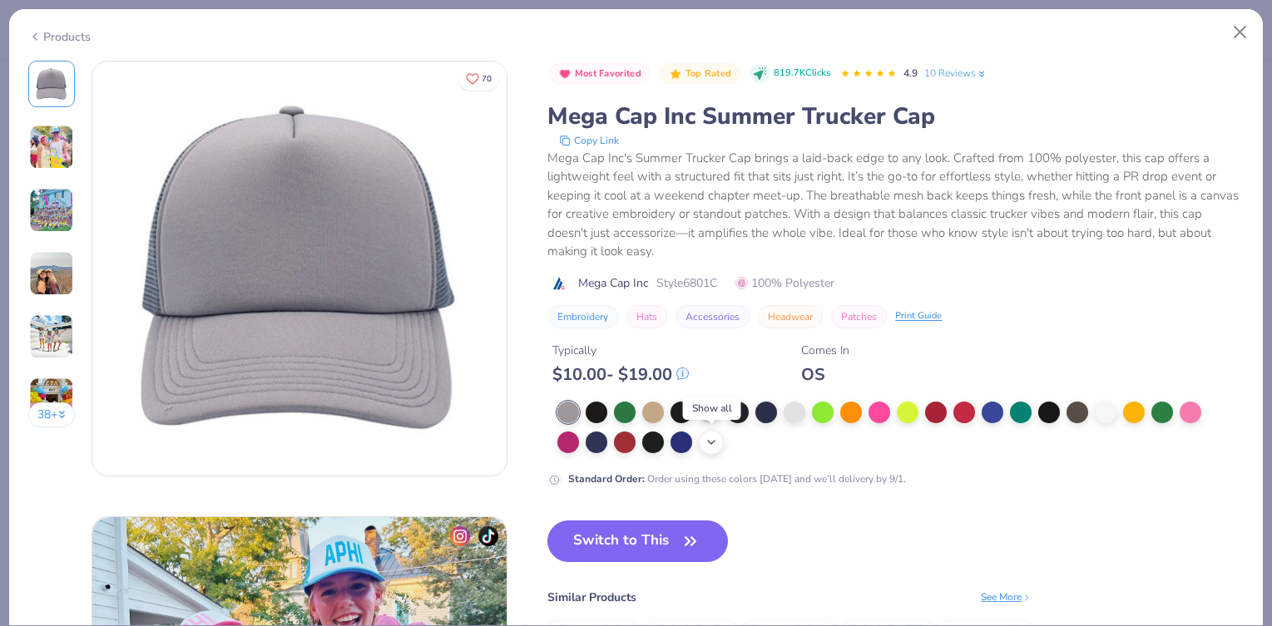
click at [714, 443] on icon at bounding box center [710, 442] width 13 height 13
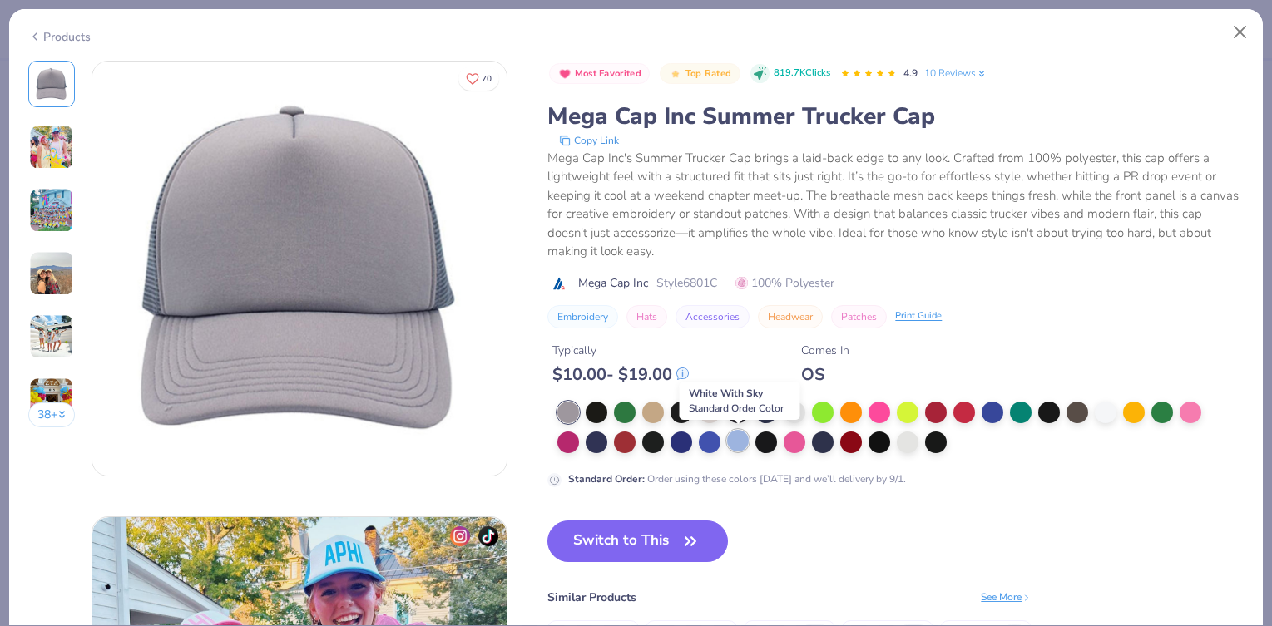
click at [741, 441] on div at bounding box center [738, 441] width 22 height 22
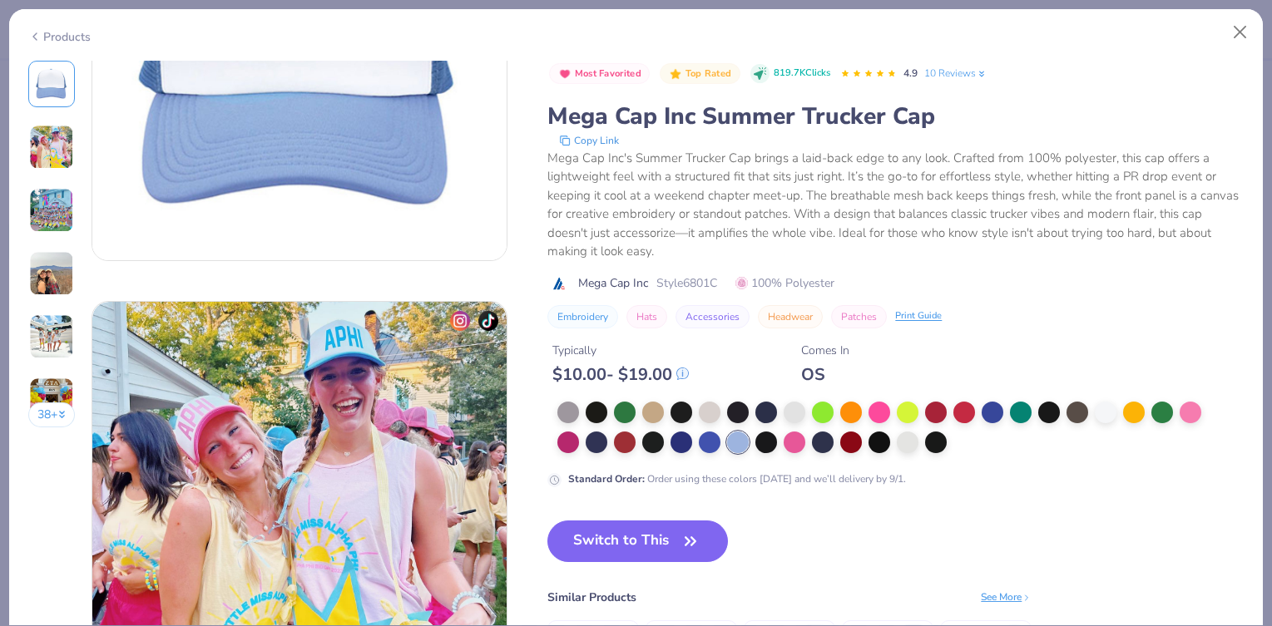
scroll to position [218, 0]
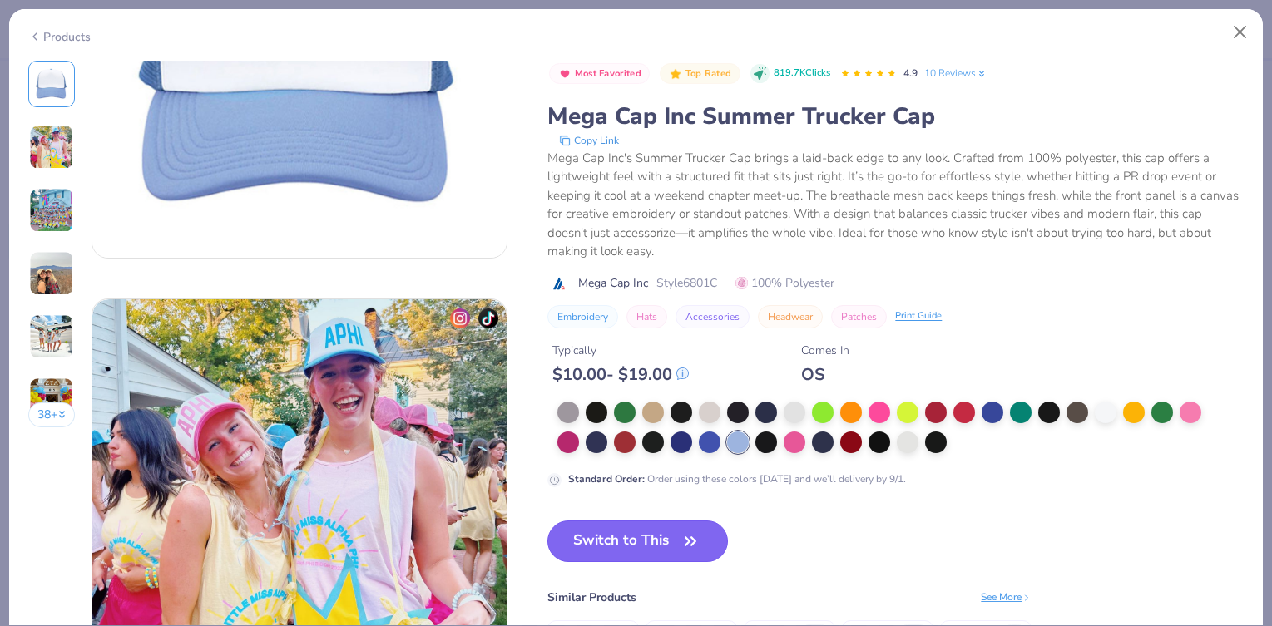
click at [674, 543] on button "Switch to This" at bounding box center [637, 542] width 180 height 42
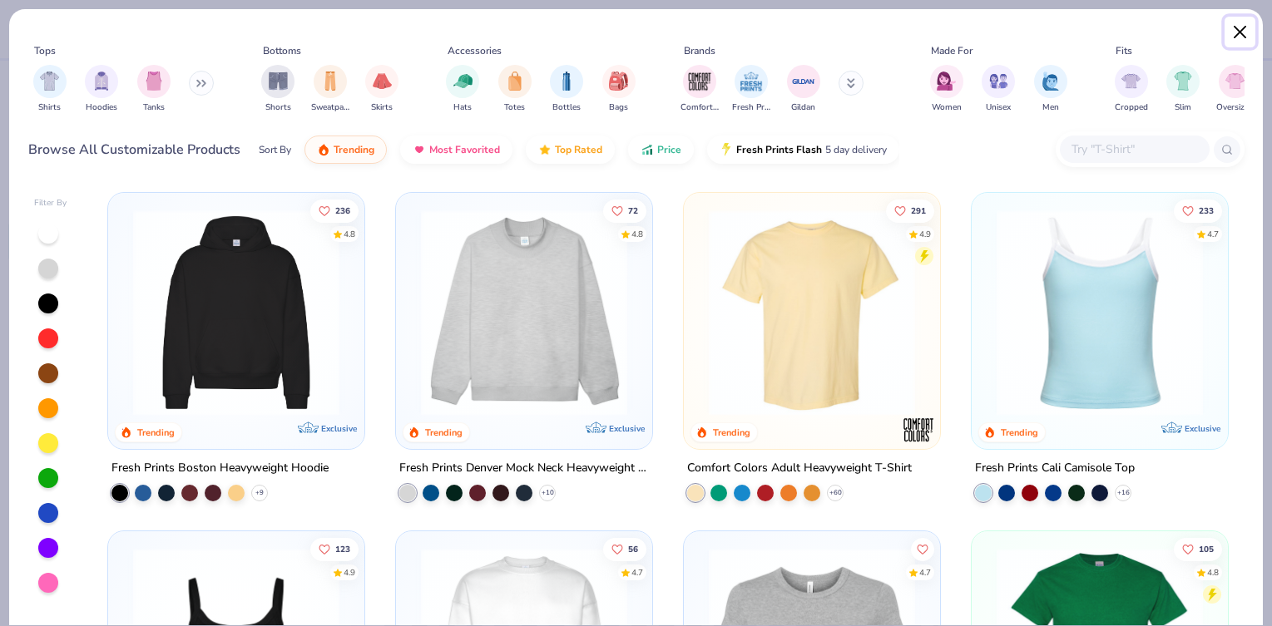
click at [1238, 26] on button "Close" at bounding box center [1240, 33] width 32 height 32
click at [1246, 41] on button "Close" at bounding box center [1240, 33] width 32 height 32
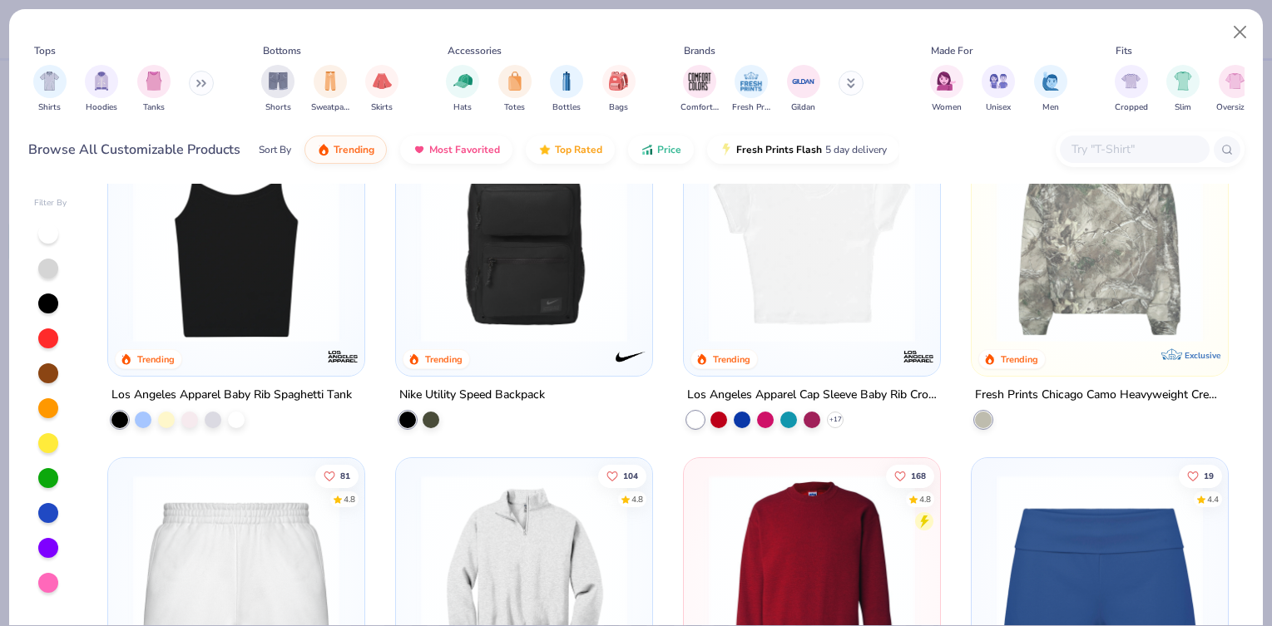
scroll to position [1133, 0]
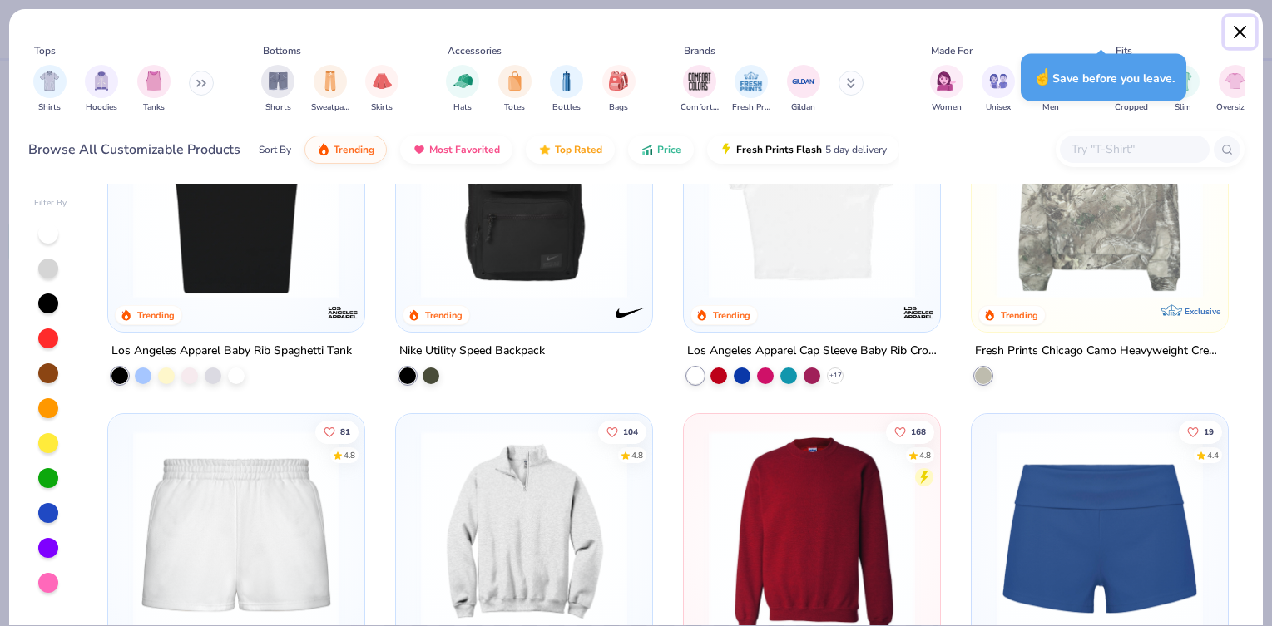
click at [1243, 27] on button "Close" at bounding box center [1240, 33] width 32 height 32
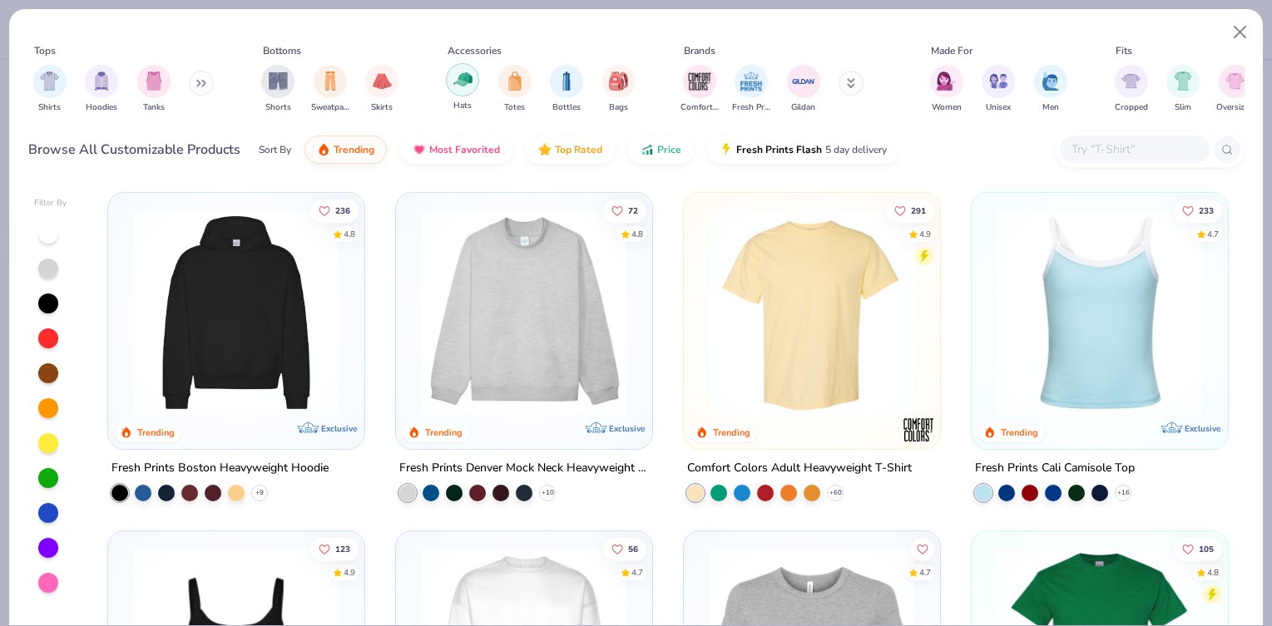
click at [463, 83] on img "filter for Hats" at bounding box center [462, 79] width 19 height 19
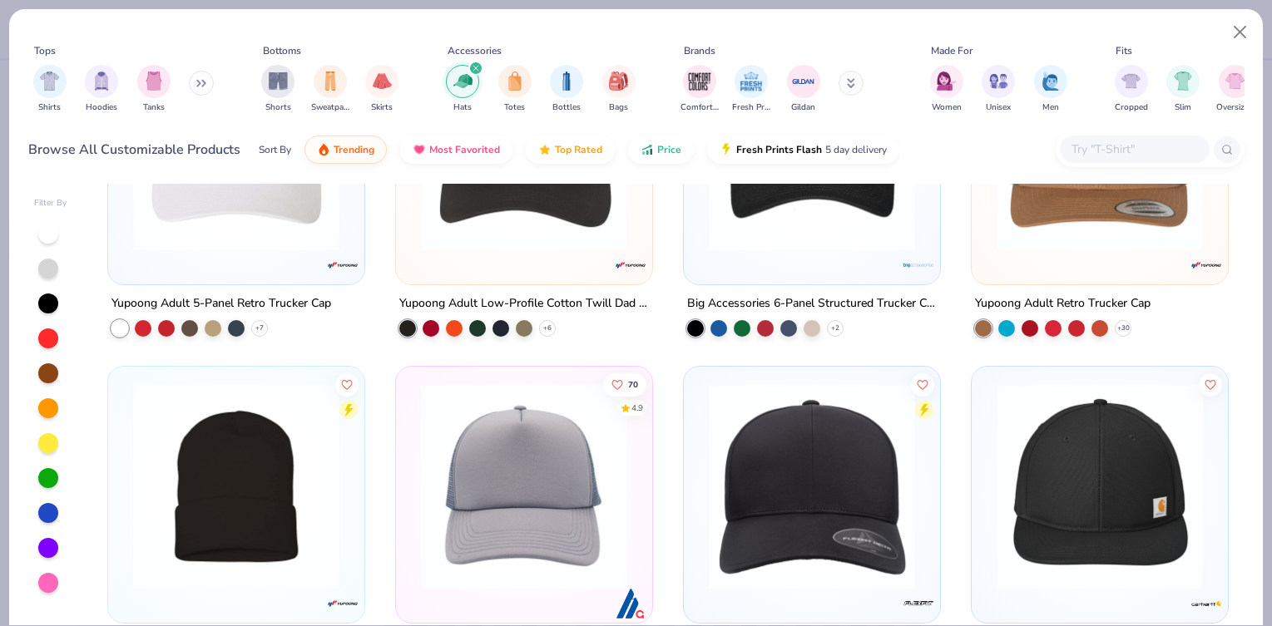
scroll to position [552, 0]
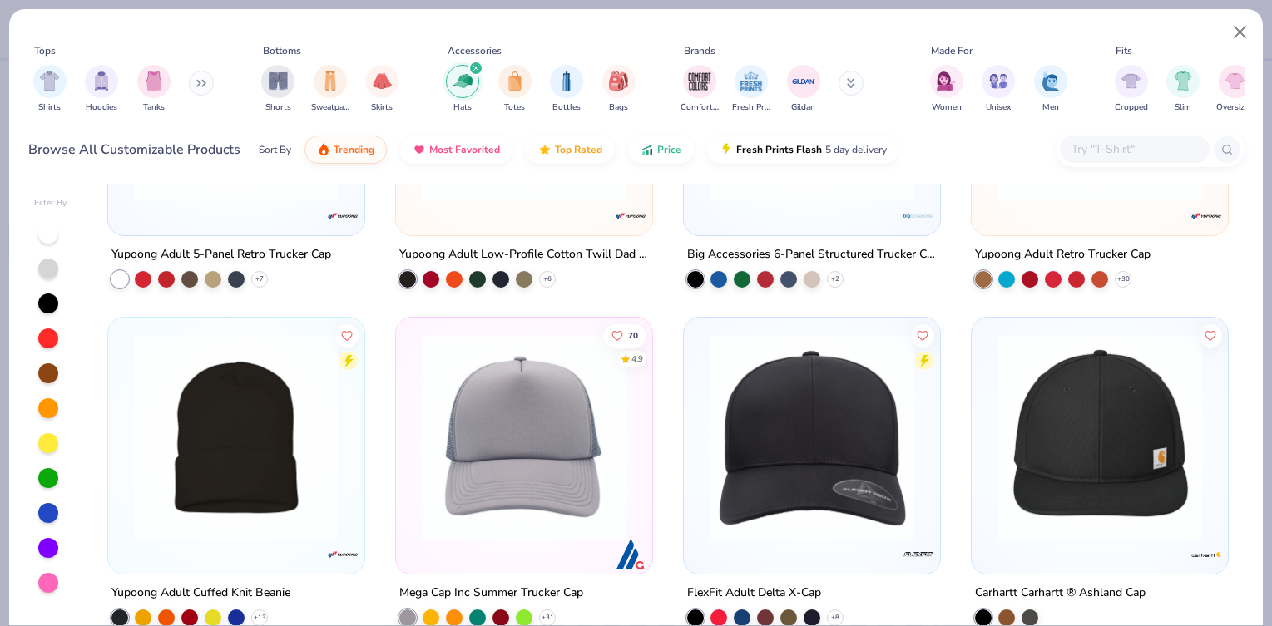
click at [590, 380] on img at bounding box center [524, 437] width 223 height 206
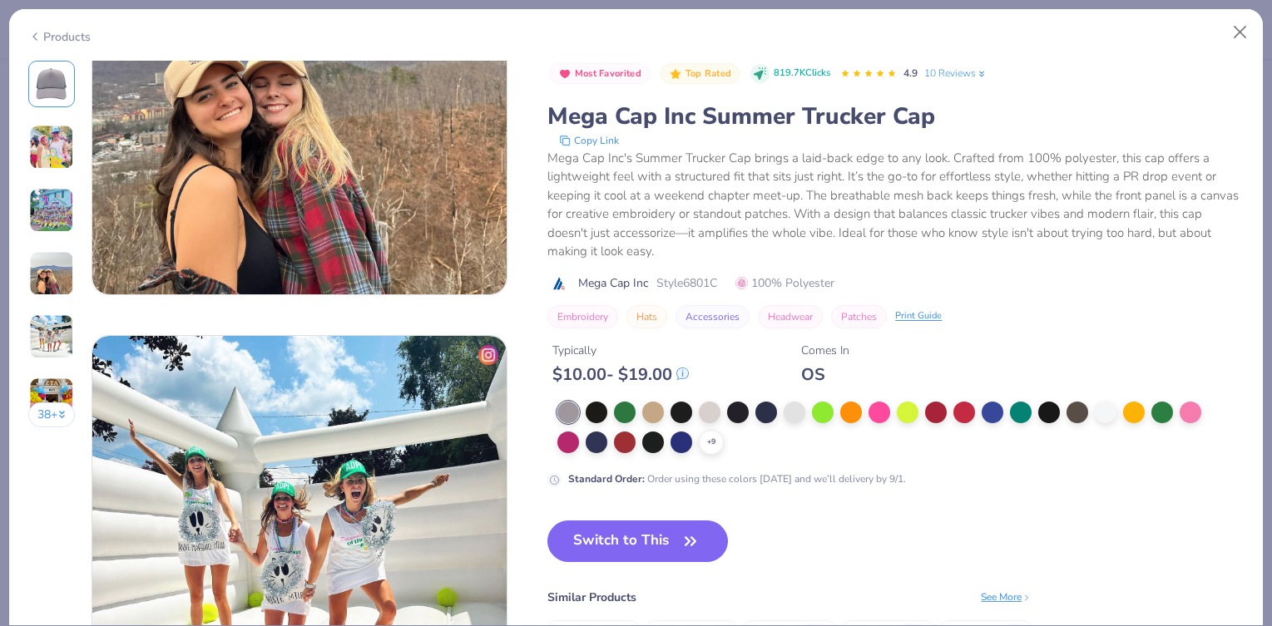
scroll to position [1547, 0]
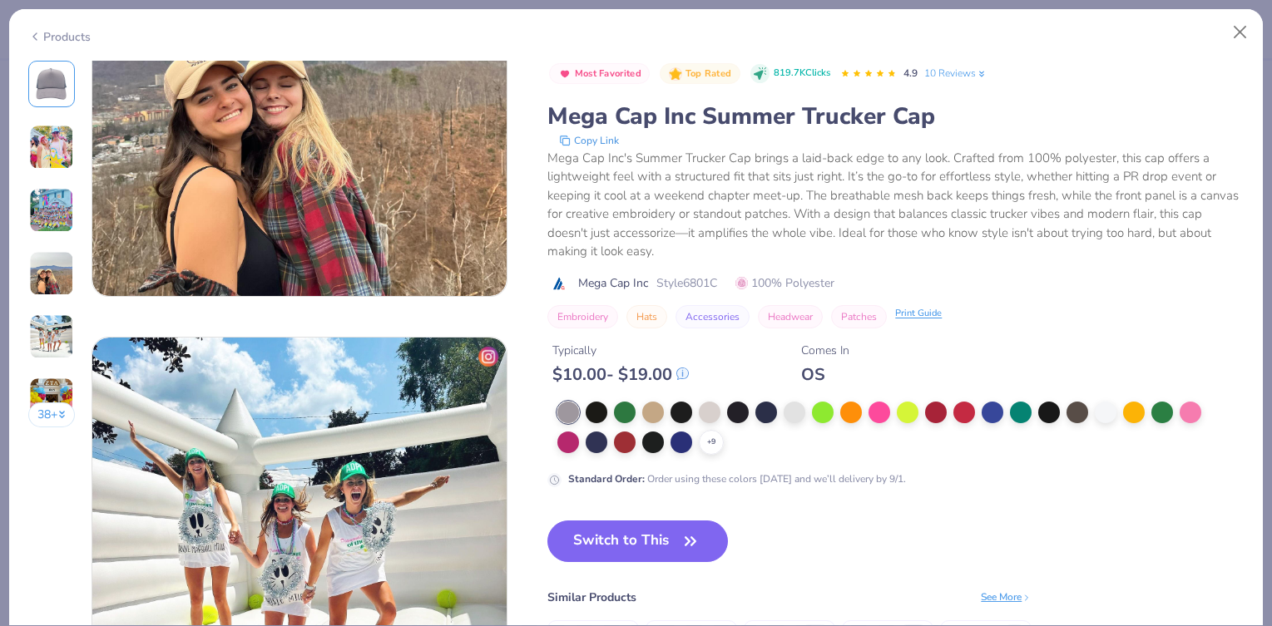
click at [920, 315] on div "Print Guide" at bounding box center [918, 314] width 47 height 14
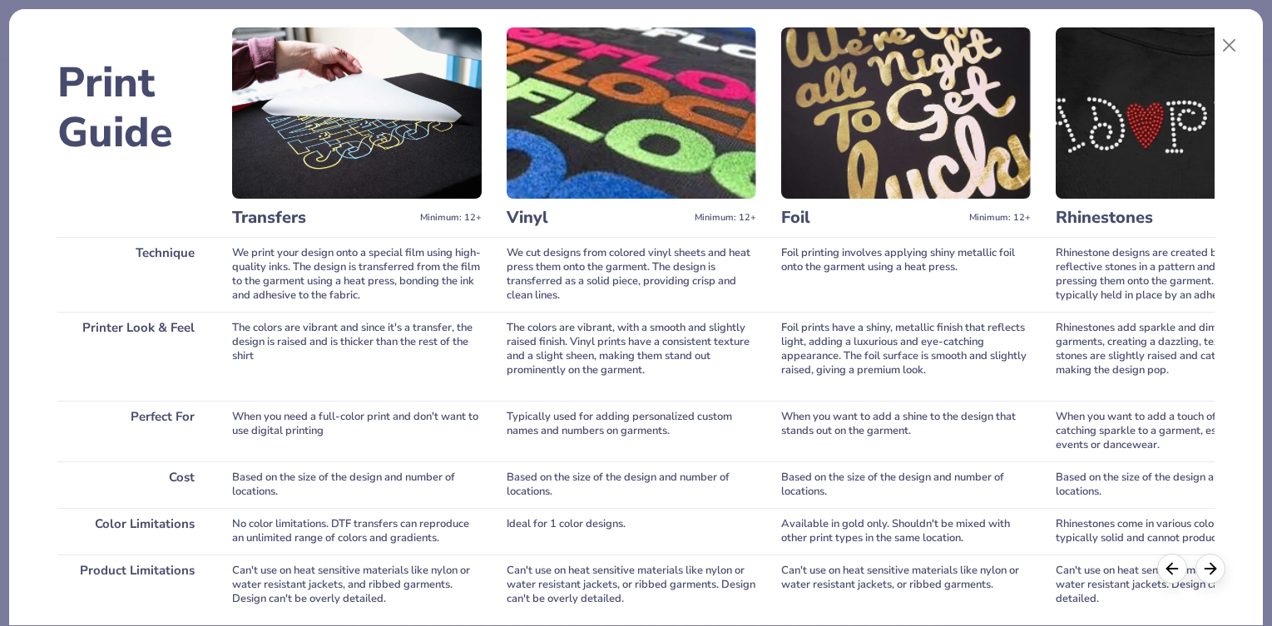
scroll to position [0, 1104]
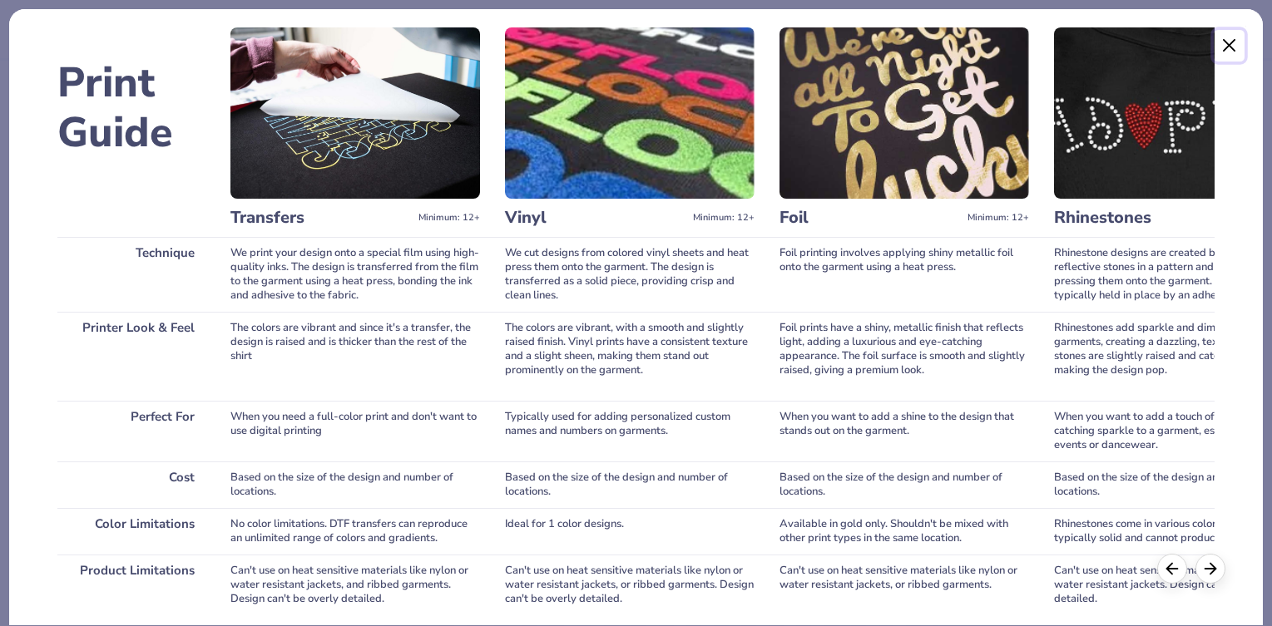
click at [1230, 41] on button "Close" at bounding box center [1229, 46] width 32 height 32
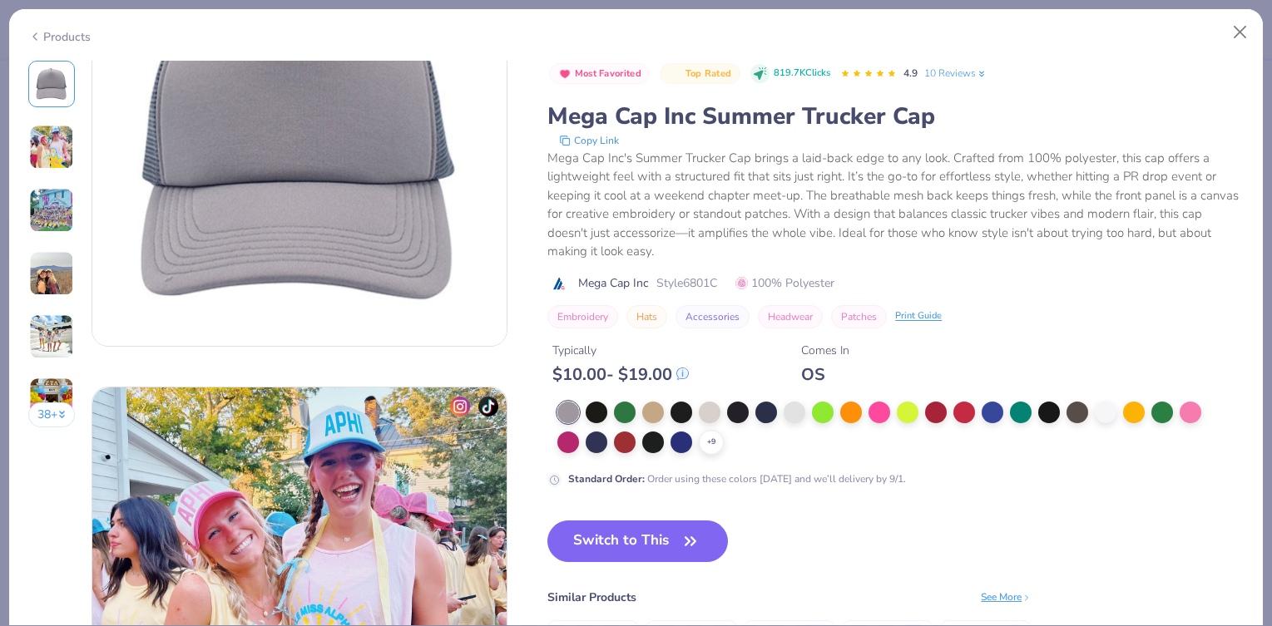
scroll to position [0, 0]
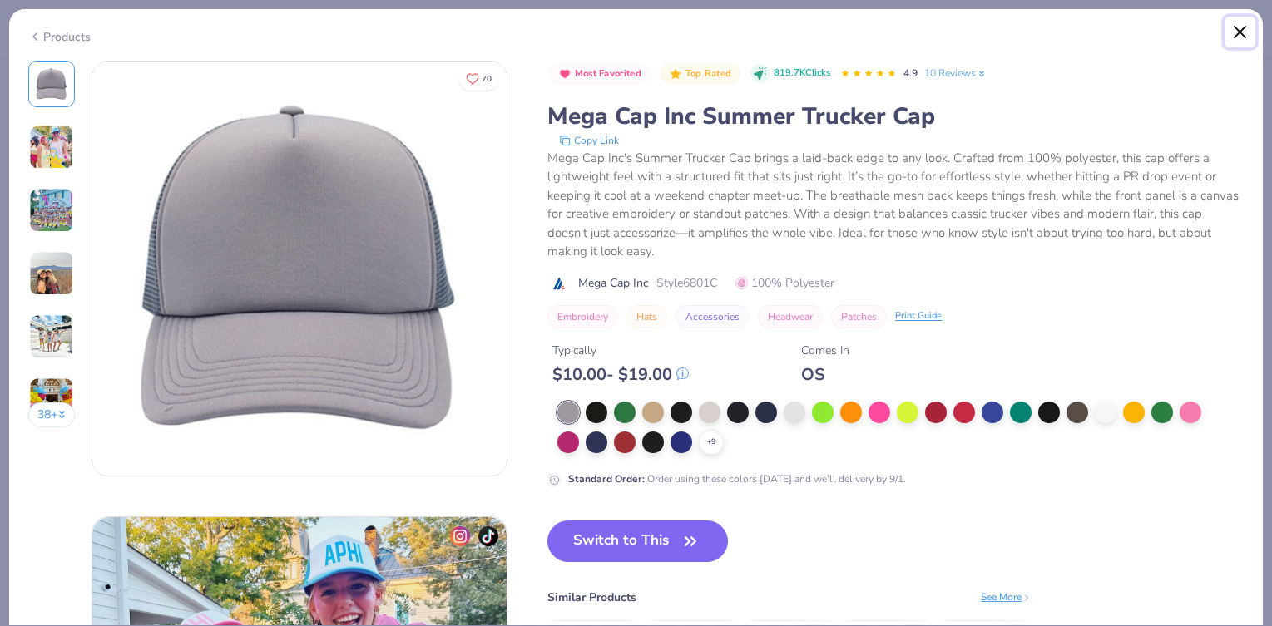
click at [1236, 36] on button "Close" at bounding box center [1240, 33] width 32 height 32
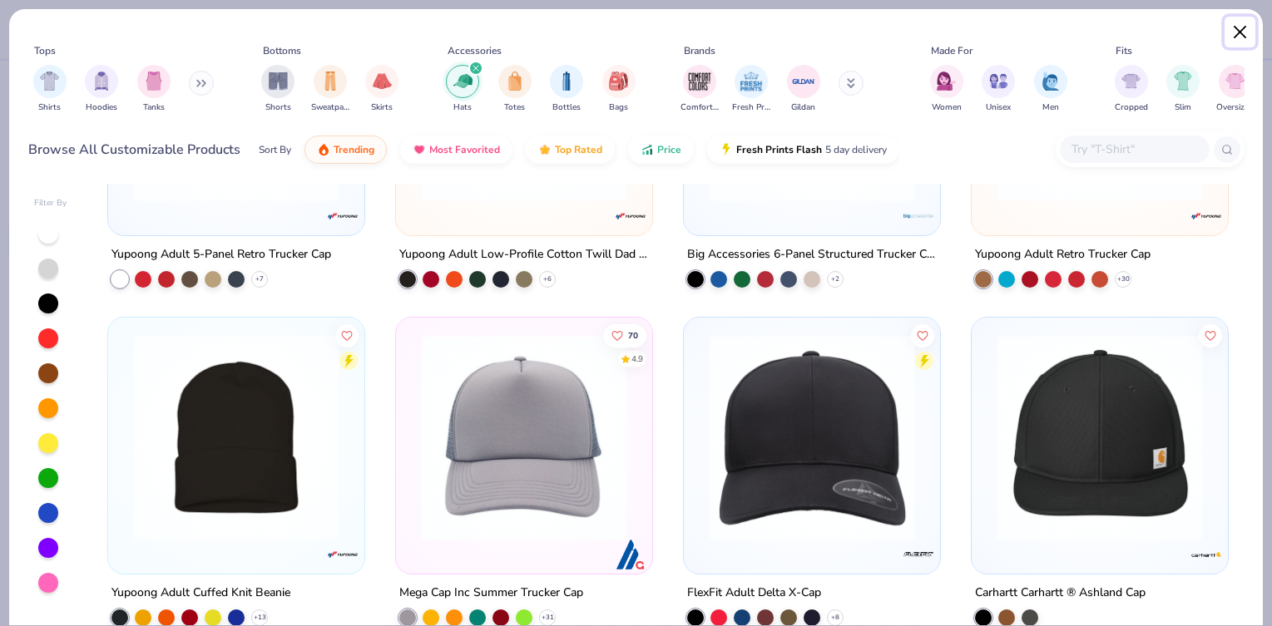
click at [1228, 28] on button "Close" at bounding box center [1240, 33] width 32 height 32
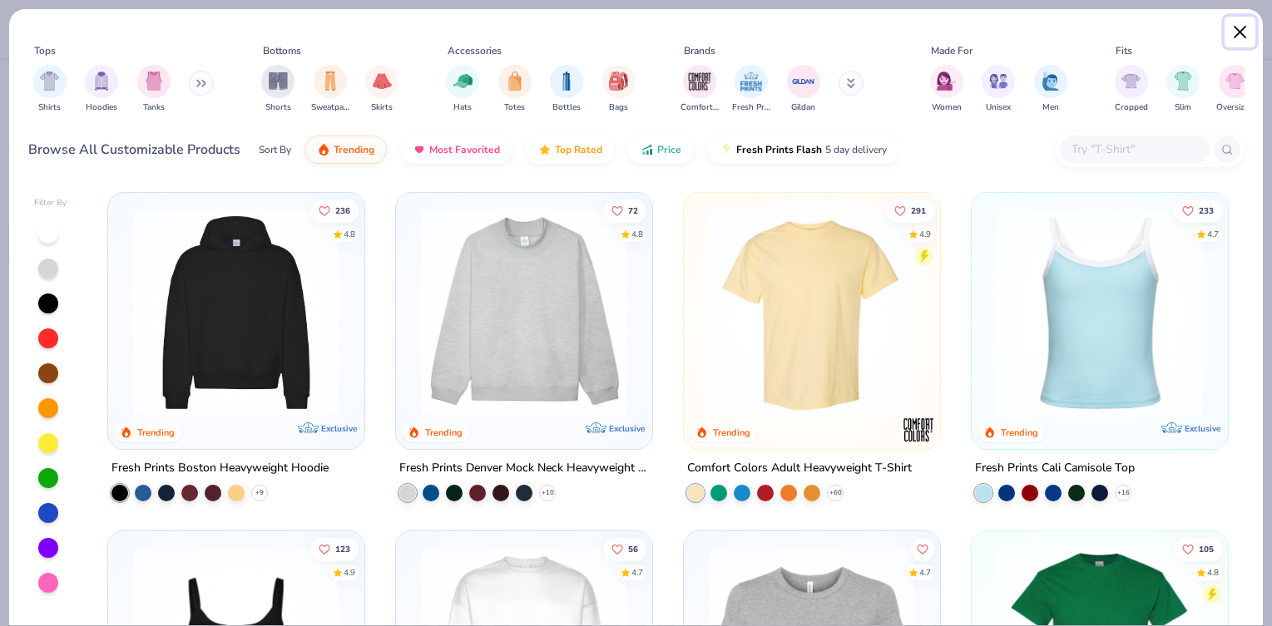
click at [1228, 28] on button "Close" at bounding box center [1240, 33] width 32 height 32
click at [1227, 28] on button "Close" at bounding box center [1240, 33] width 32 height 32
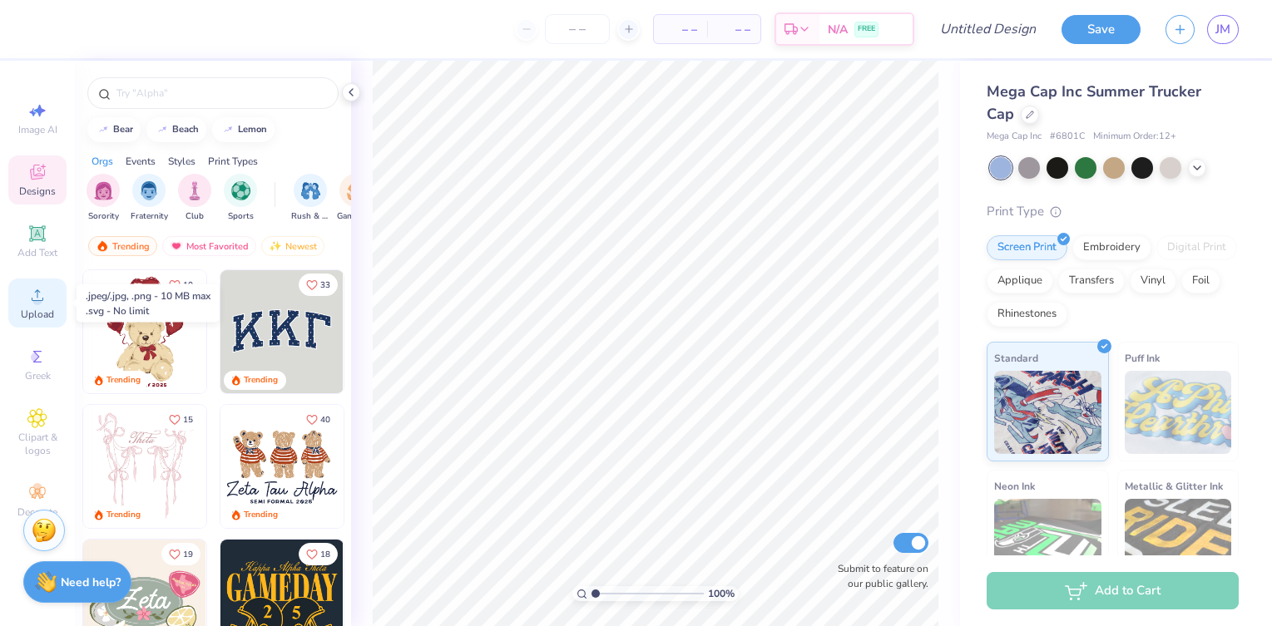
click at [32, 298] on icon at bounding box center [38, 295] width 12 height 12
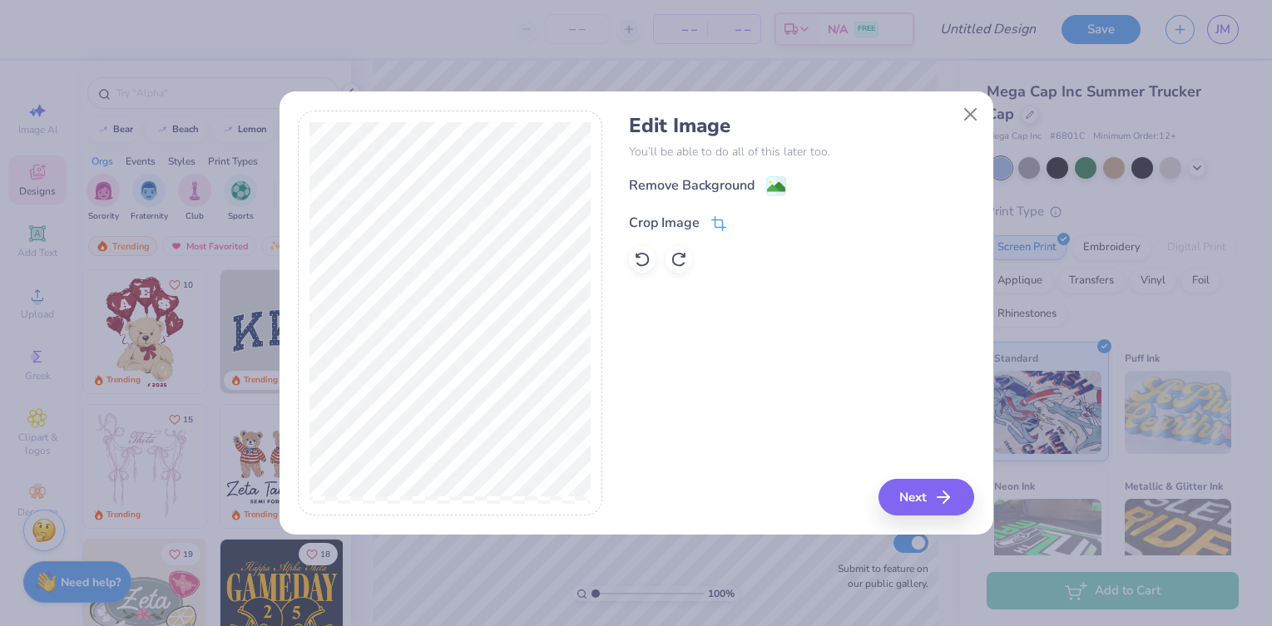
click at [652, 220] on div "Crop Image" at bounding box center [664, 223] width 71 height 20
click at [742, 225] on icon at bounding box center [746, 221] width 10 height 10
click at [731, 187] on div "Remove Background" at bounding box center [692, 187] width 126 height 20
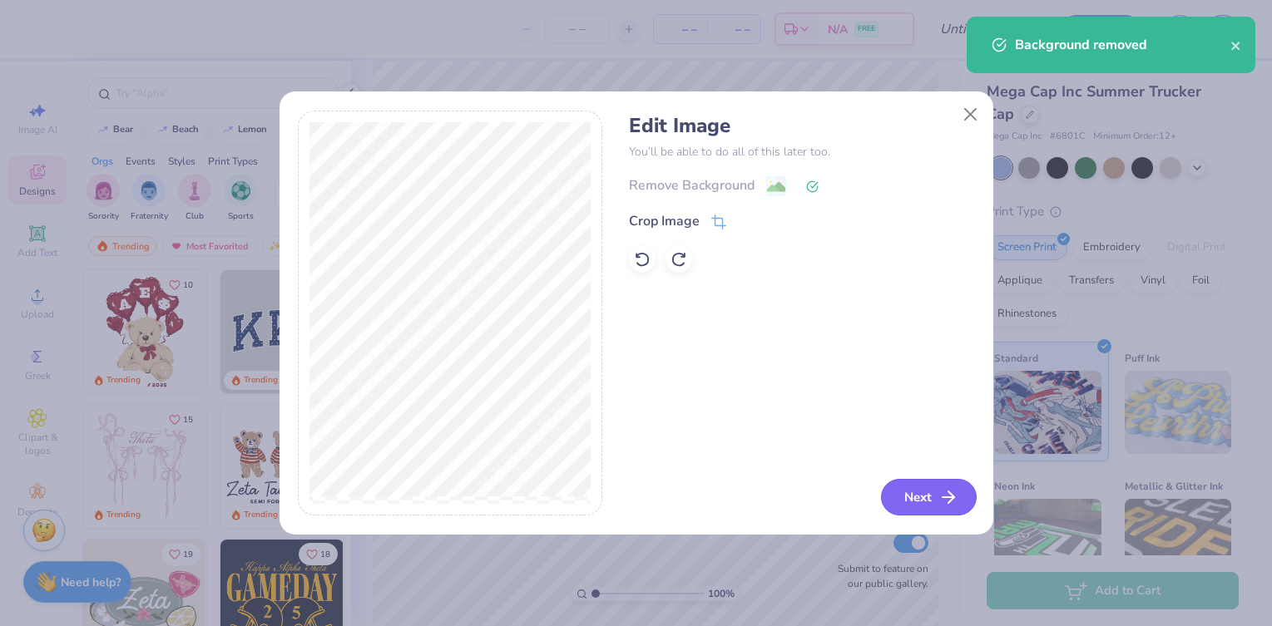
click at [913, 501] on button "Next" at bounding box center [929, 497] width 96 height 37
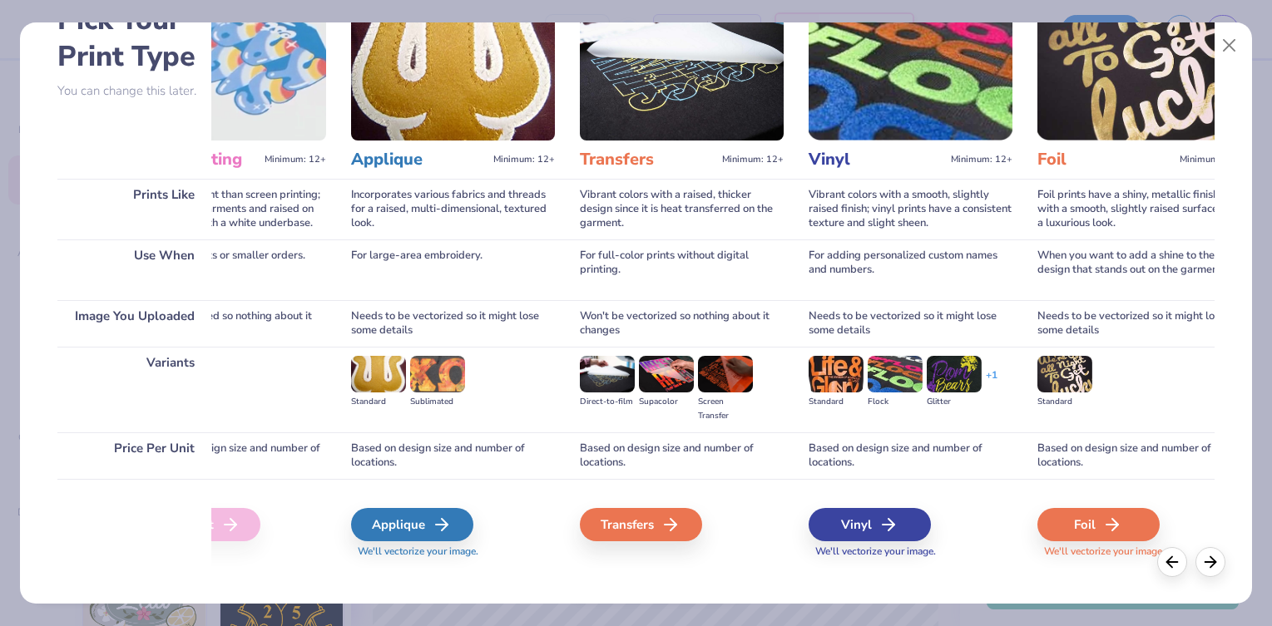
scroll to position [120, 0]
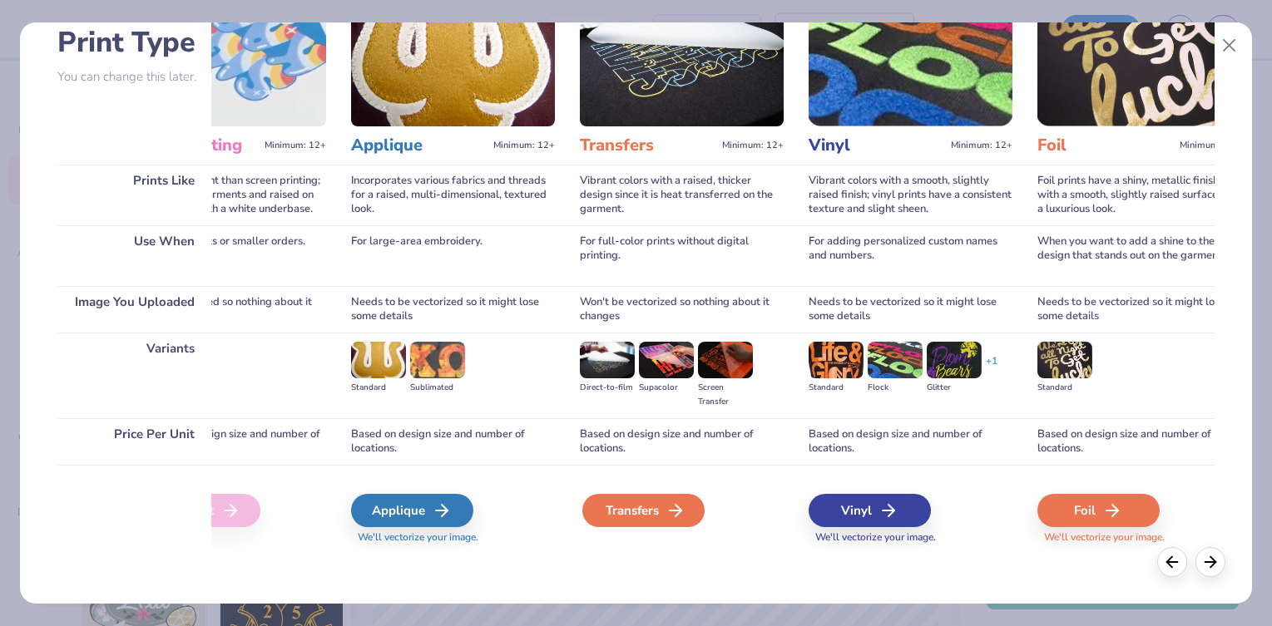
click at [647, 513] on div "Transfers" at bounding box center [643, 510] width 122 height 33
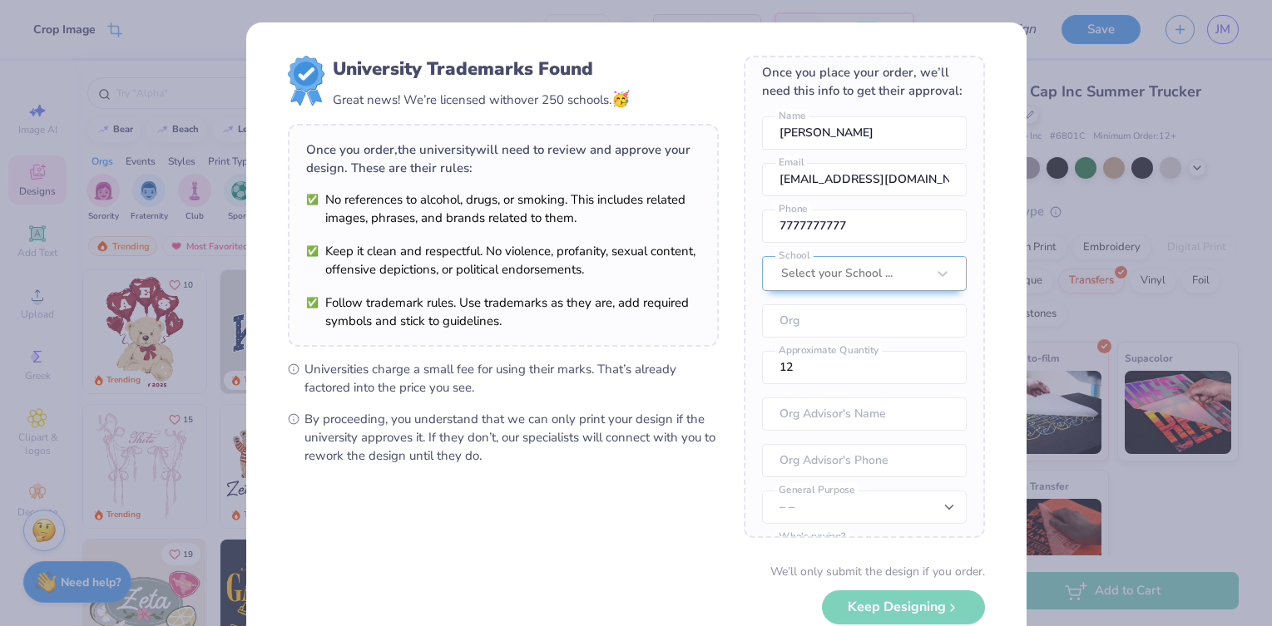
scroll to position [0, 0]
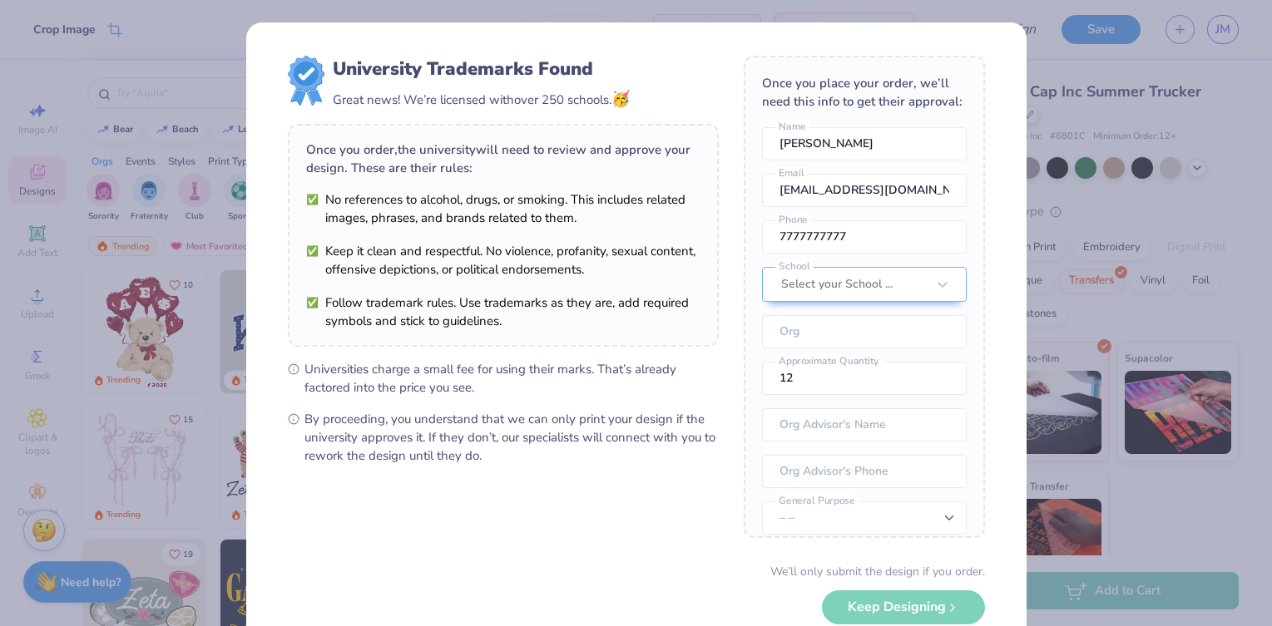
click at [912, 605] on div "We’ll only submit the design if you order. Keep Designing No Collegiate marks i…" at bounding box center [636, 615] width 697 height 105
click at [566, 521] on form "University Trademarks Found Great news! We’re licensed with over 250 schools. 🥳…" at bounding box center [636, 362] width 697 height 612
click at [210, 32] on div "University Trademarks Found Great news! We’re licensed with over 250 schools. 🥳…" at bounding box center [636, 313] width 1272 height 626
click at [603, 486] on form "University Trademarks Found Great news! We’re licensed with over 250 schools. 🥳…" at bounding box center [636, 362] width 697 height 612
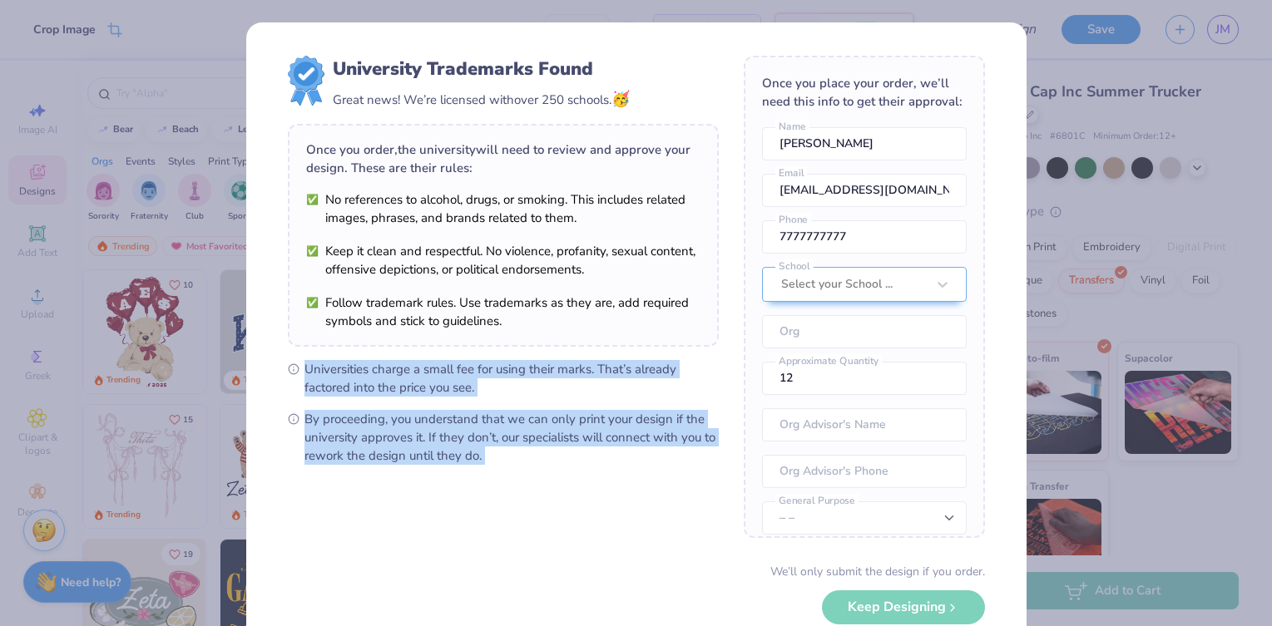
drag, startPoint x: 603, startPoint y: 486, endPoint x: 603, endPoint y: 333, distance: 153.0
click at [603, 333] on form "University Trademarks Found Great news! We’re licensed with over 250 schools. 🥳…" at bounding box center [636, 362] width 697 height 612
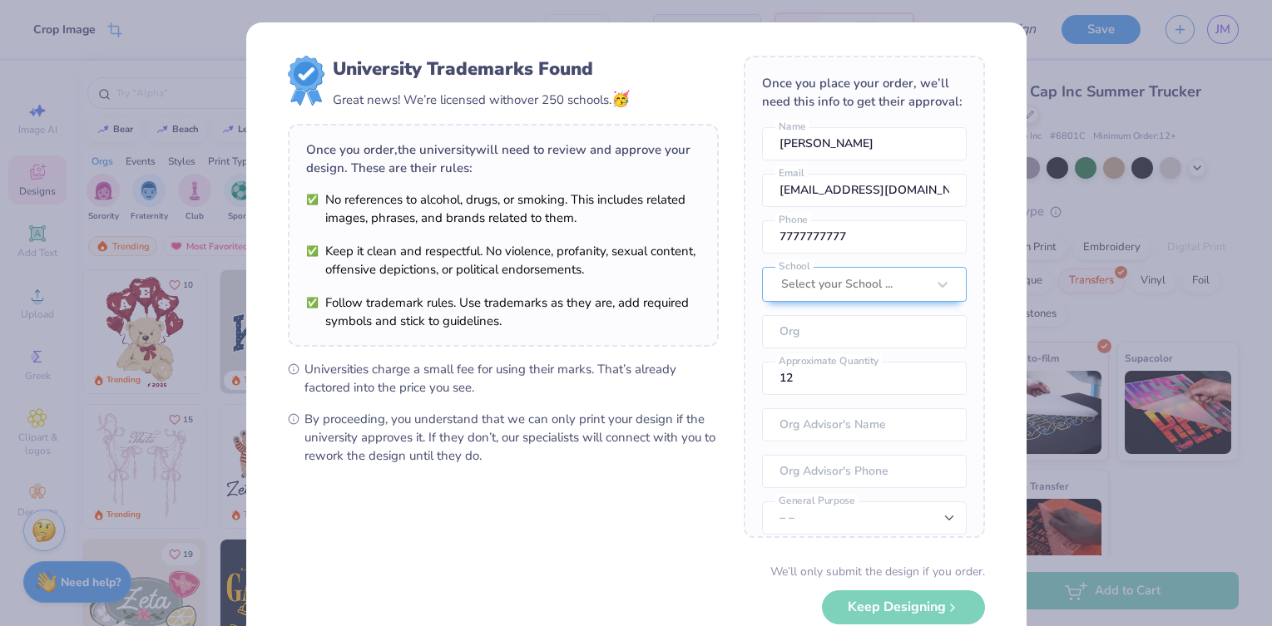
click at [598, 515] on form "University Trademarks Found Great news! We’re licensed with over 250 schools. 🥳…" at bounding box center [636, 362] width 697 height 612
click at [866, 607] on div "We’ll only submit the design if you order. Keep Designing No Collegiate marks i…" at bounding box center [636, 615] width 697 height 105
click at [938, 610] on div "We’ll only submit the design if you order. Keep Designing No Collegiate marks i…" at bounding box center [636, 615] width 697 height 105
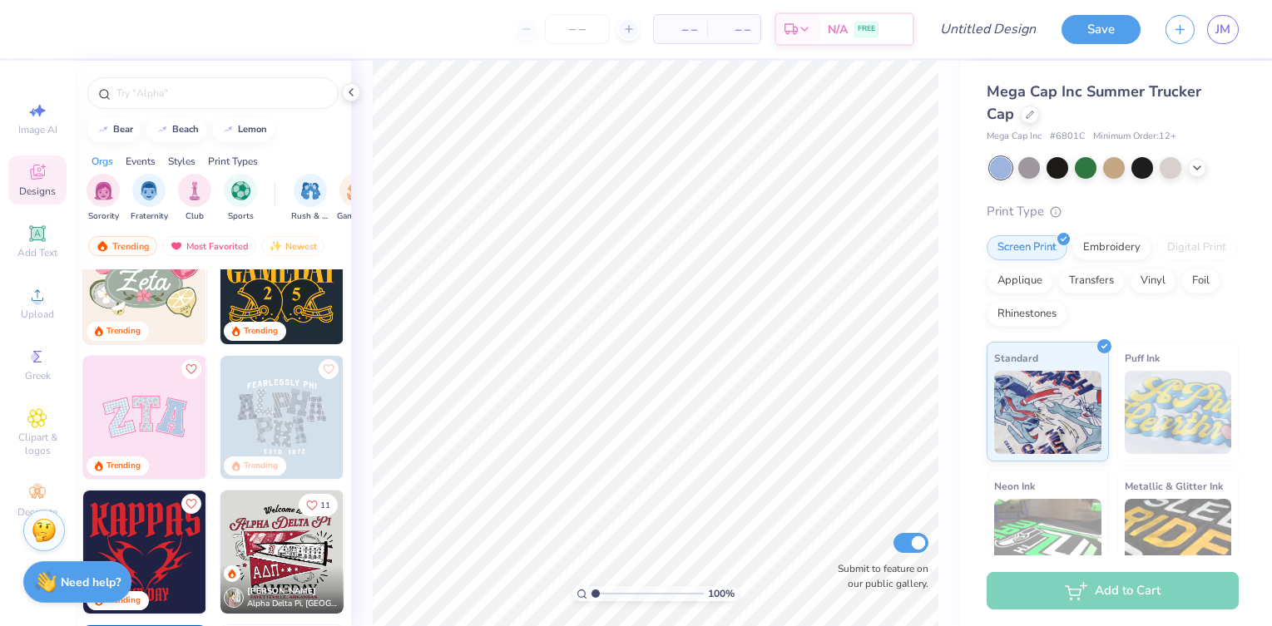
scroll to position [313, 0]
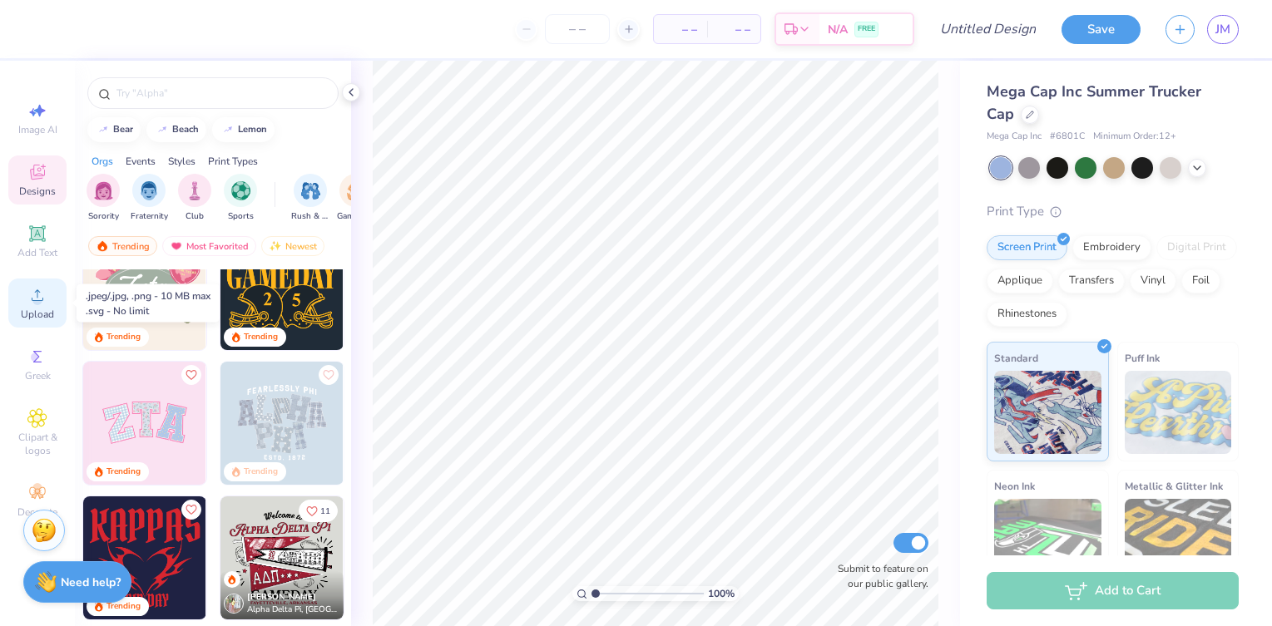
click at [26, 294] on div "Upload" at bounding box center [37, 303] width 58 height 49
